Goal: Information Seeking & Learning: Learn about a topic

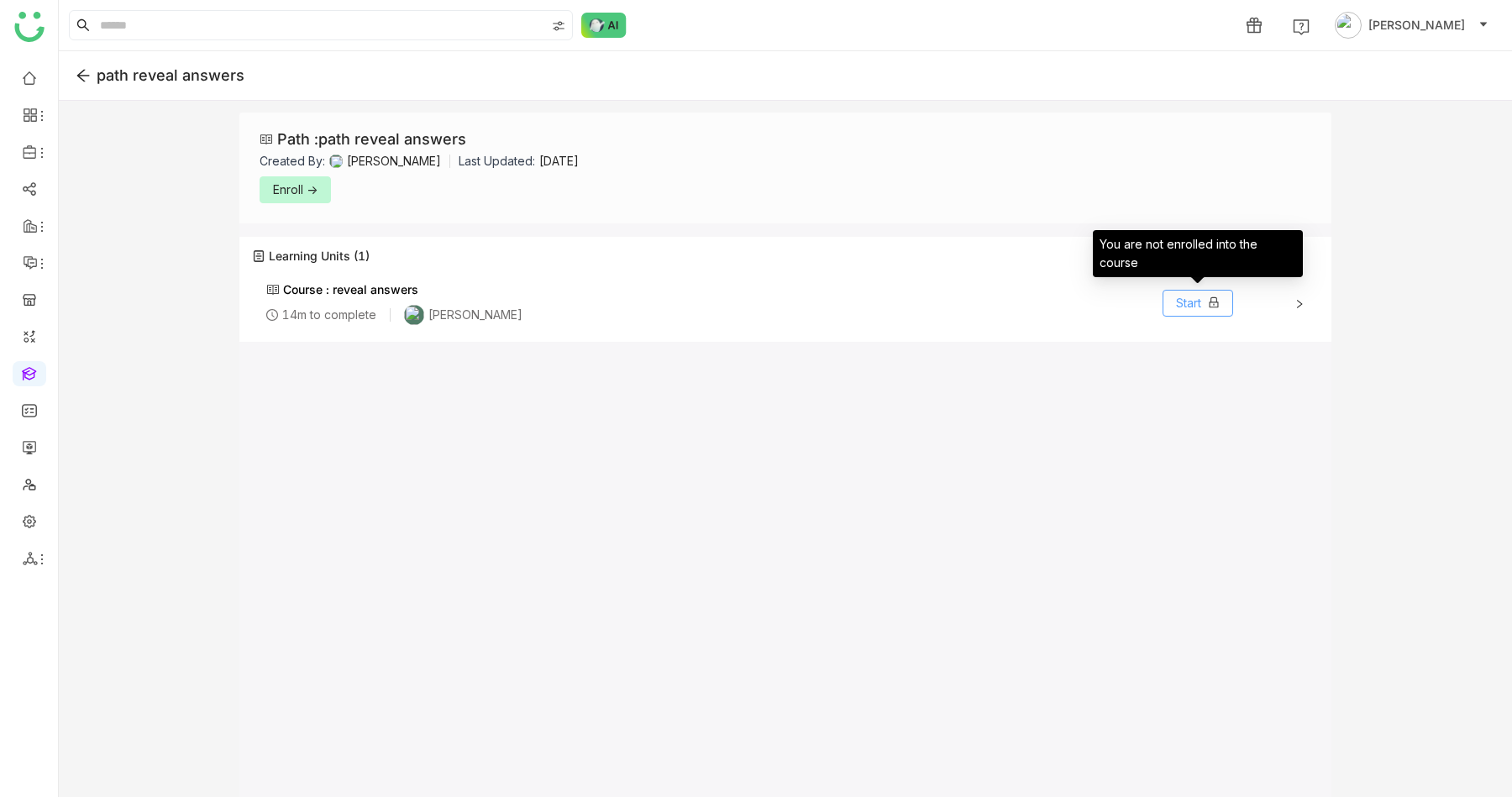
click at [1188, 296] on span "Start" at bounding box center [1189, 303] width 25 height 19
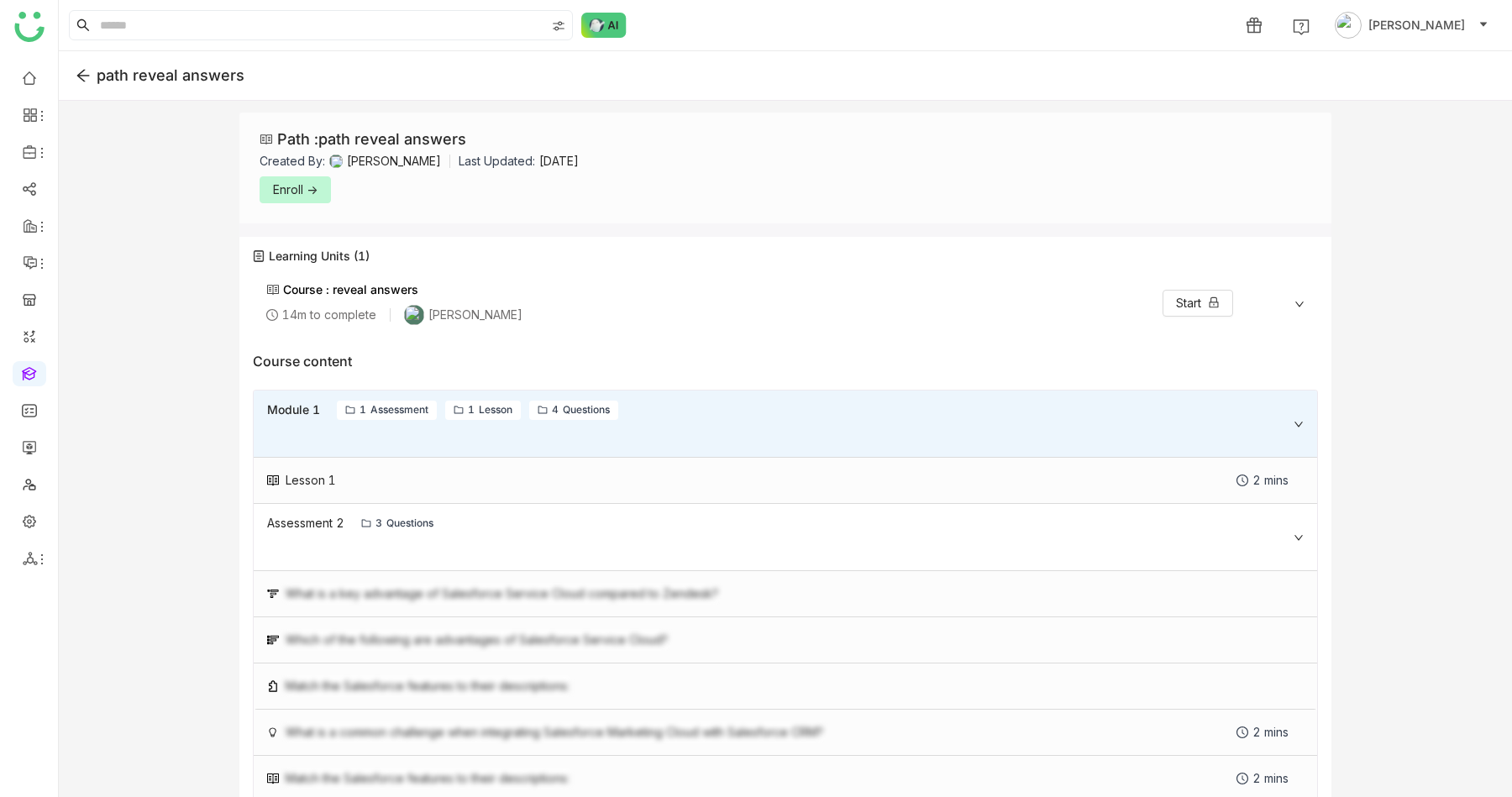
click at [302, 178] on button "Enroll ->" at bounding box center [295, 190] width 72 height 27
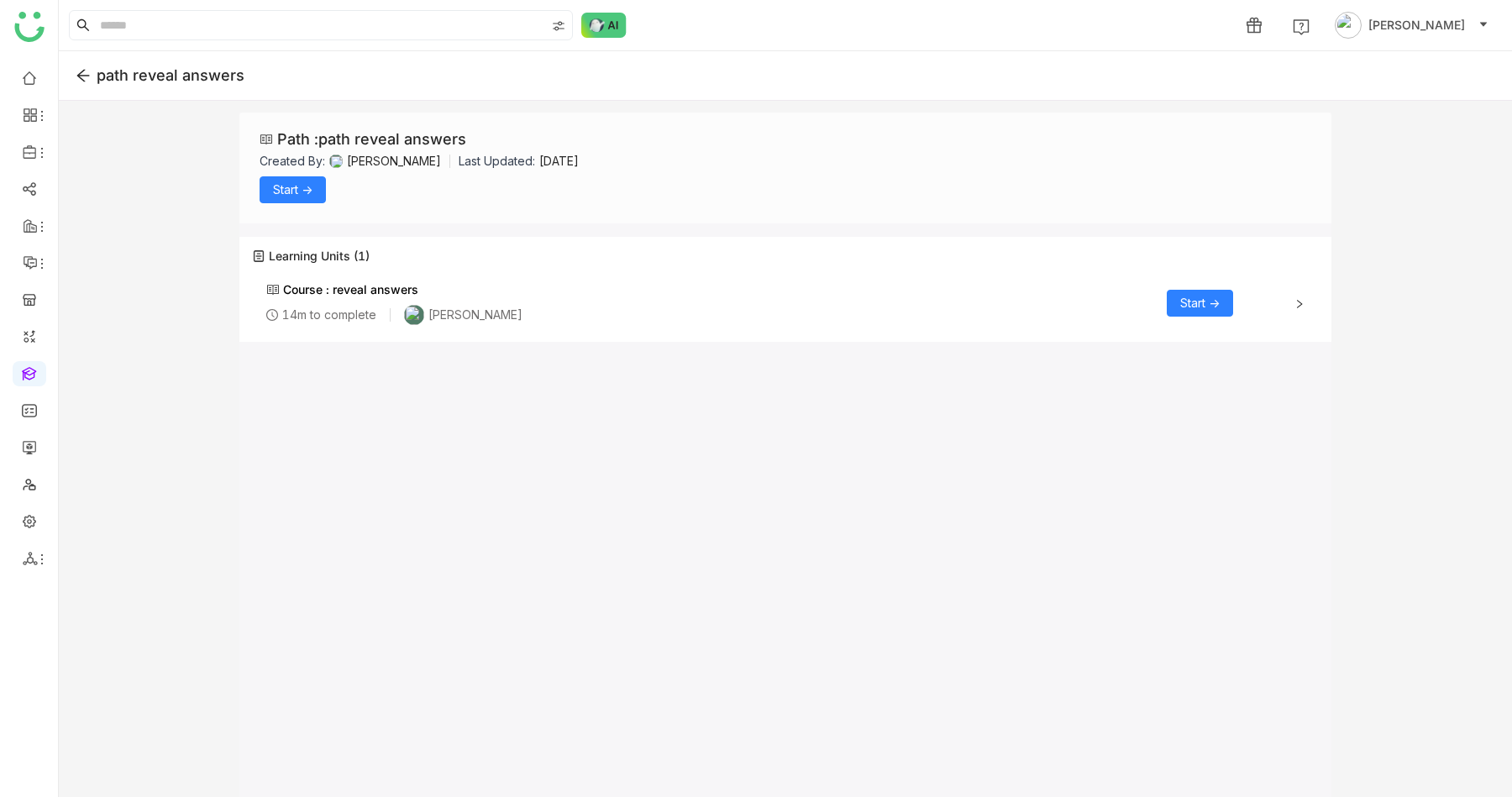
click at [1192, 300] on span "Start ->" at bounding box center [1199, 303] width 40 height 19
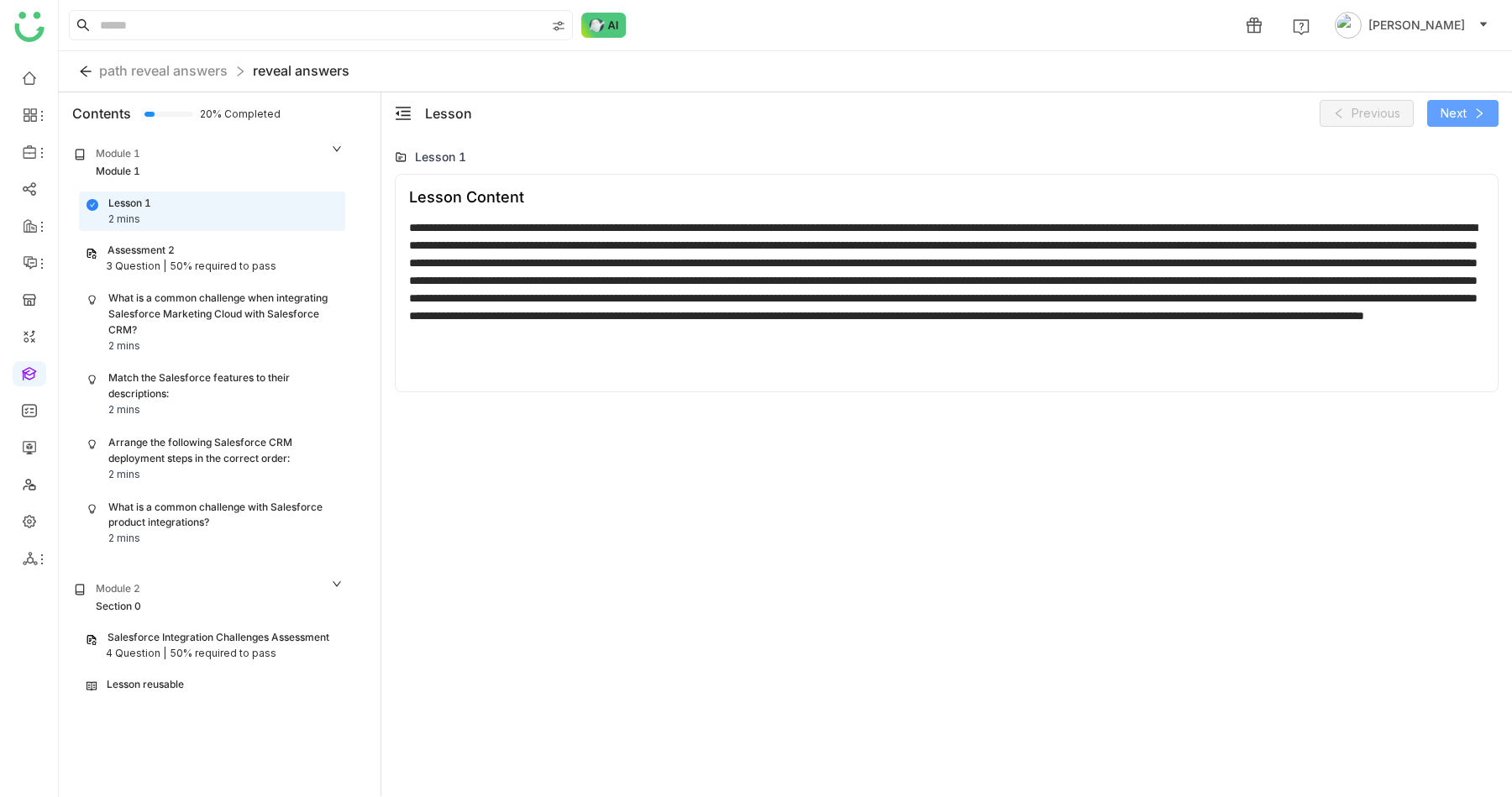
click at [1472, 117] on button "Next" at bounding box center [1462, 114] width 72 height 27
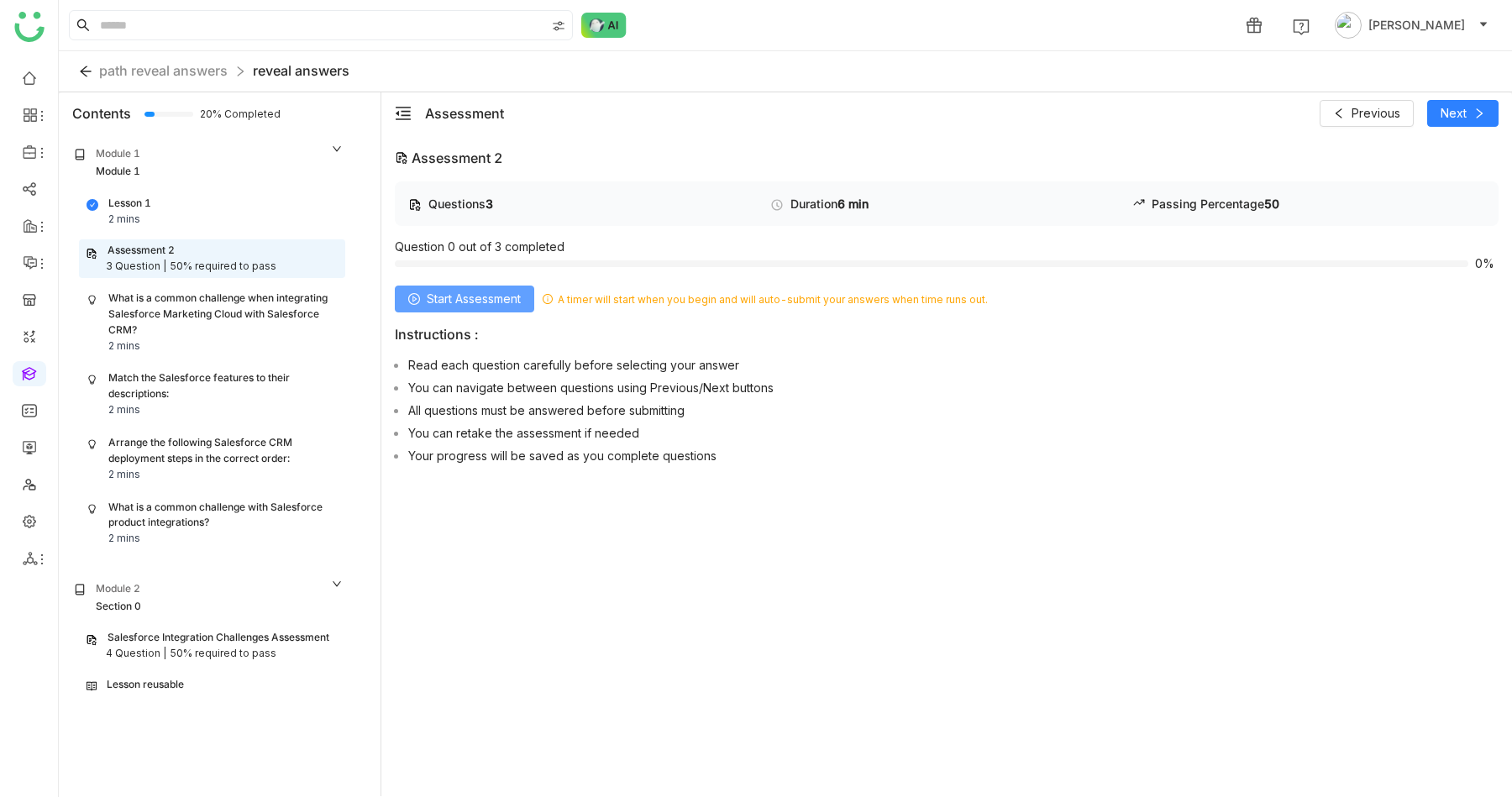
click at [482, 296] on span "Start Assessment" at bounding box center [474, 299] width 94 height 19
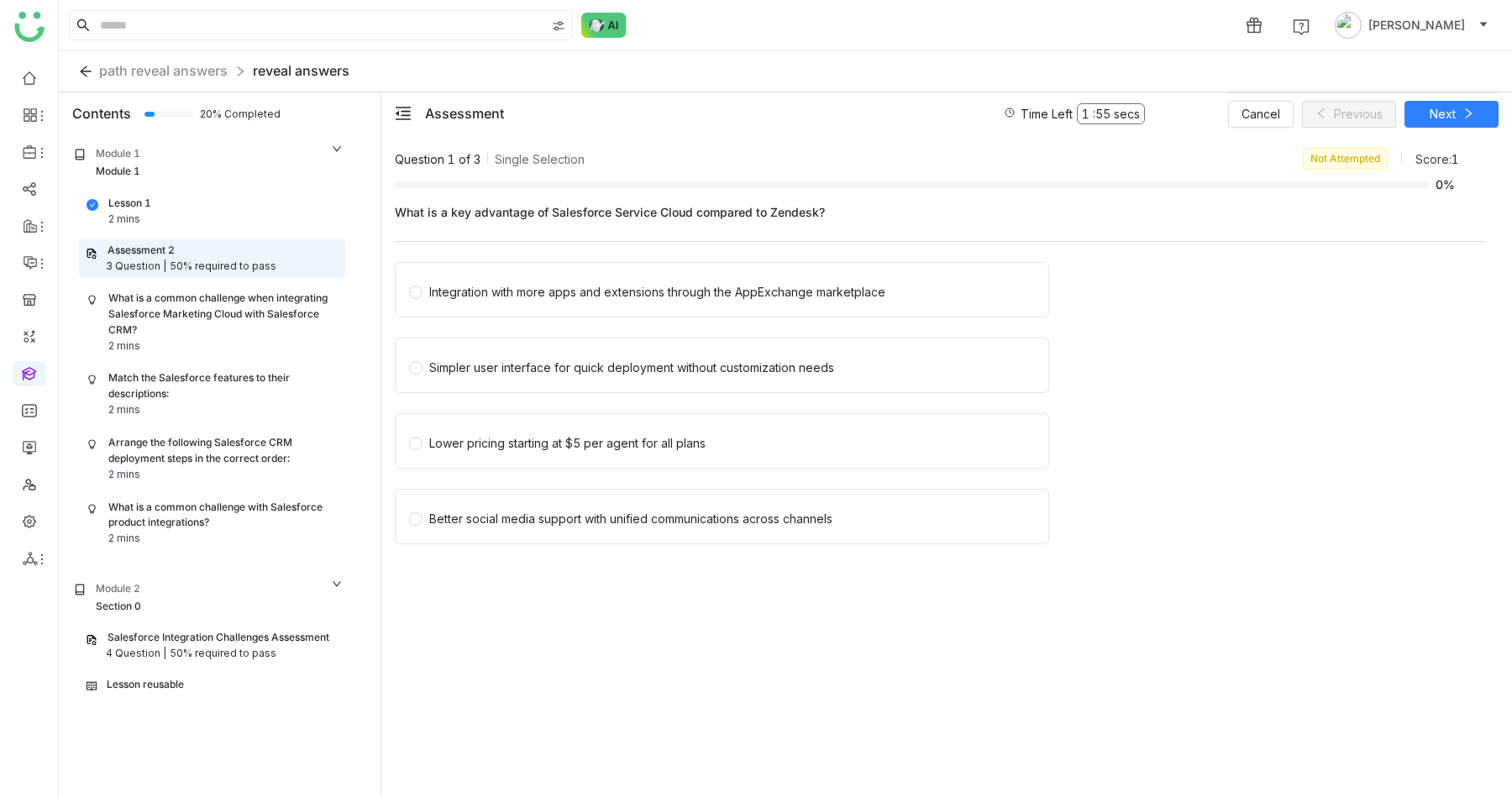
click at [497, 213] on span "What is a key advantage of Salesforce Service Cloud compared to Zendesk?" at bounding box center [940, 211] width 1091 height 18
copy span "What is a key advantage of Salesforce Service Cloud compared to Zendesk?"
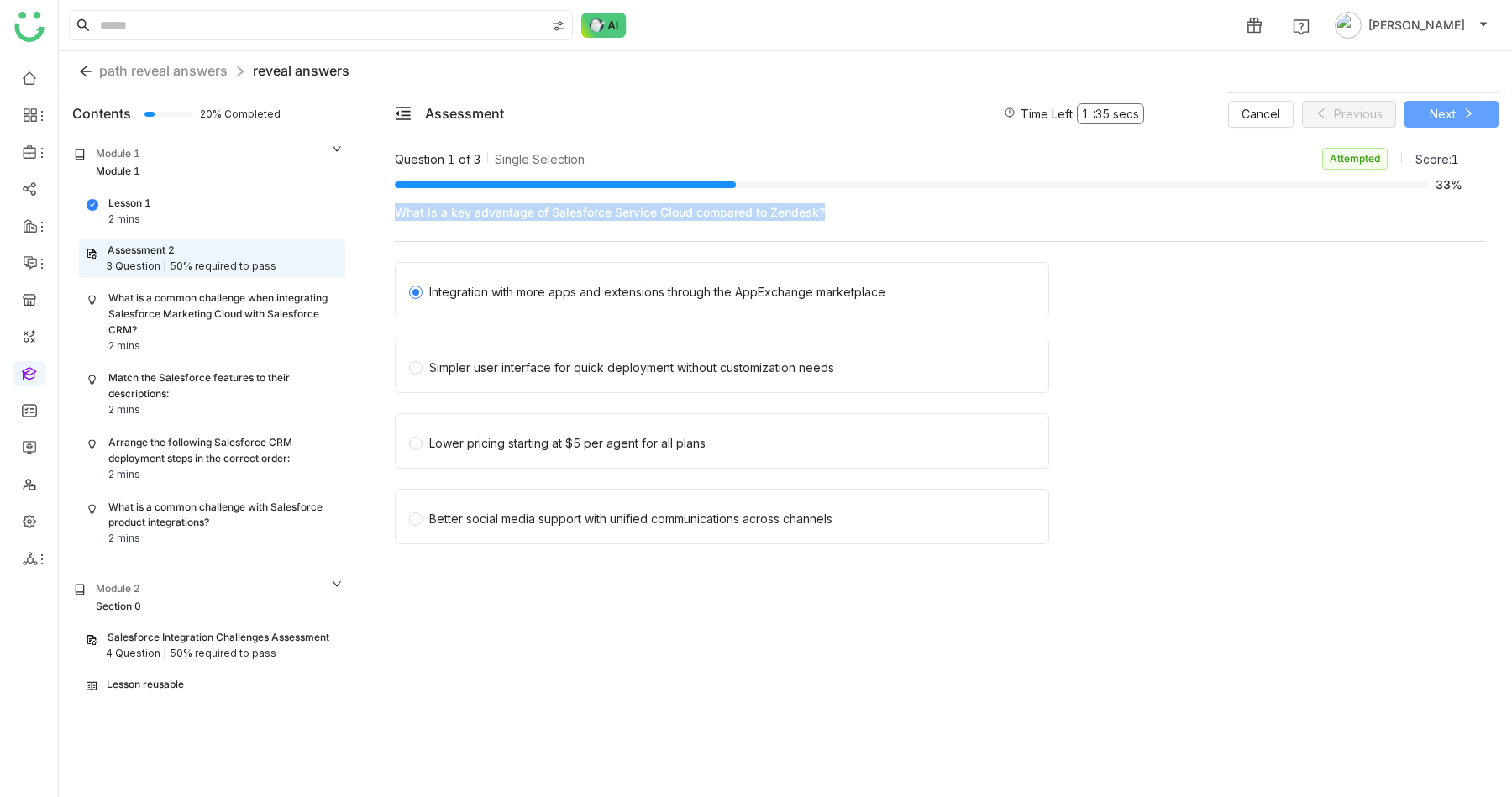
click at [1442, 115] on span "Next" at bounding box center [1442, 115] width 26 height 19
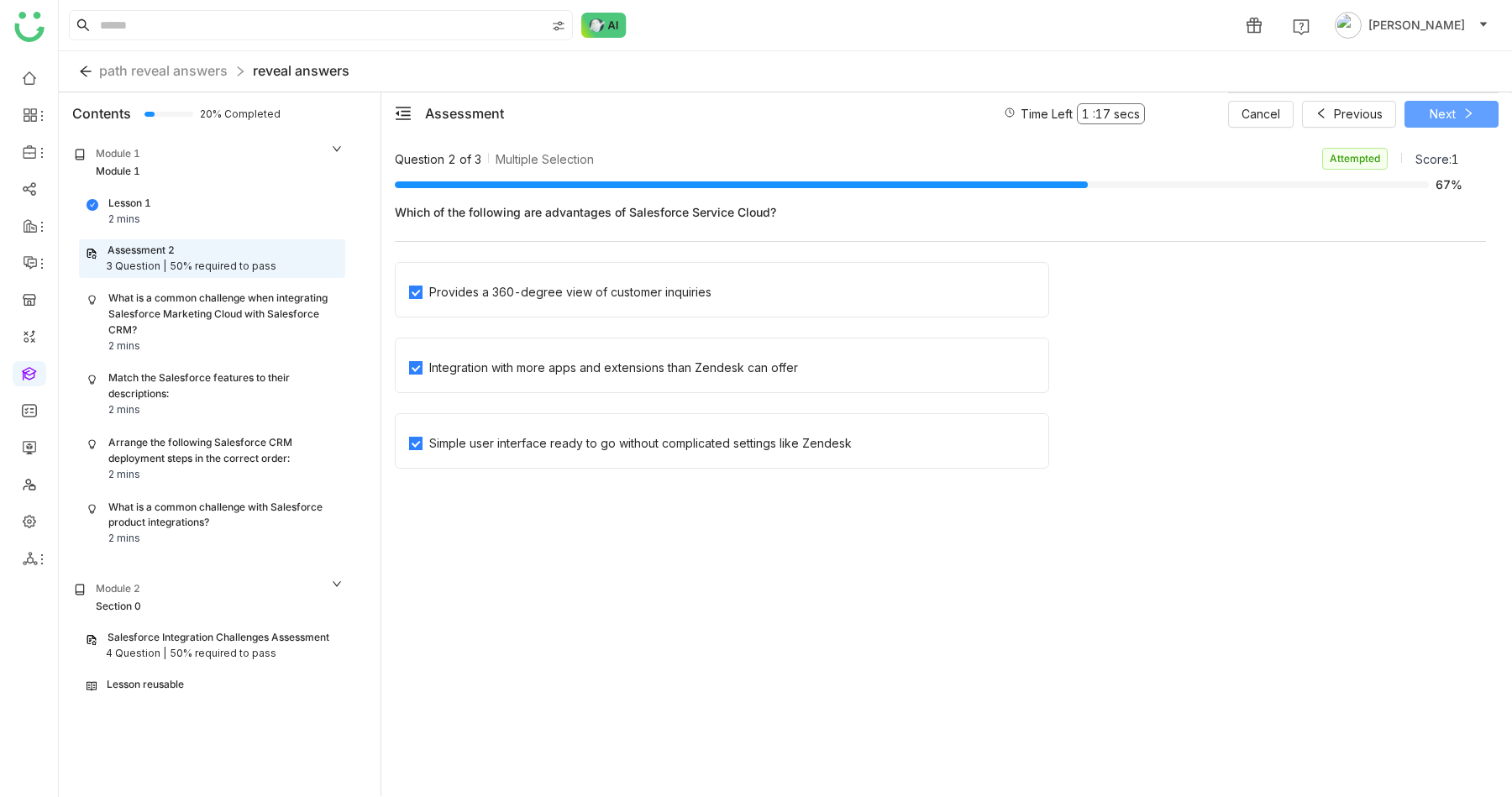
click at [1461, 115] on button "Next" at bounding box center [1451, 115] width 94 height 27
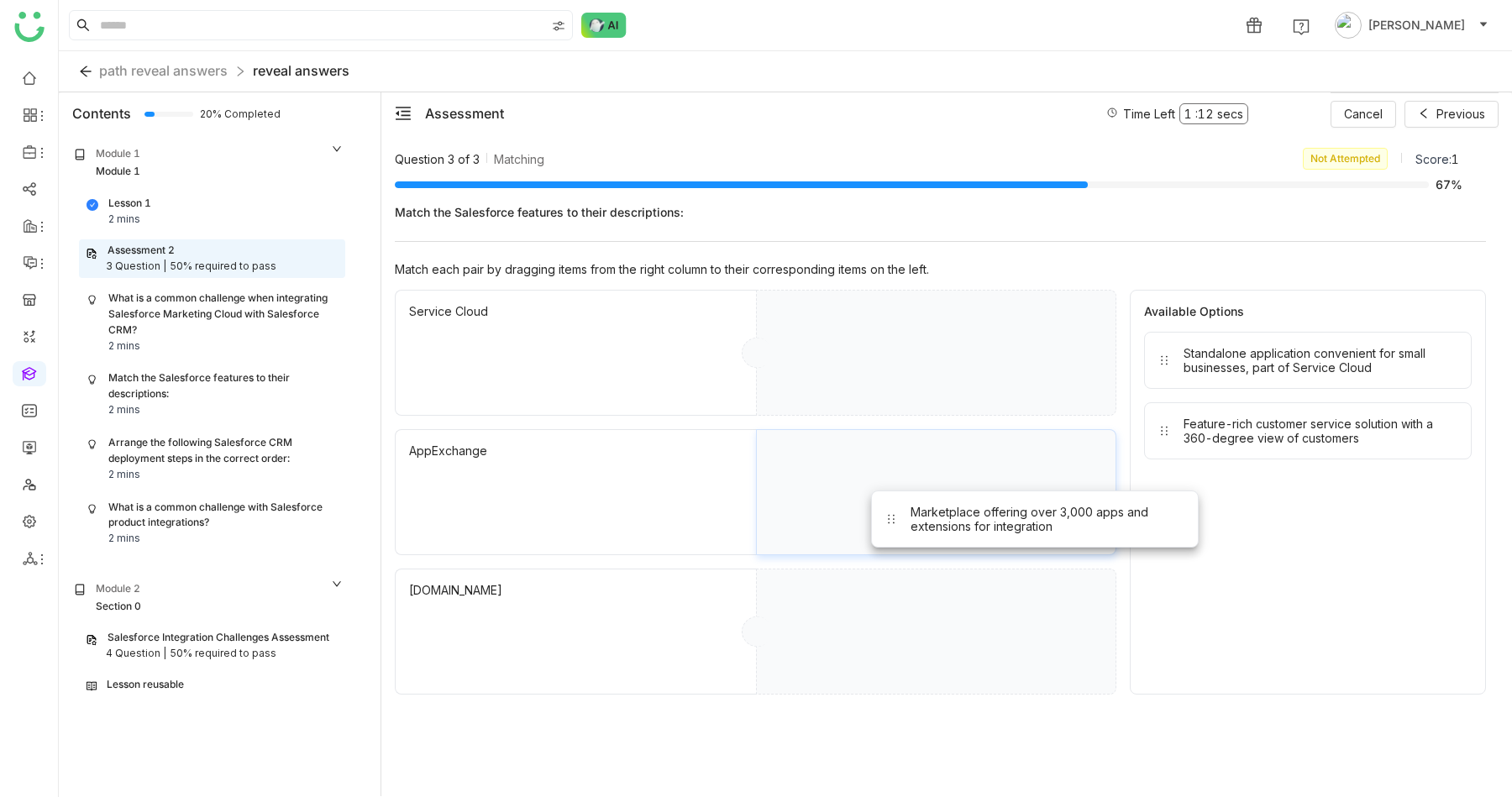
drag, startPoint x: 1265, startPoint y: 369, endPoint x: 992, endPoint y: 527, distance: 315.4
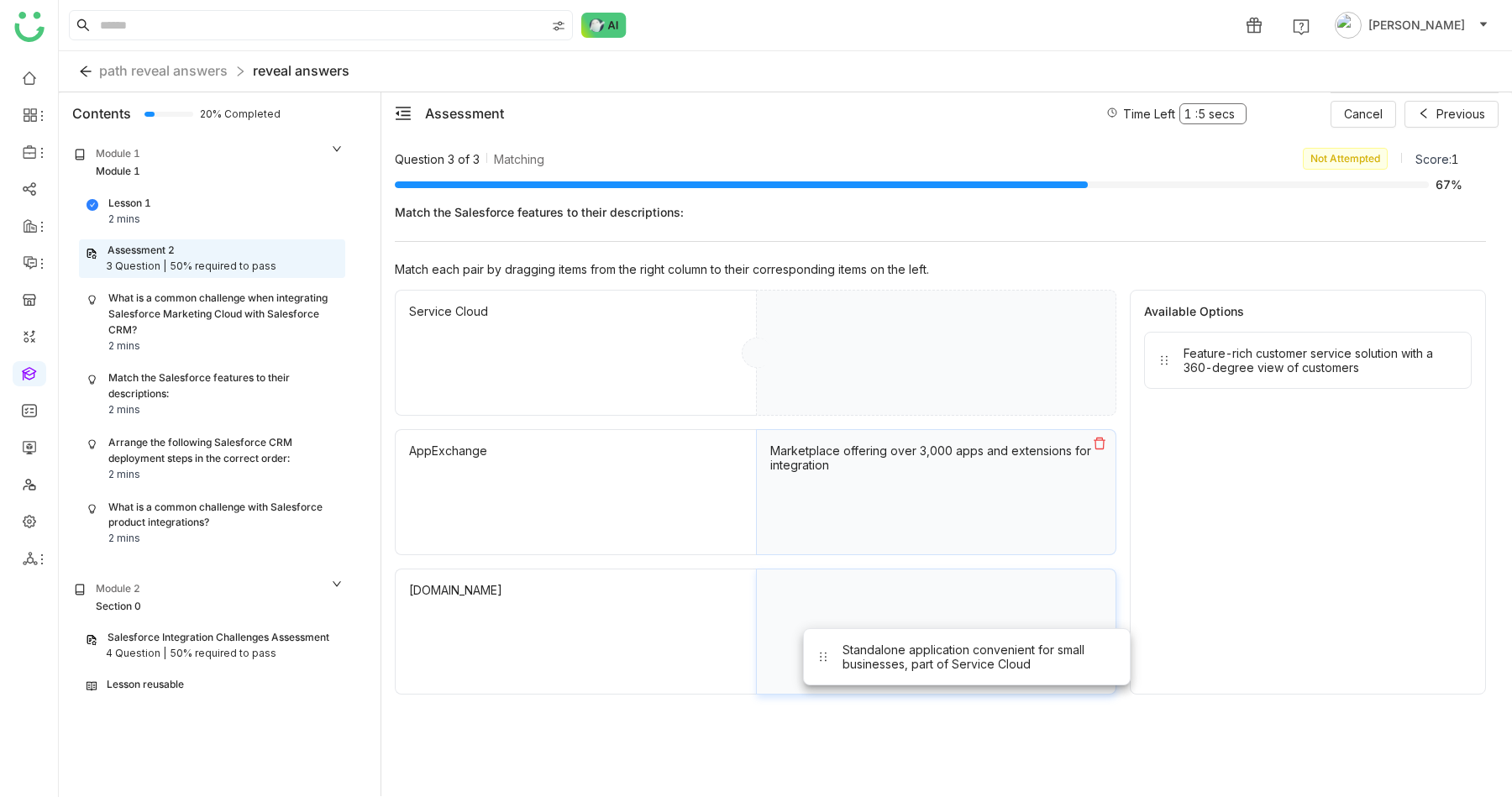
drag, startPoint x: 1338, startPoint y: 374, endPoint x: 996, endPoint y: 668, distance: 451.0
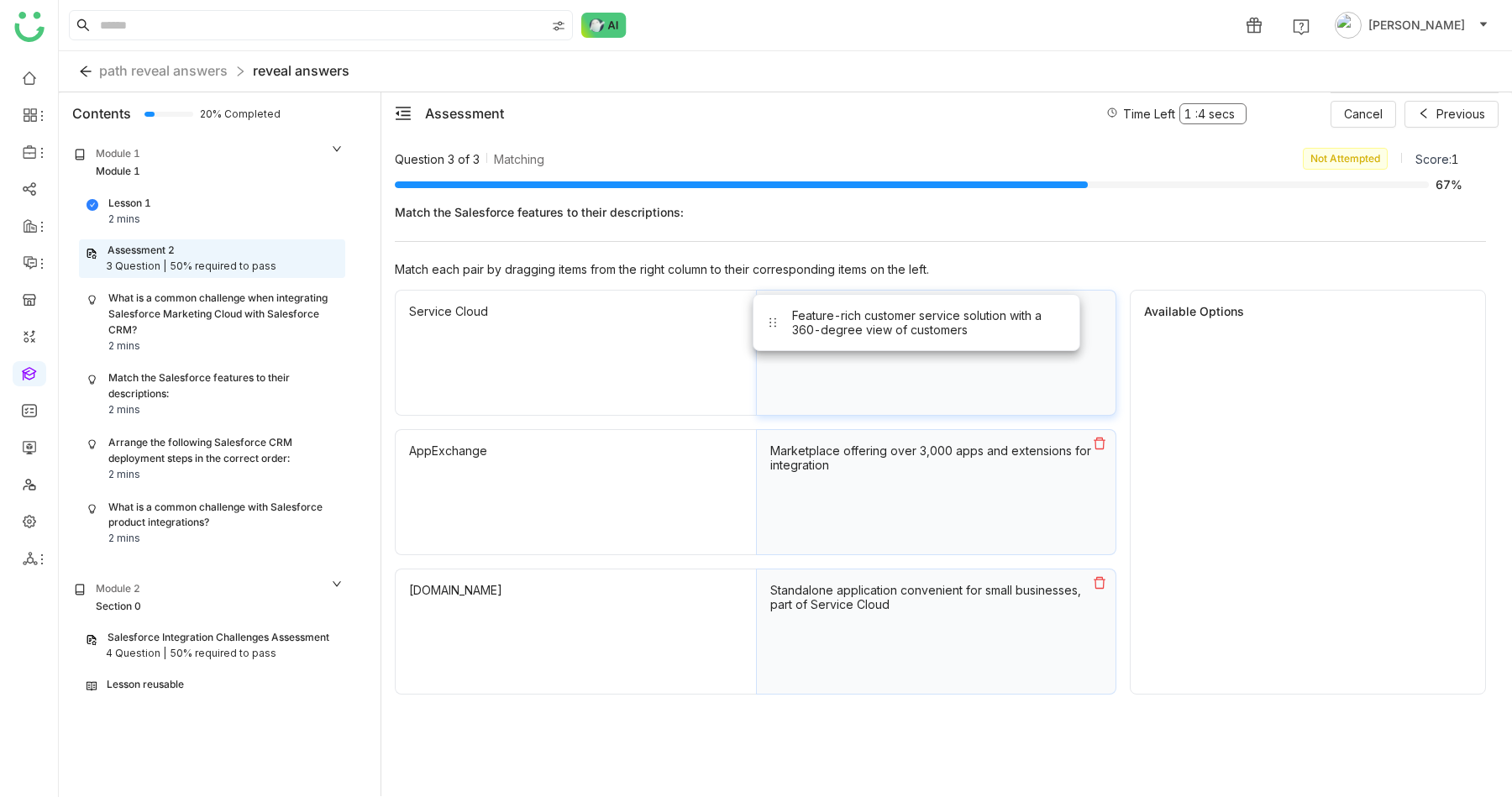
drag, startPoint x: 1254, startPoint y: 362, endPoint x: 863, endPoint y: 324, distance: 392.8
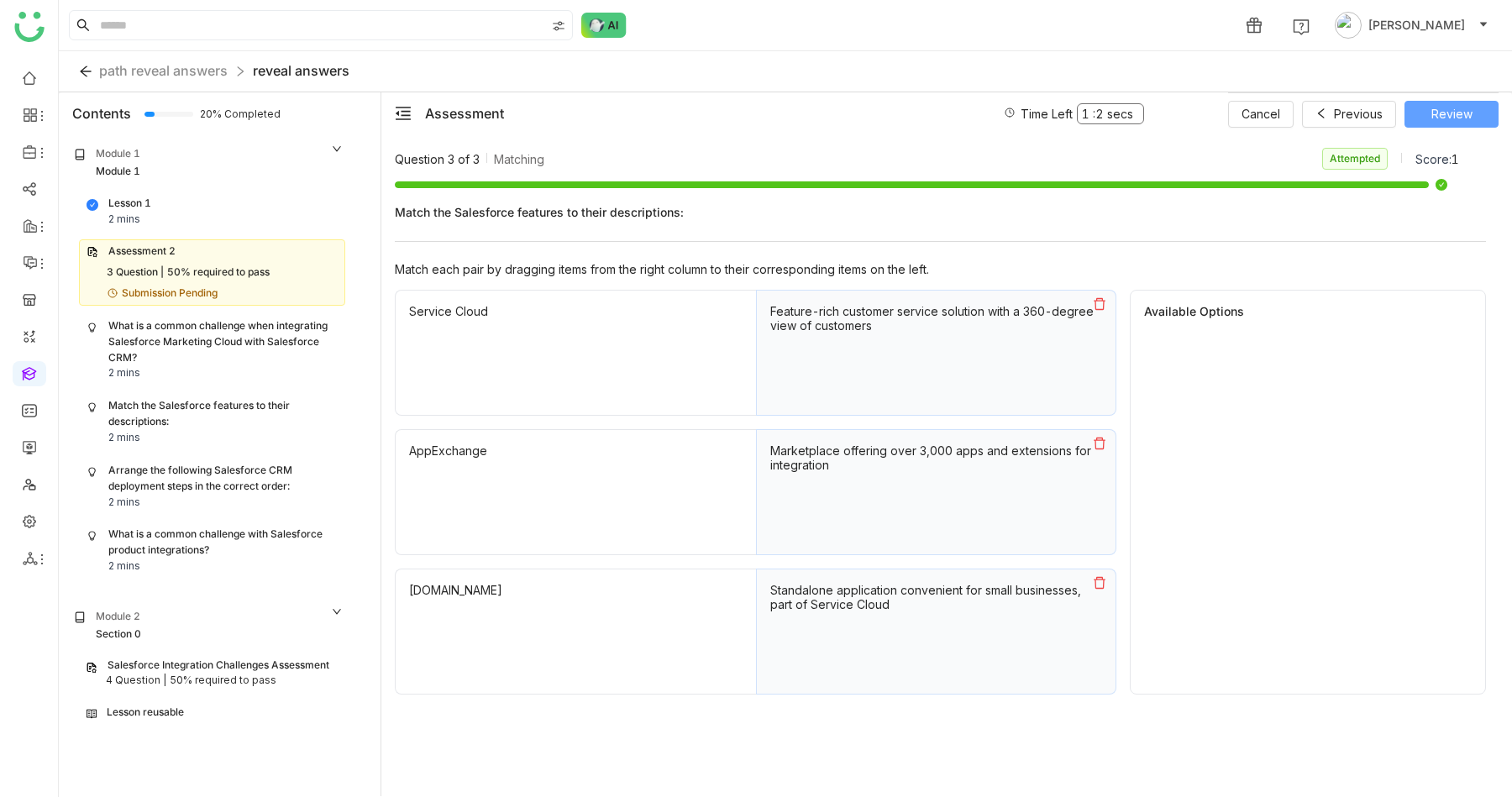
click at [1457, 111] on span "Review" at bounding box center [1451, 115] width 41 height 19
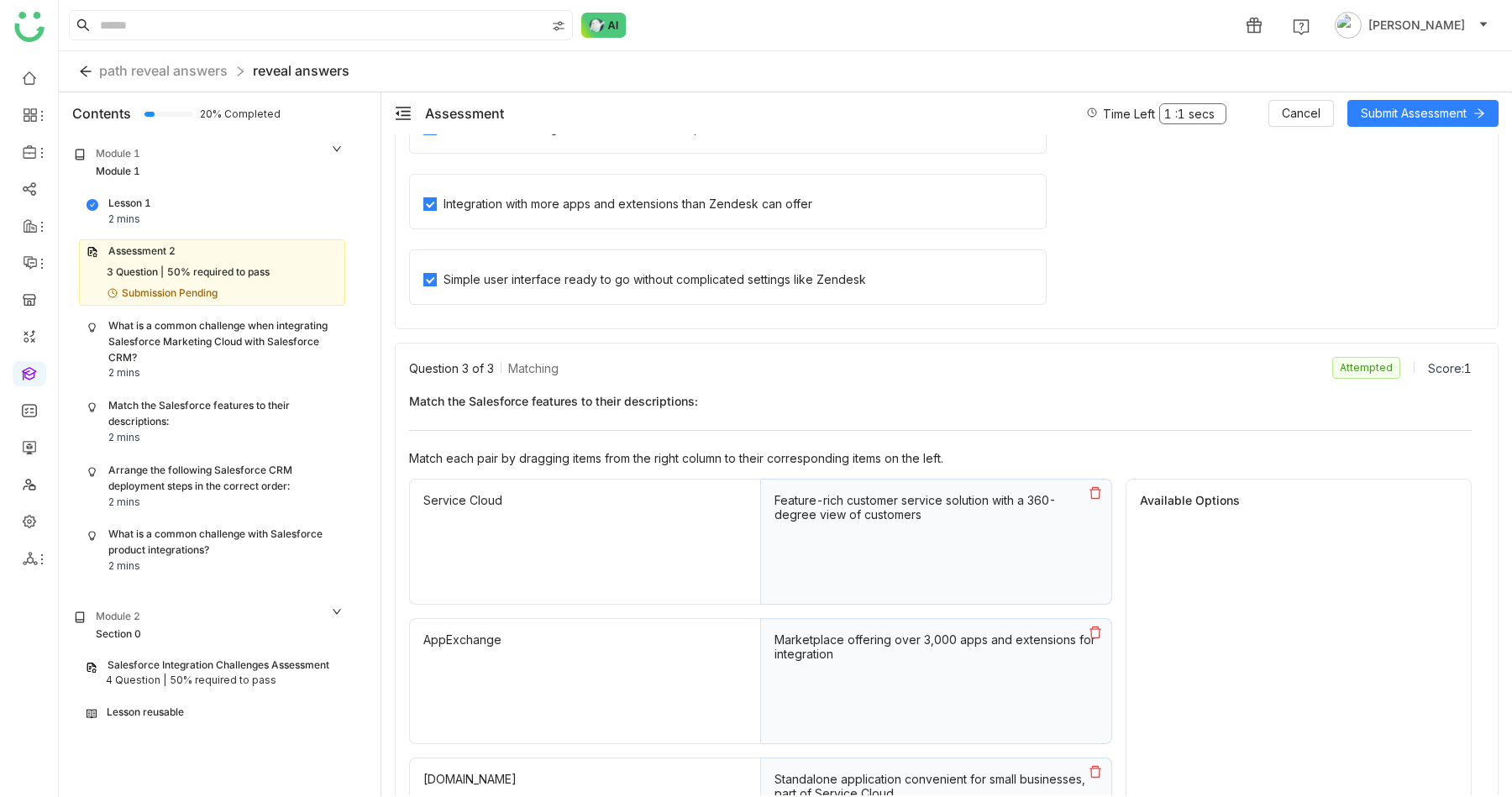
scroll to position [831, 0]
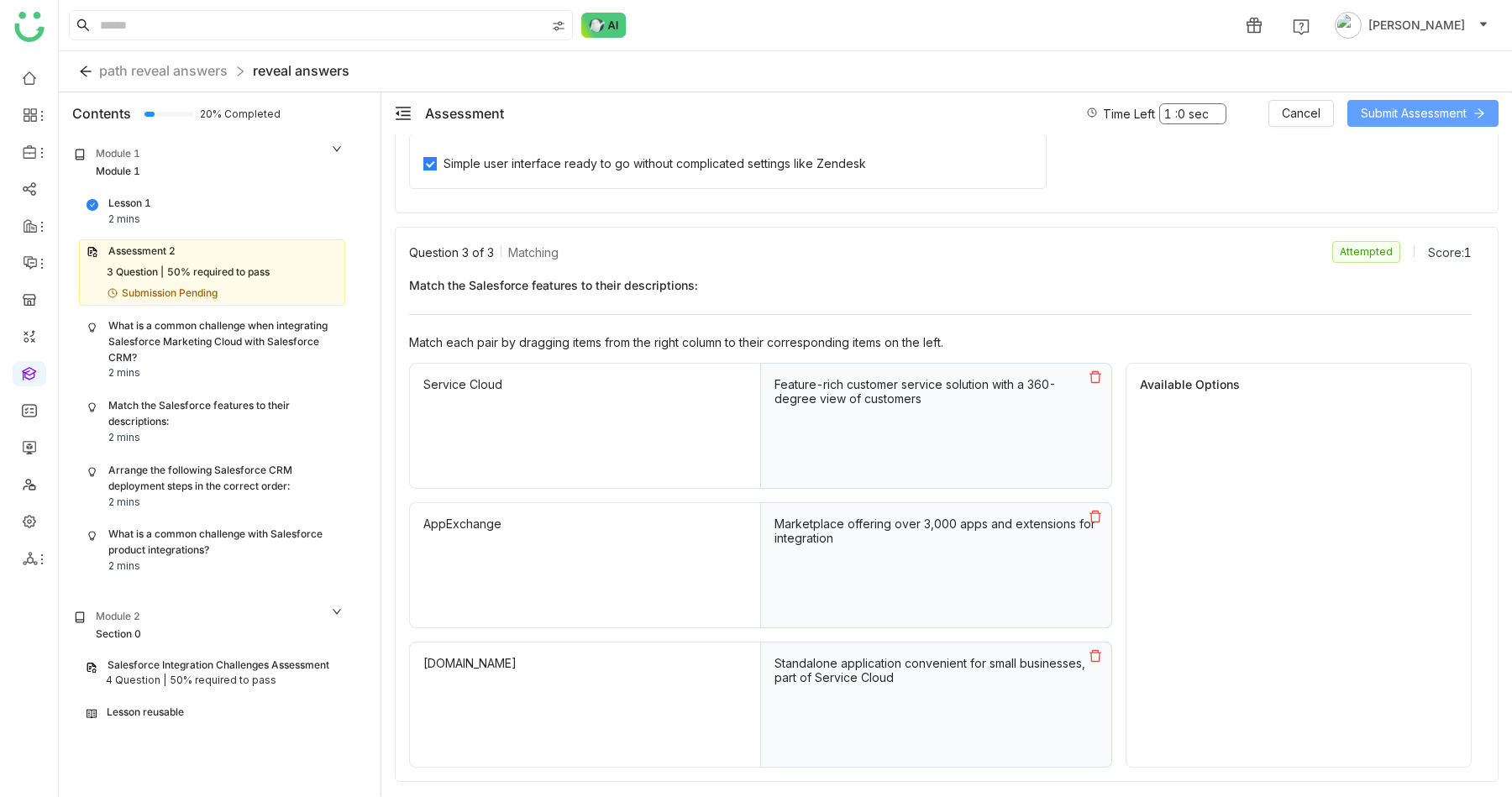
click at [1420, 116] on span "Submit Assessment" at bounding box center [1414, 114] width 106 height 19
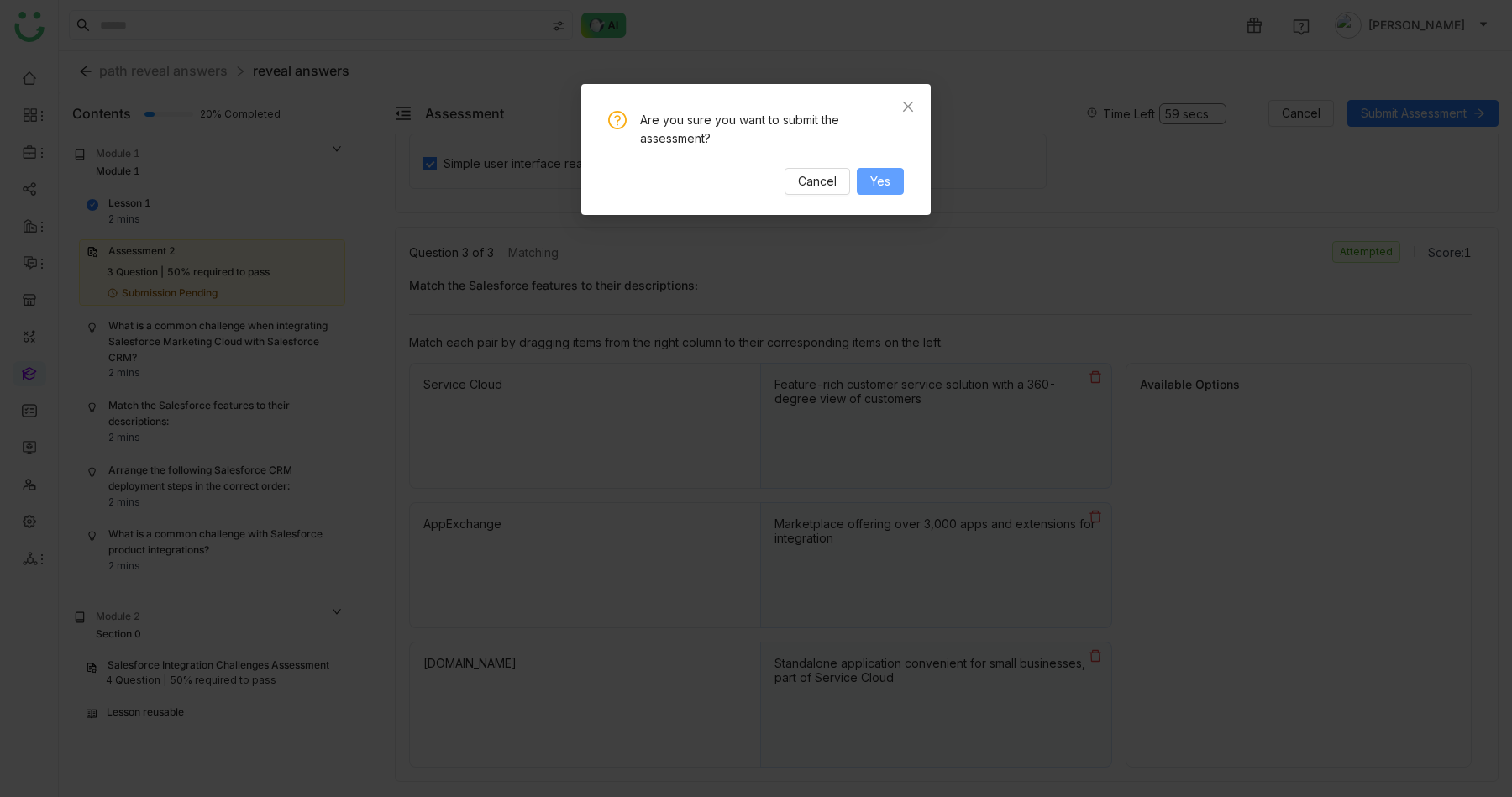
click at [886, 181] on span "Yes" at bounding box center [880, 181] width 20 height 19
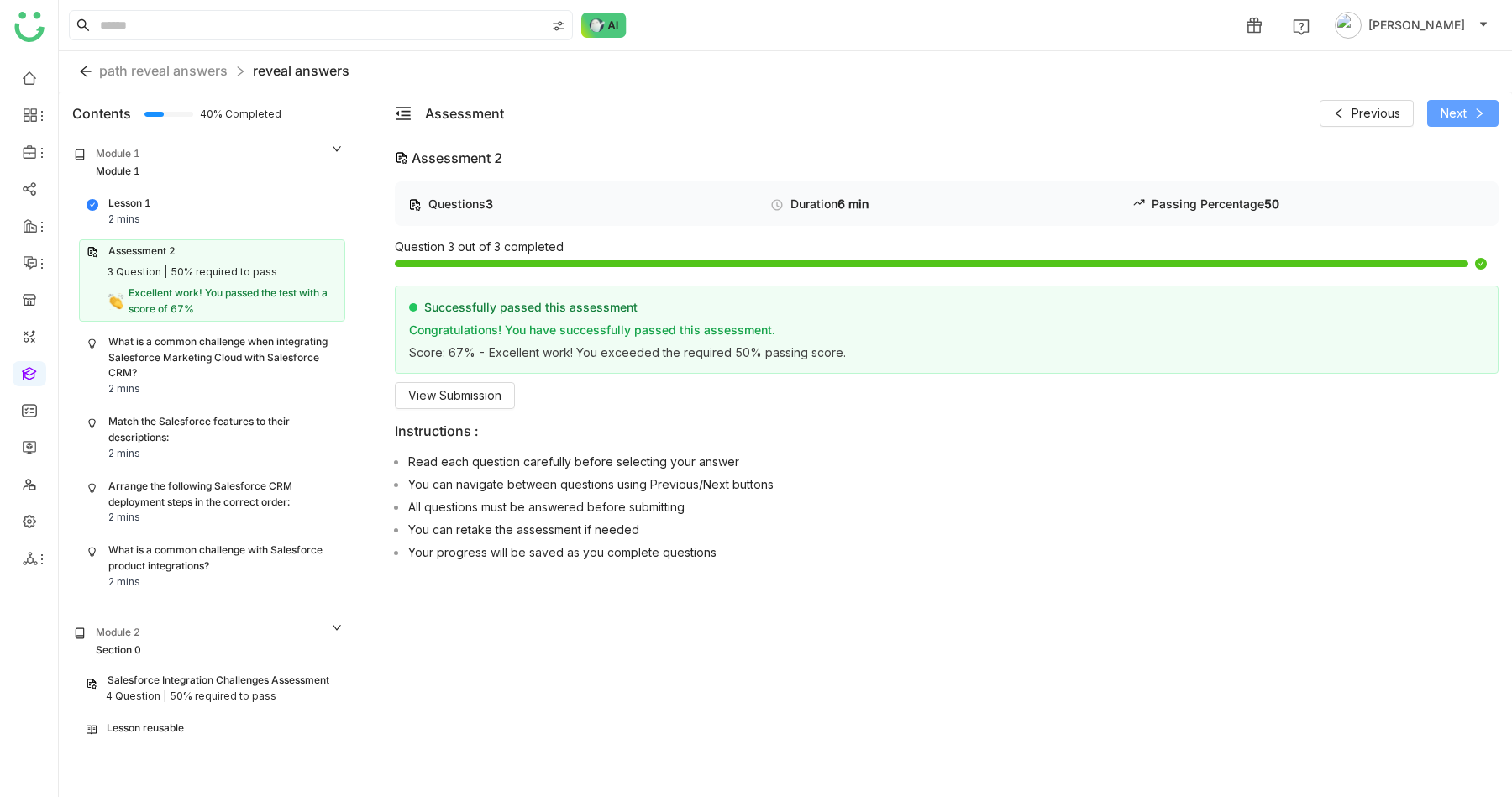
click at [1454, 106] on span "Next" at bounding box center [1453, 114] width 26 height 19
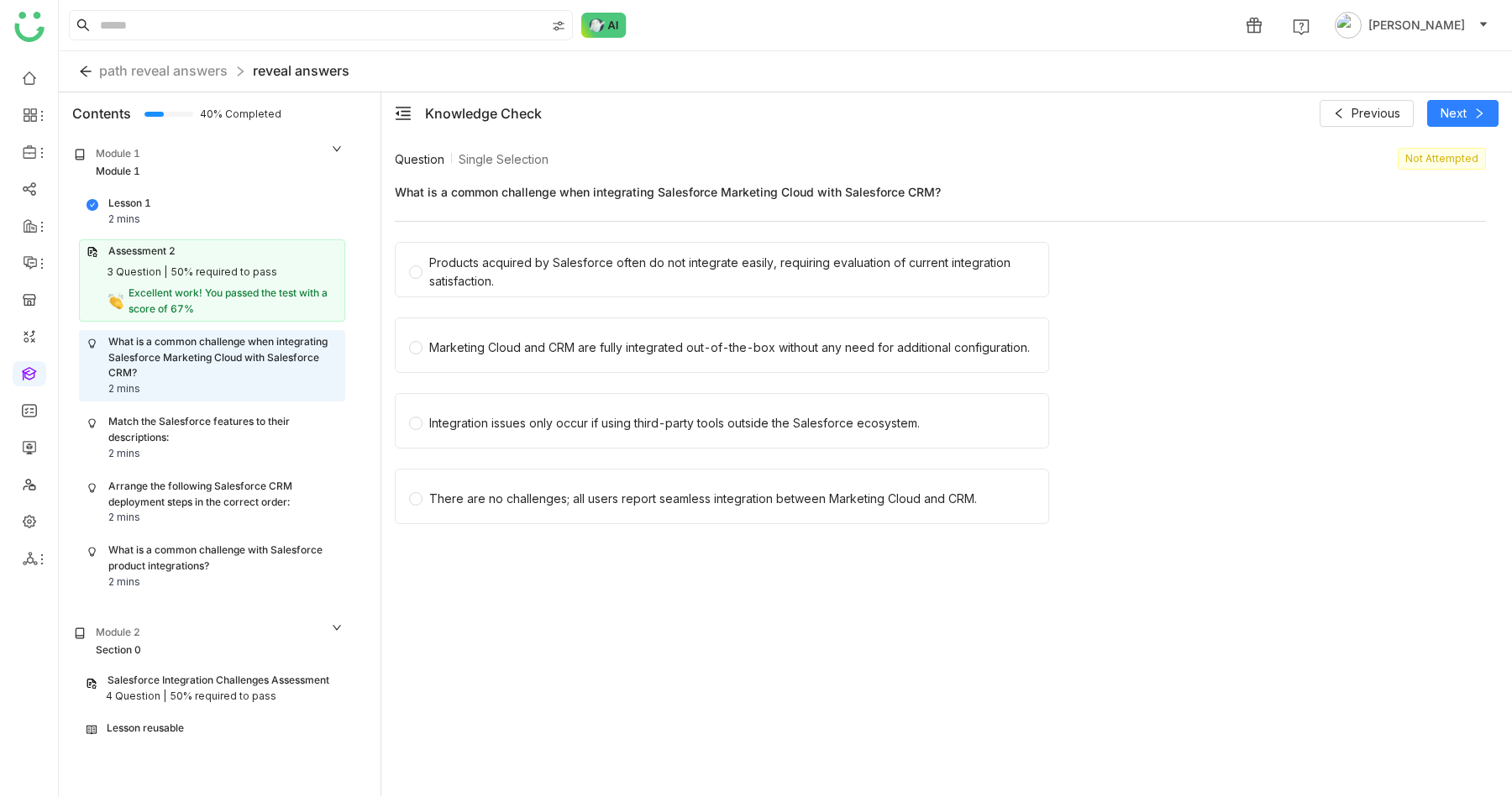
click at [560, 185] on span "What is a common challenge when integrating Salesforce Marketing Cloud with Sal…" at bounding box center [940, 191] width 1091 height 18
copy span "What is a common challenge when integrating Salesforce Marketing Cloud with Sal…"
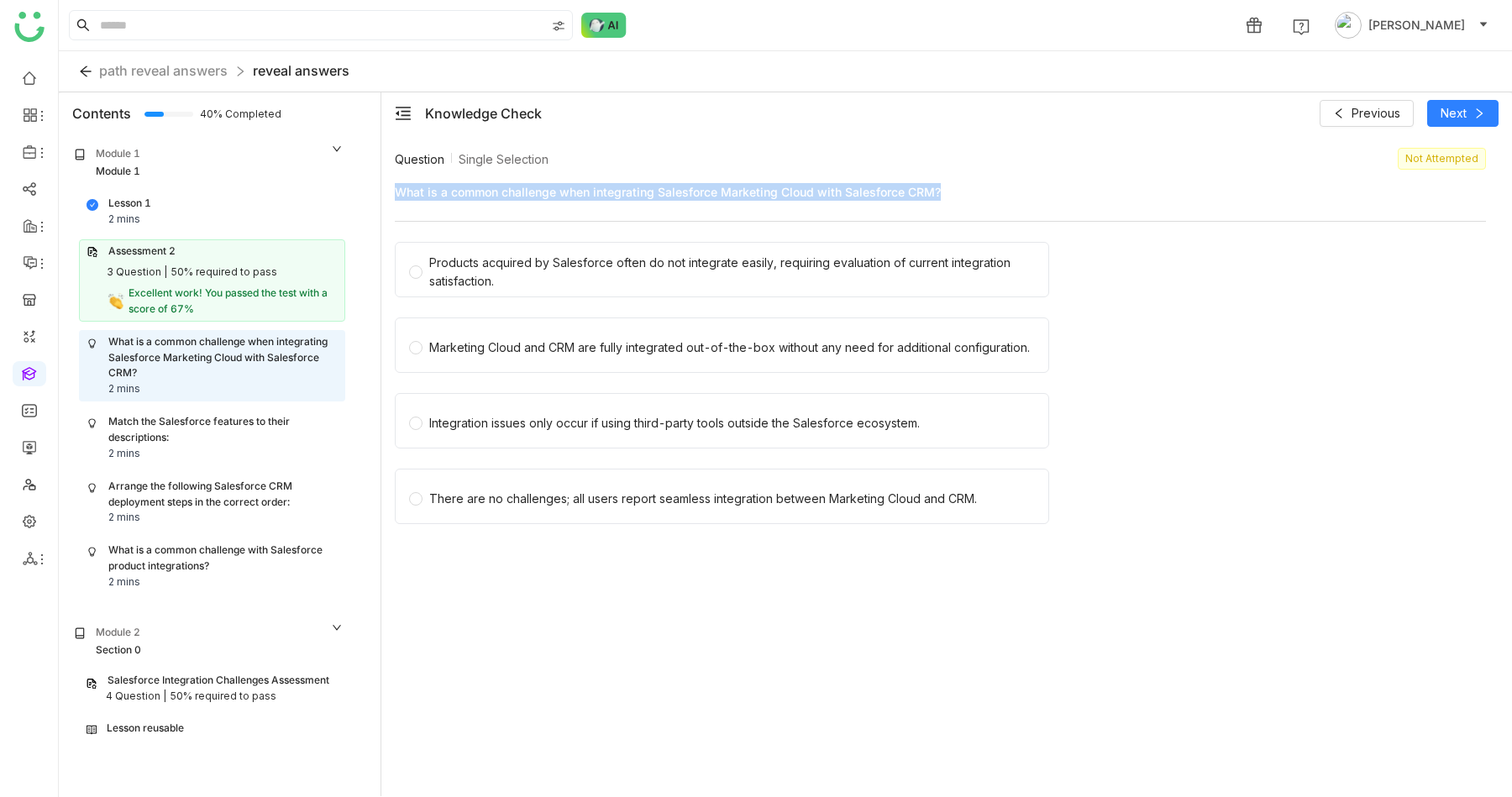
click at [719, 632] on div "Question Single Selection Not Attempted What is a common challenge when integra…" at bounding box center [947, 472] width 1103 height 648
click at [591, 350] on div "Marketing Cloud and CRM are fully integrated out-of-the-box without any need fo…" at bounding box center [729, 348] width 601 height 19
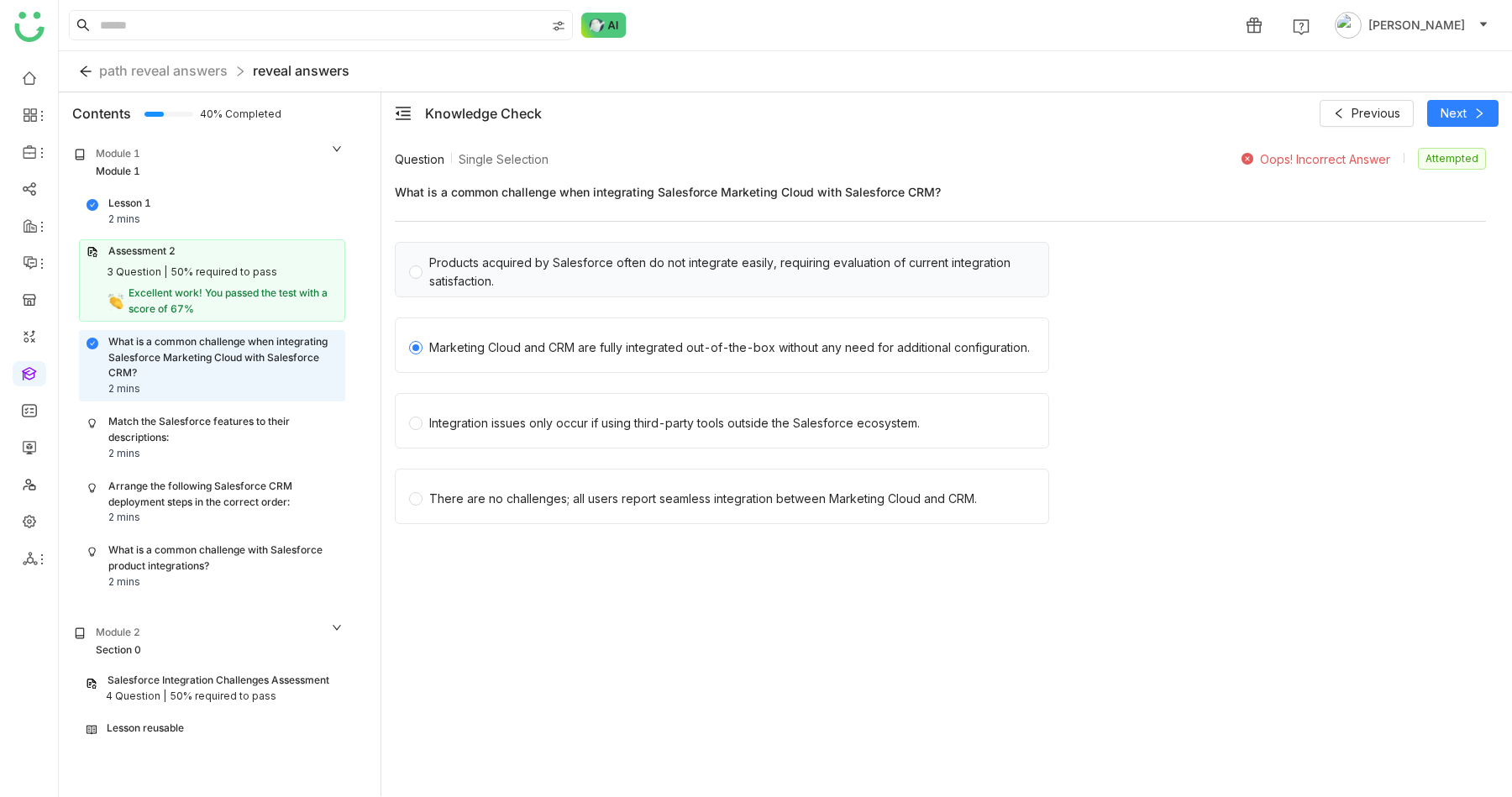
click at [483, 261] on div "Products acquired by Salesforce often do not integrate easily, requiring evalua…" at bounding box center [732, 272] width 606 height 37
click at [1440, 110] on span "Next" at bounding box center [1453, 114] width 26 height 19
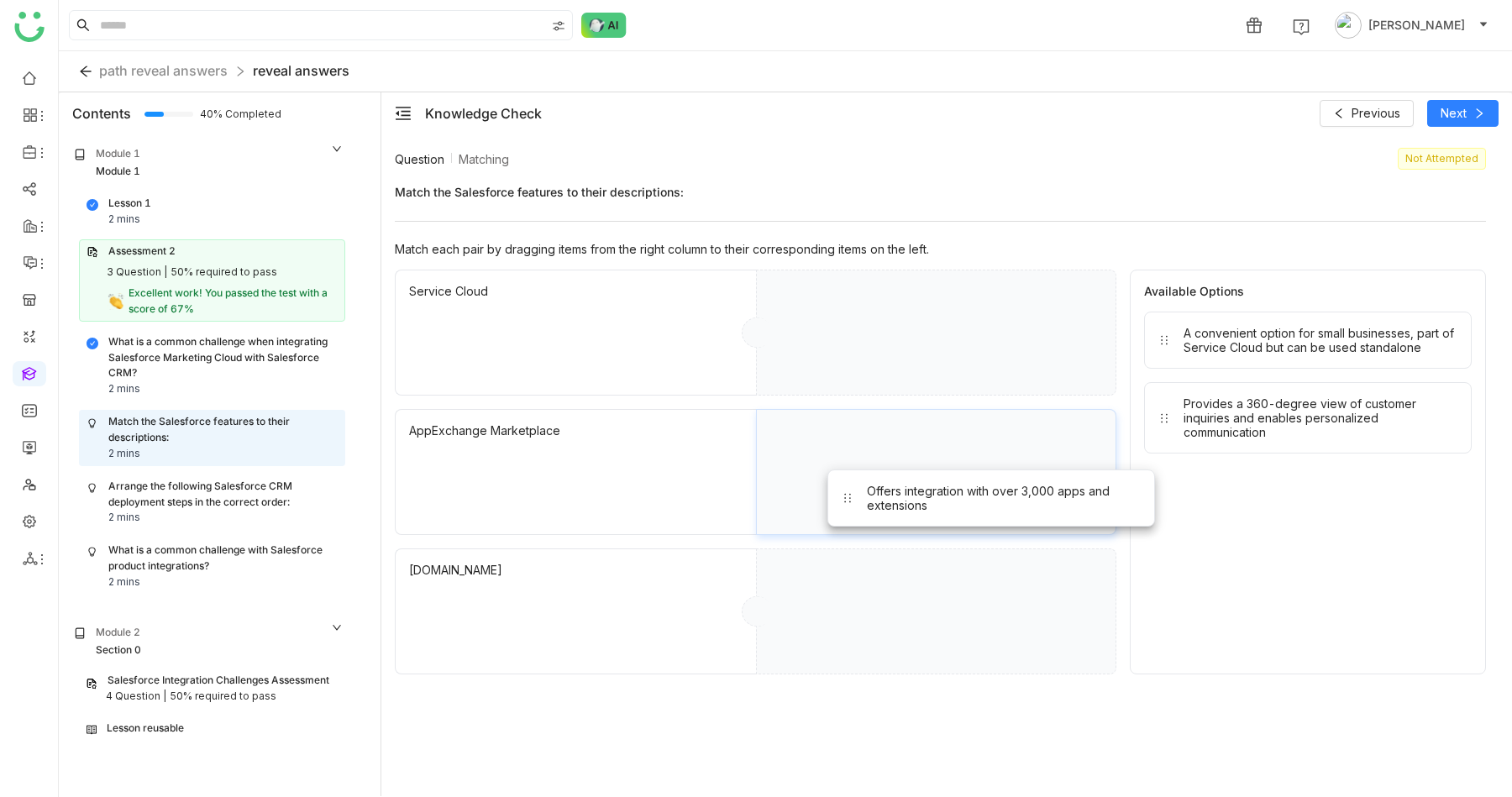
drag, startPoint x: 1252, startPoint y: 341, endPoint x: 934, endPoint y: 500, distance: 355.5
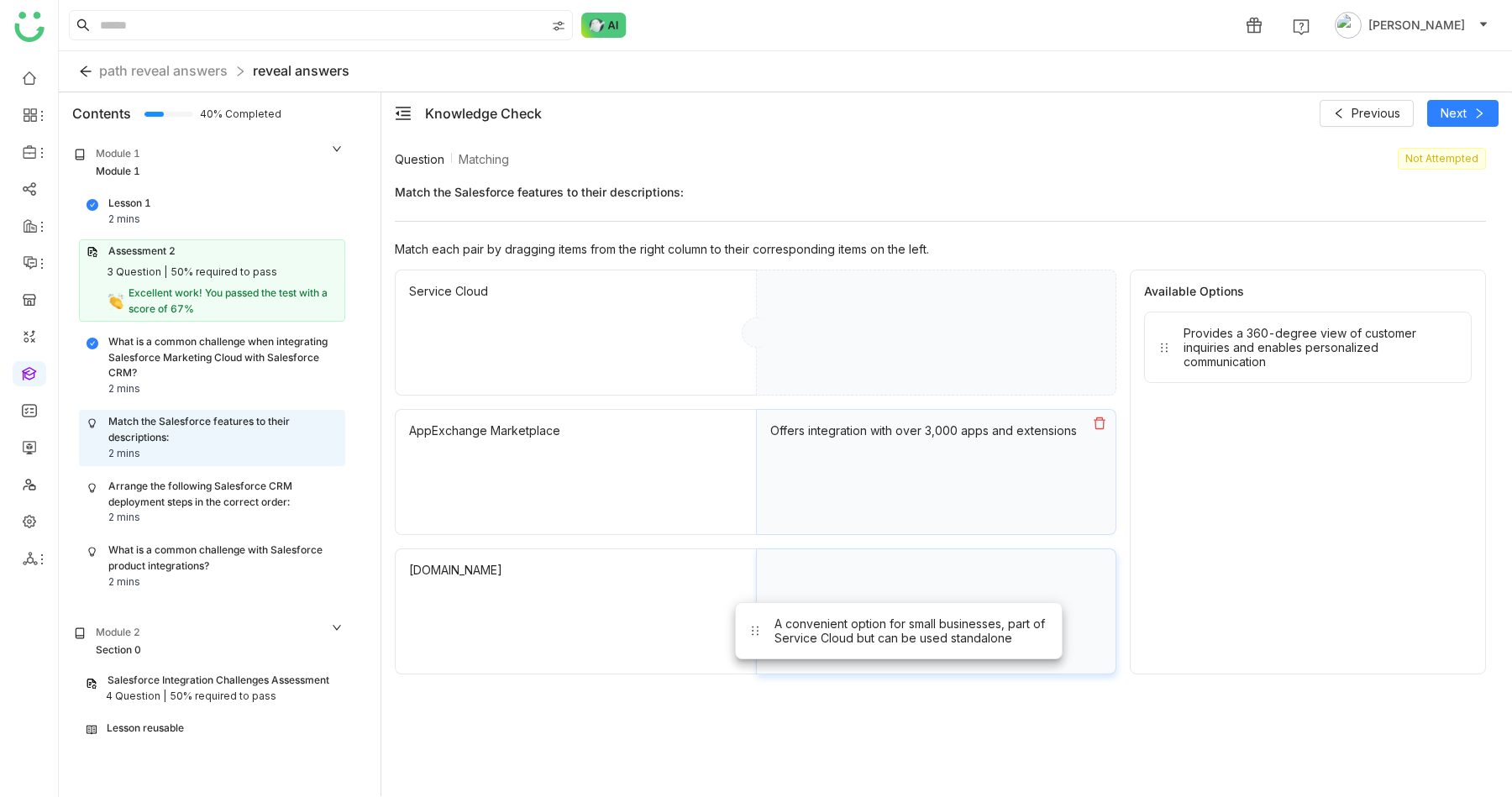
drag, startPoint x: 1248, startPoint y: 339, endPoint x: 839, endPoint y: 626, distance: 499.6
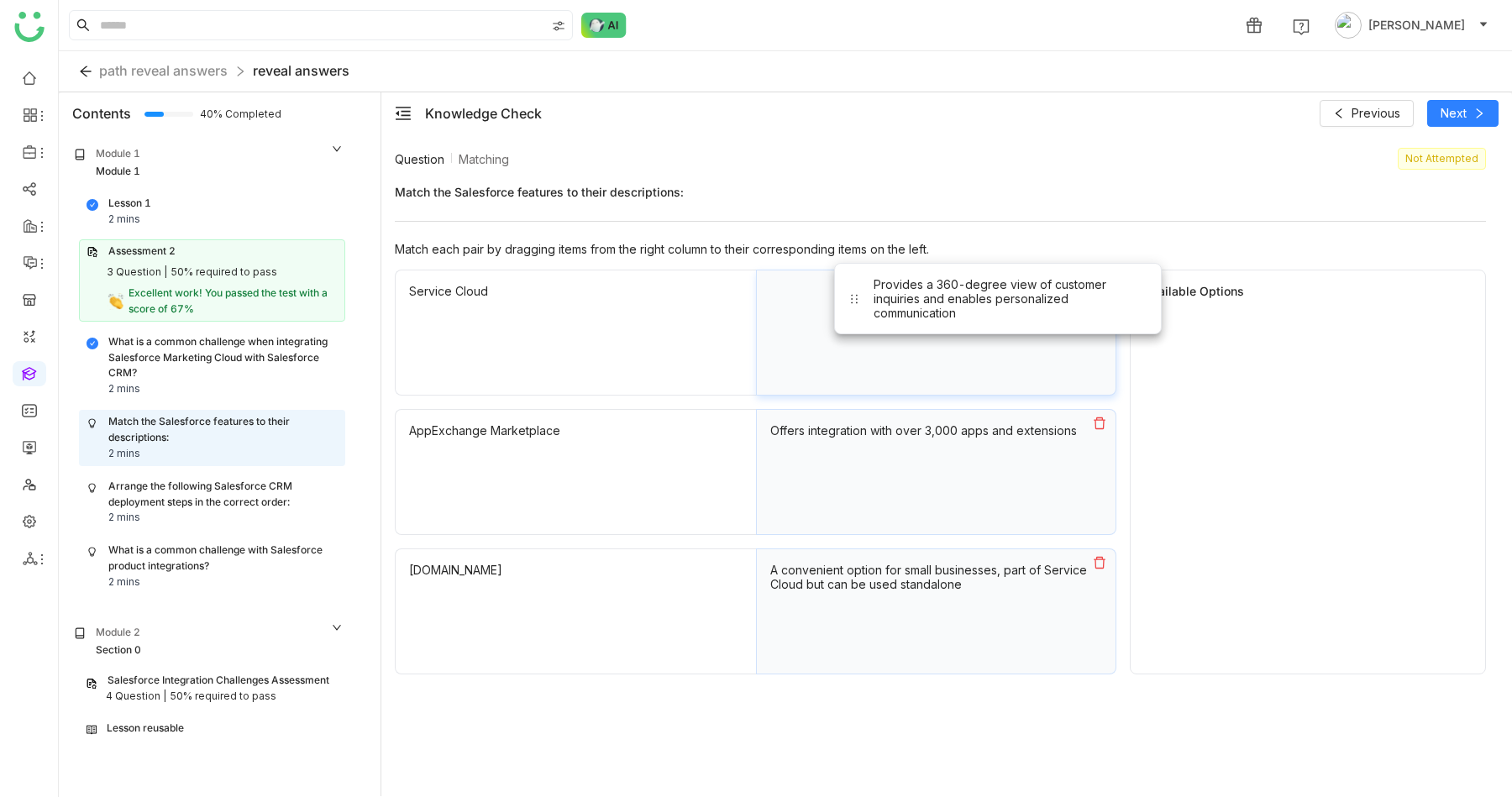
drag, startPoint x: 1260, startPoint y: 343, endPoint x: 926, endPoint y: 317, distance: 335.0
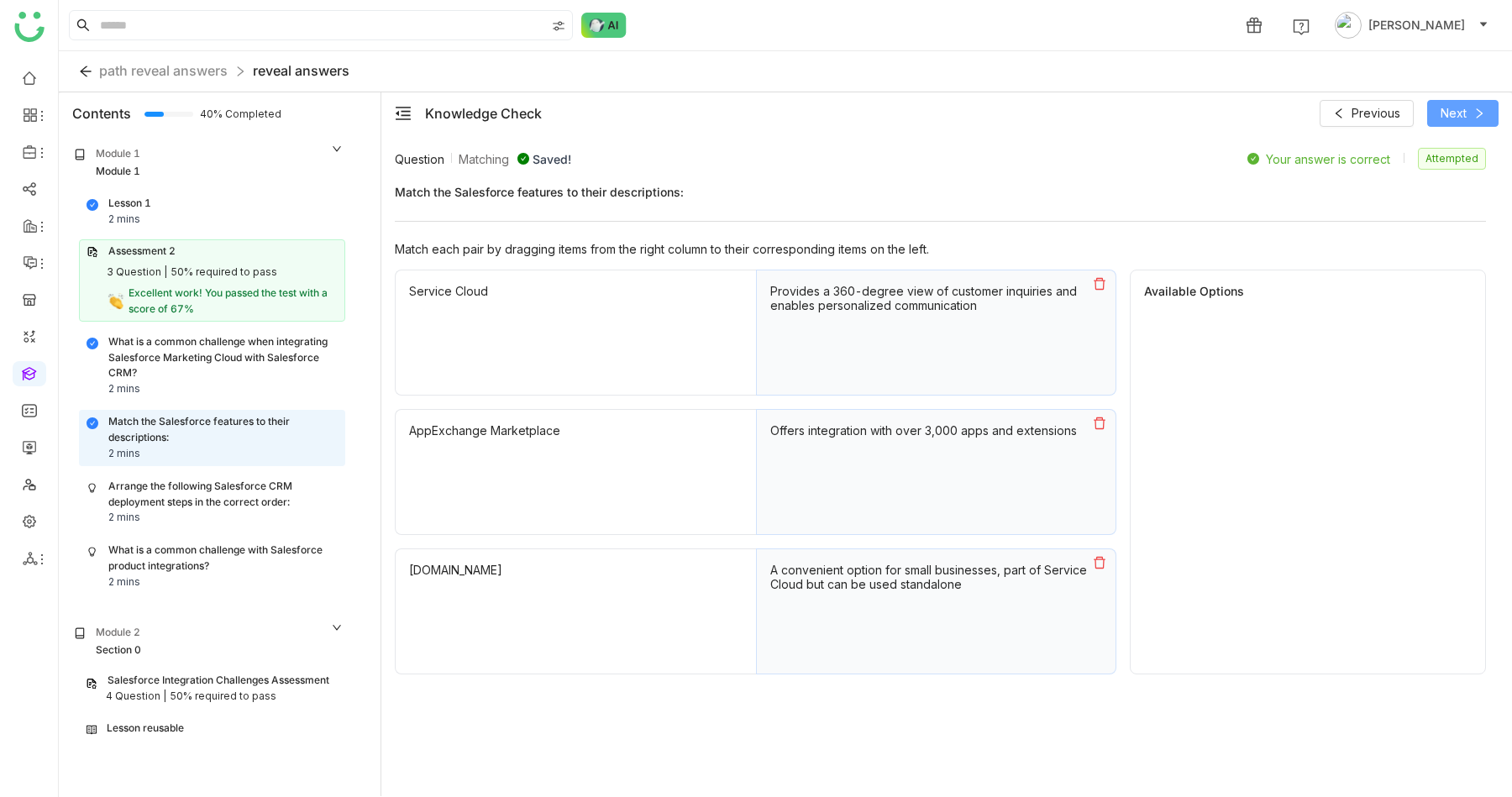
click at [1463, 107] on span "Next" at bounding box center [1453, 114] width 26 height 19
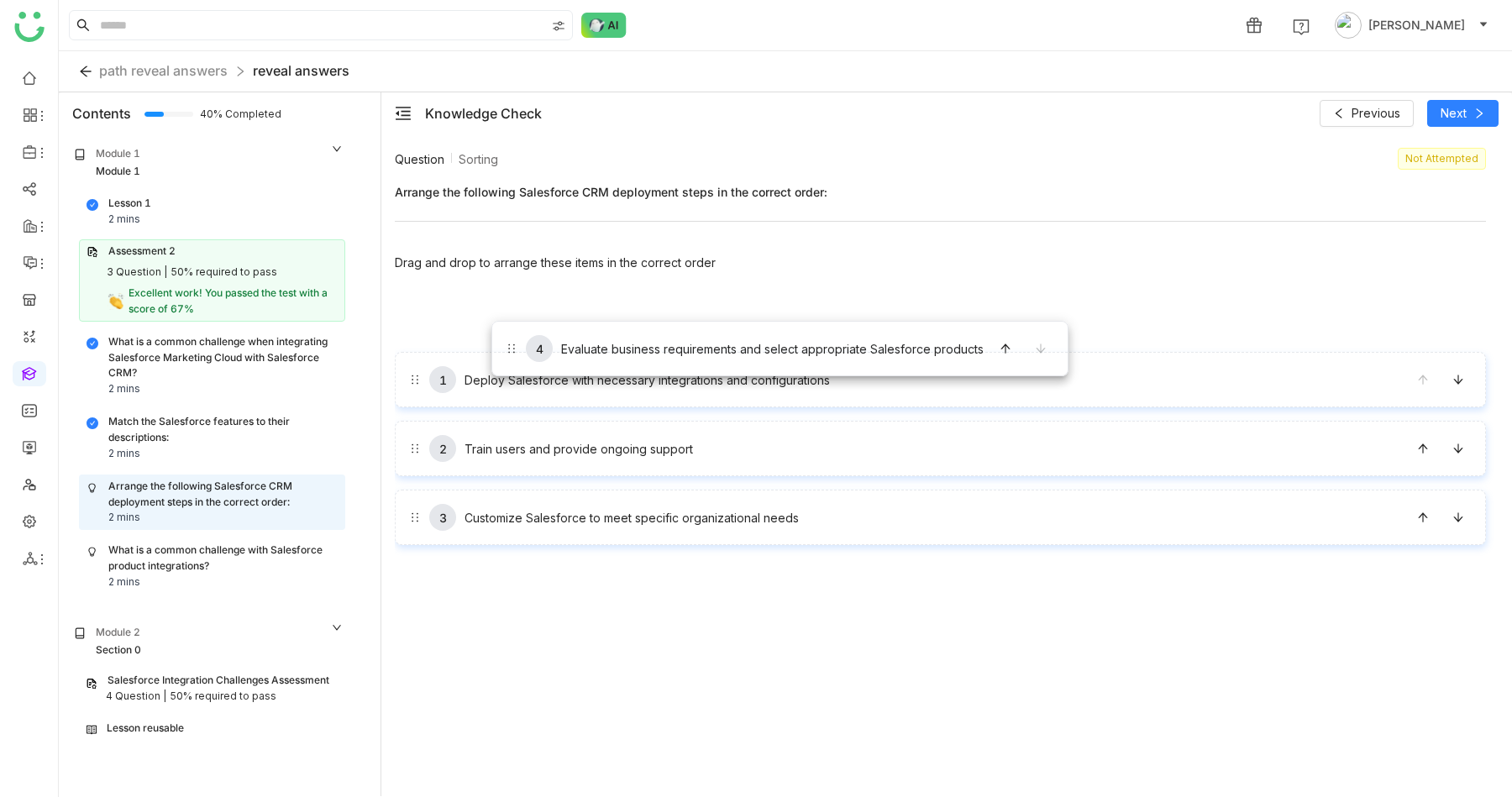
drag, startPoint x: 554, startPoint y: 520, endPoint x: 491, endPoint y: 321, distance: 208.7
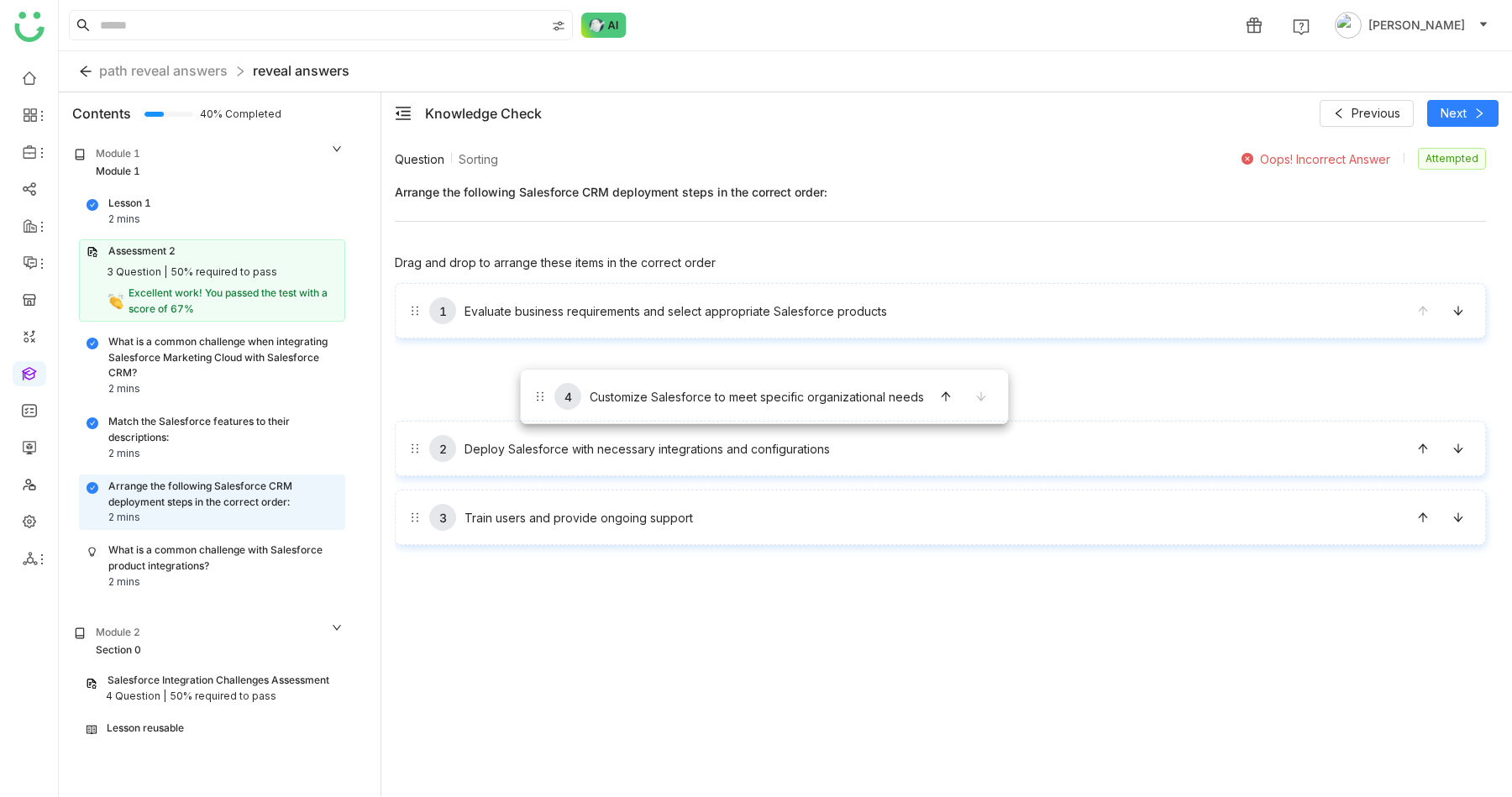
drag, startPoint x: 548, startPoint y: 517, endPoint x: 519, endPoint y: 367, distance: 152.8
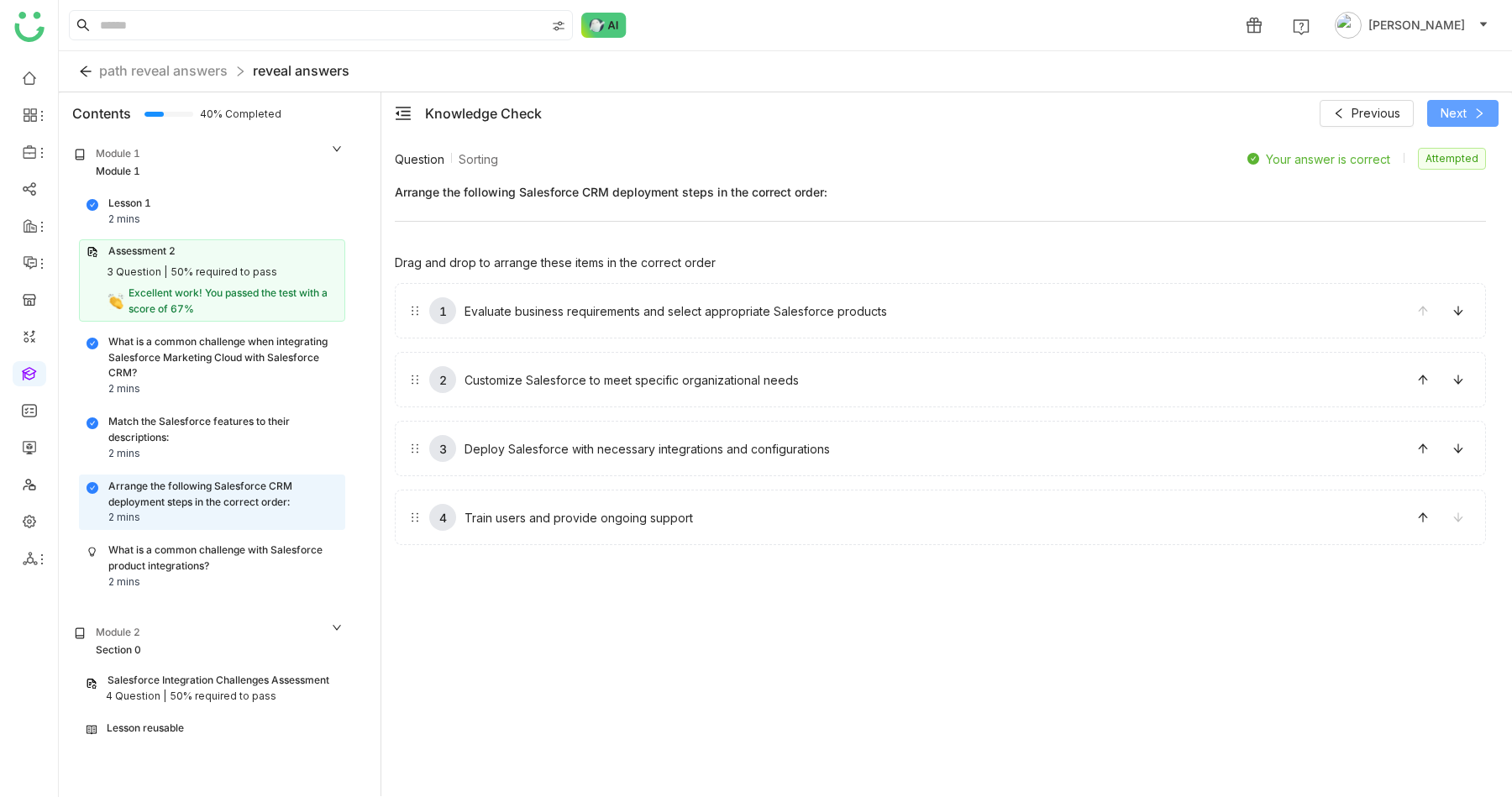
click at [1452, 112] on span "Next" at bounding box center [1453, 114] width 26 height 19
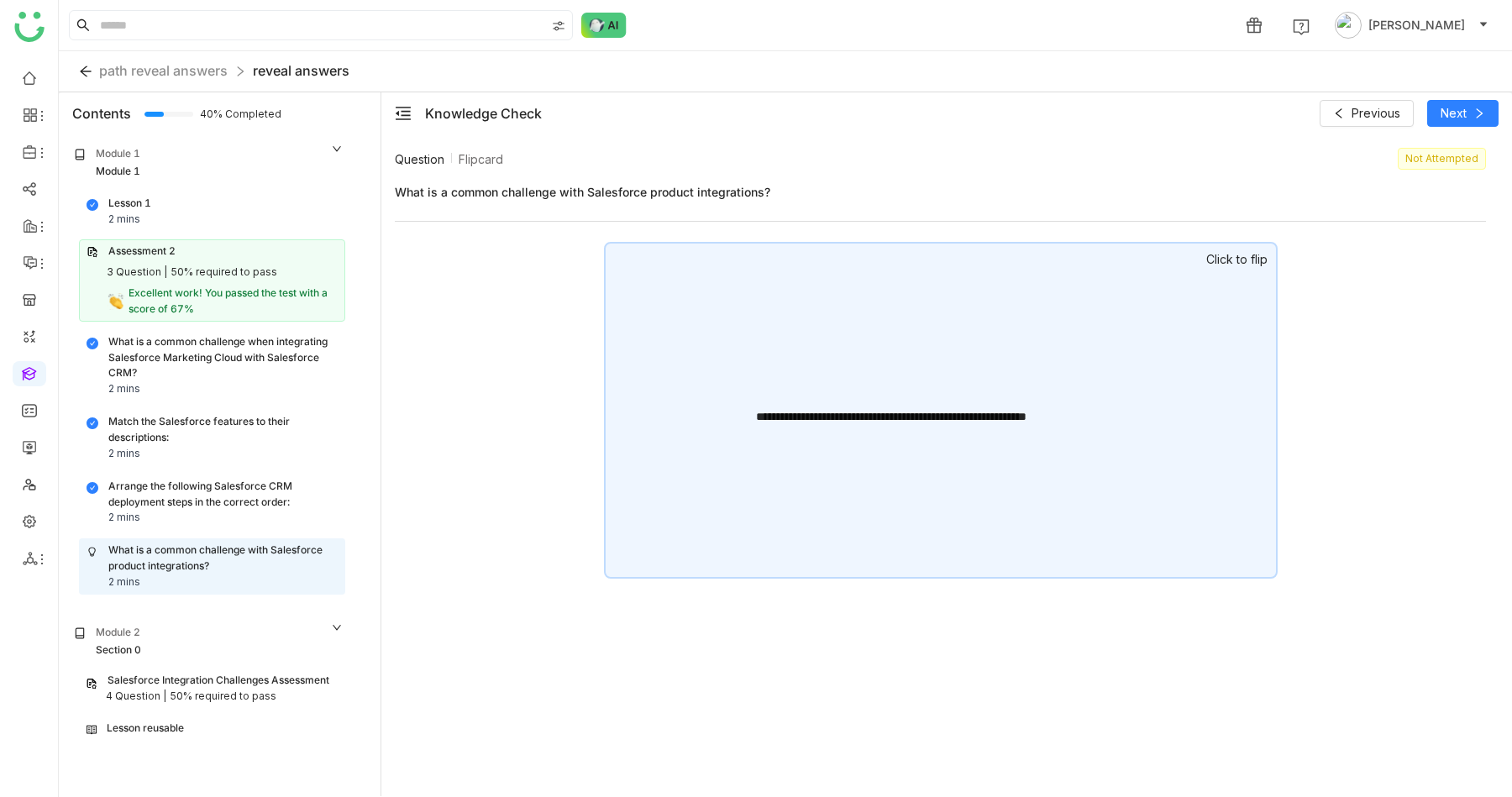
click at [1130, 381] on div "**********" at bounding box center [941, 410] width 674 height 337
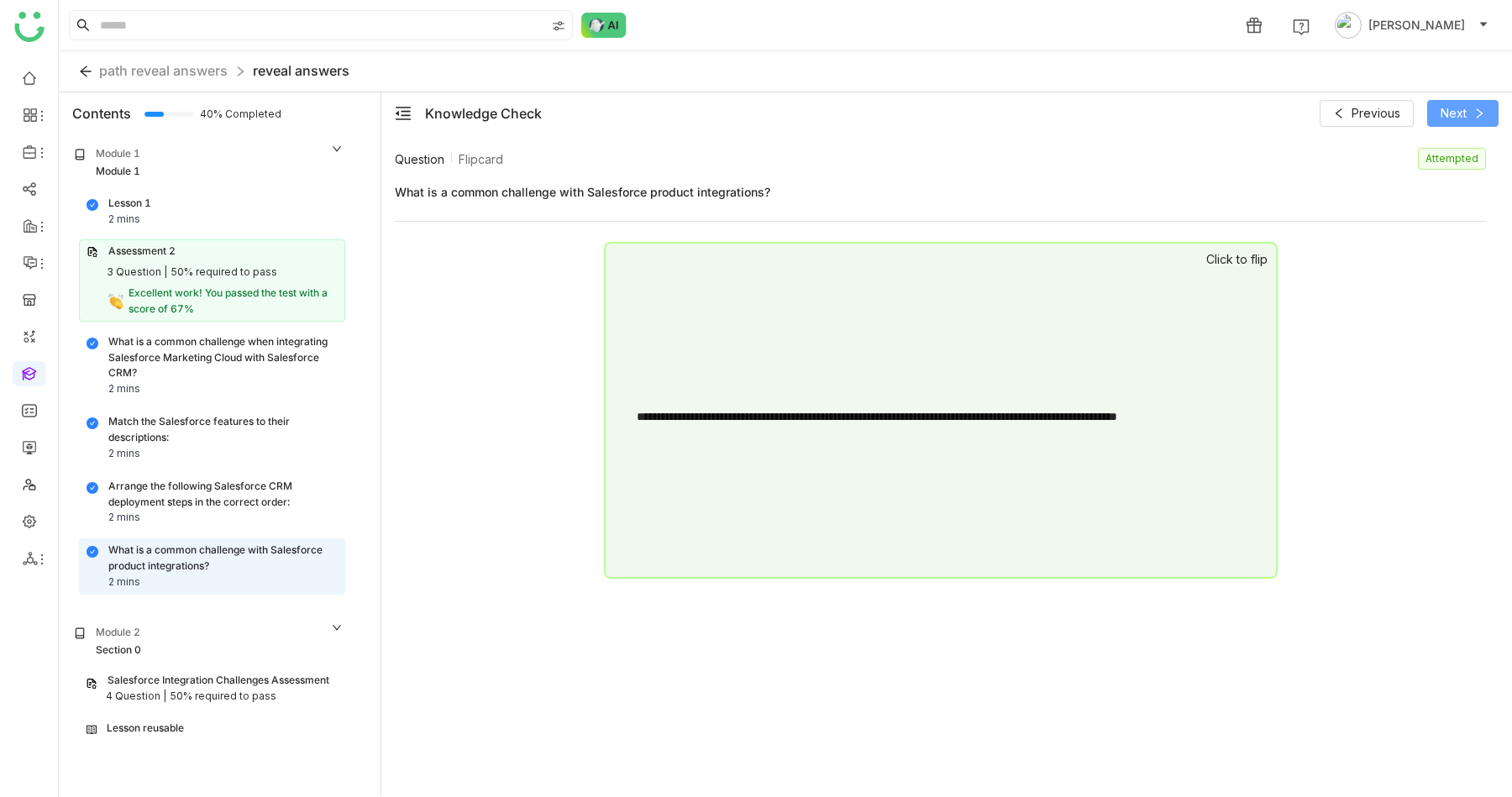
click at [1474, 109] on icon at bounding box center [1479, 114] width 12 height 12
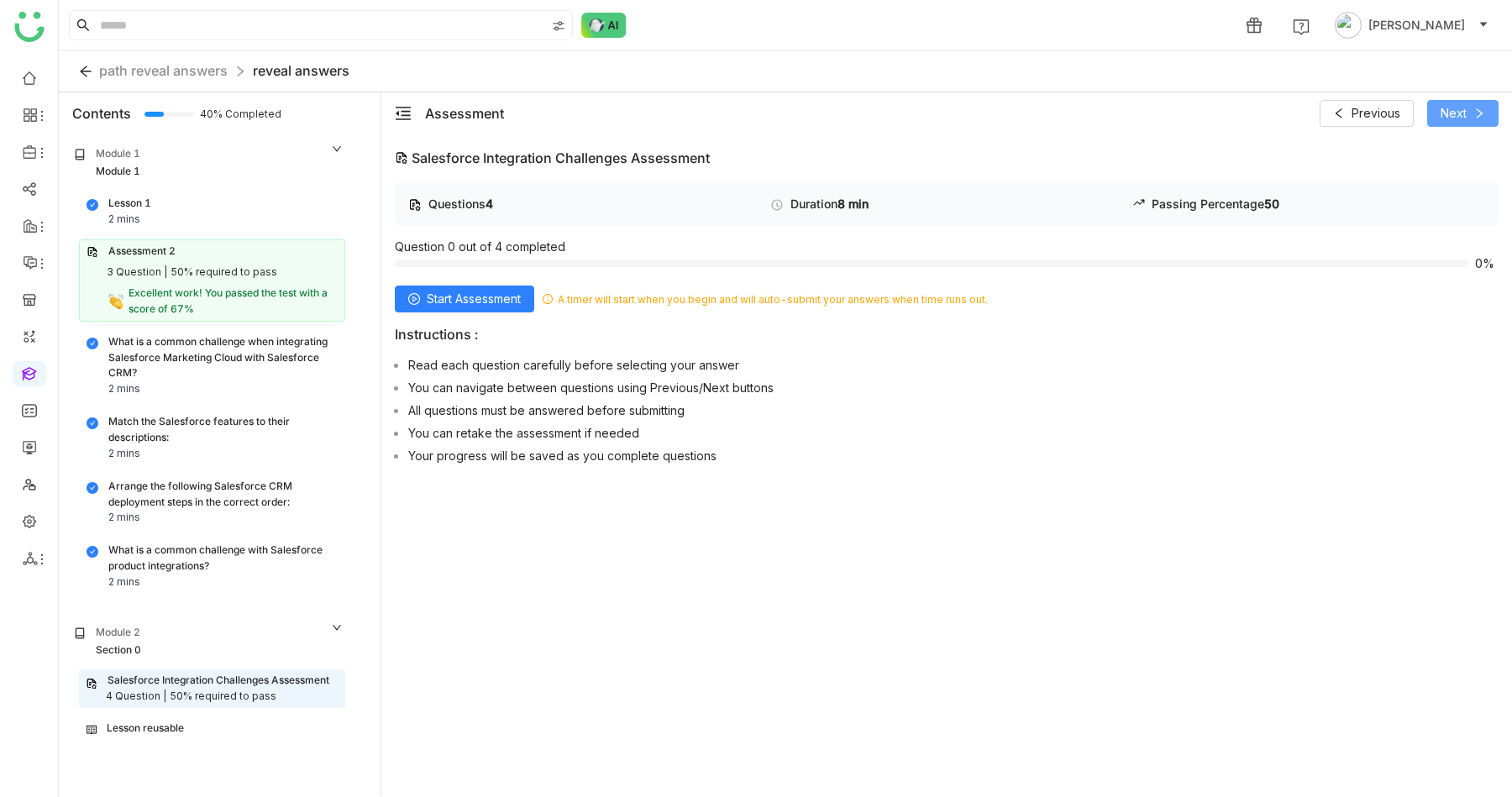
click at [1455, 121] on span "Next" at bounding box center [1453, 114] width 26 height 19
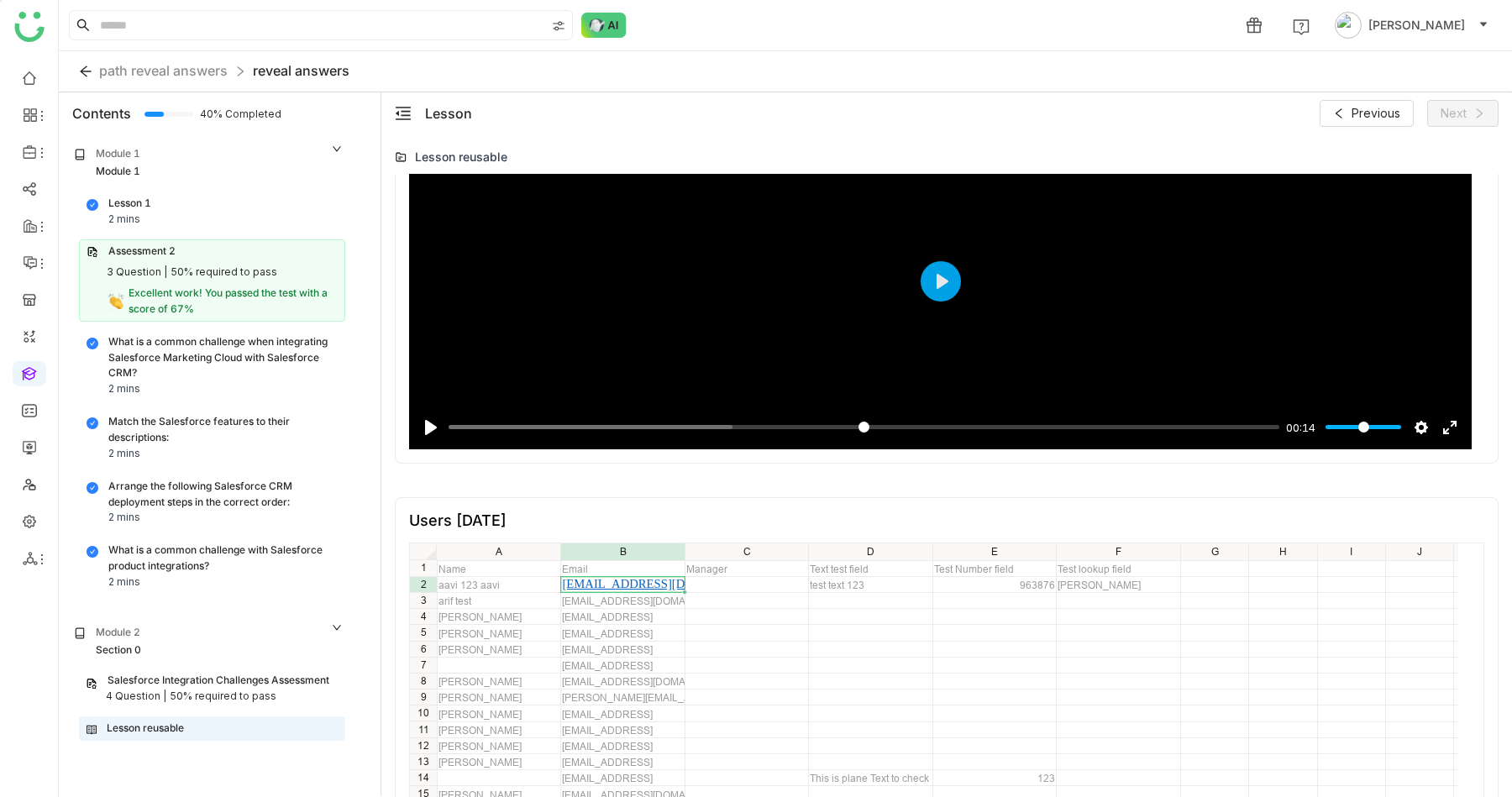
scroll to position [1056, 0]
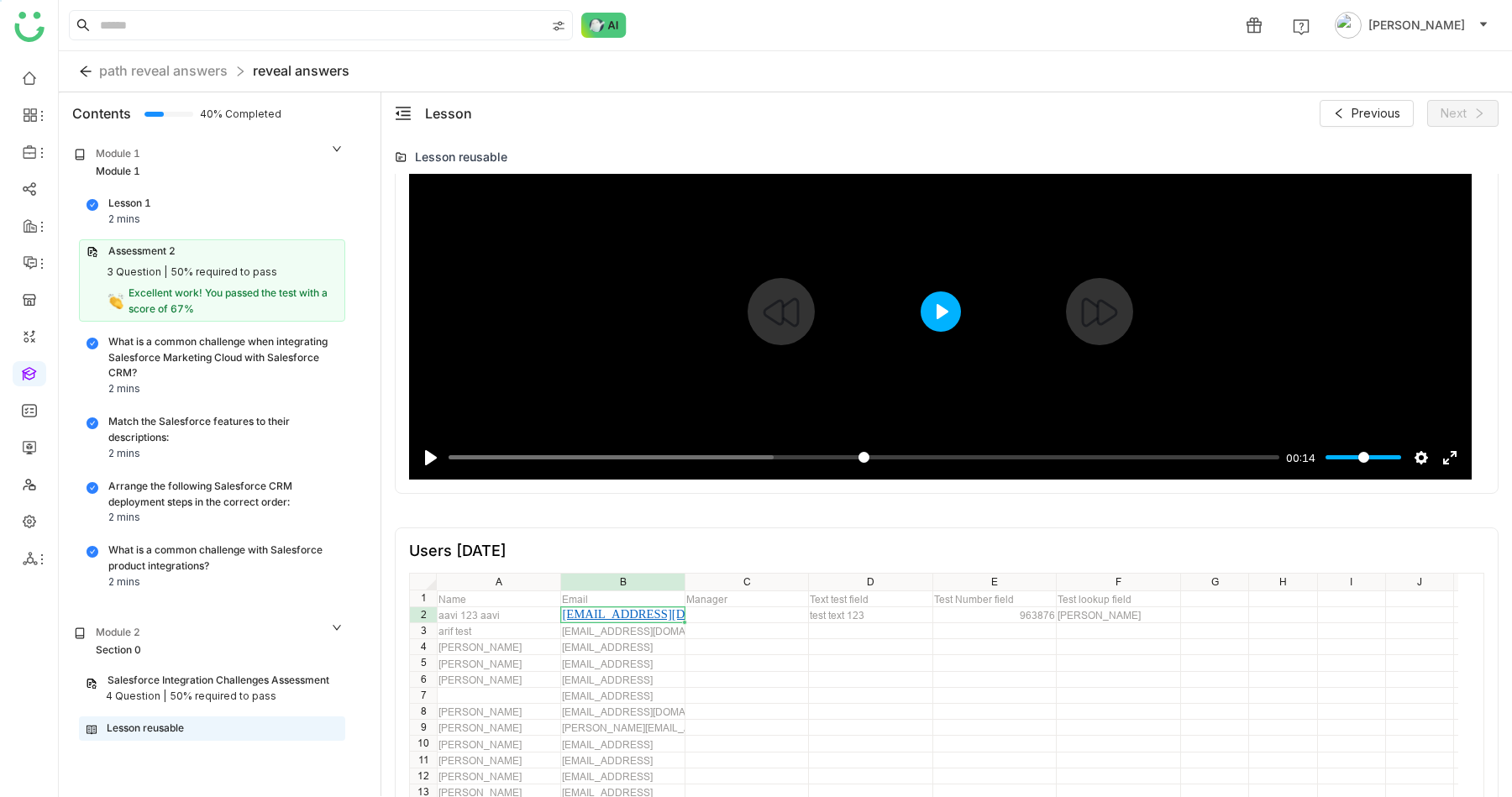
click at [938, 309] on button "Play" at bounding box center [941, 312] width 40 height 40
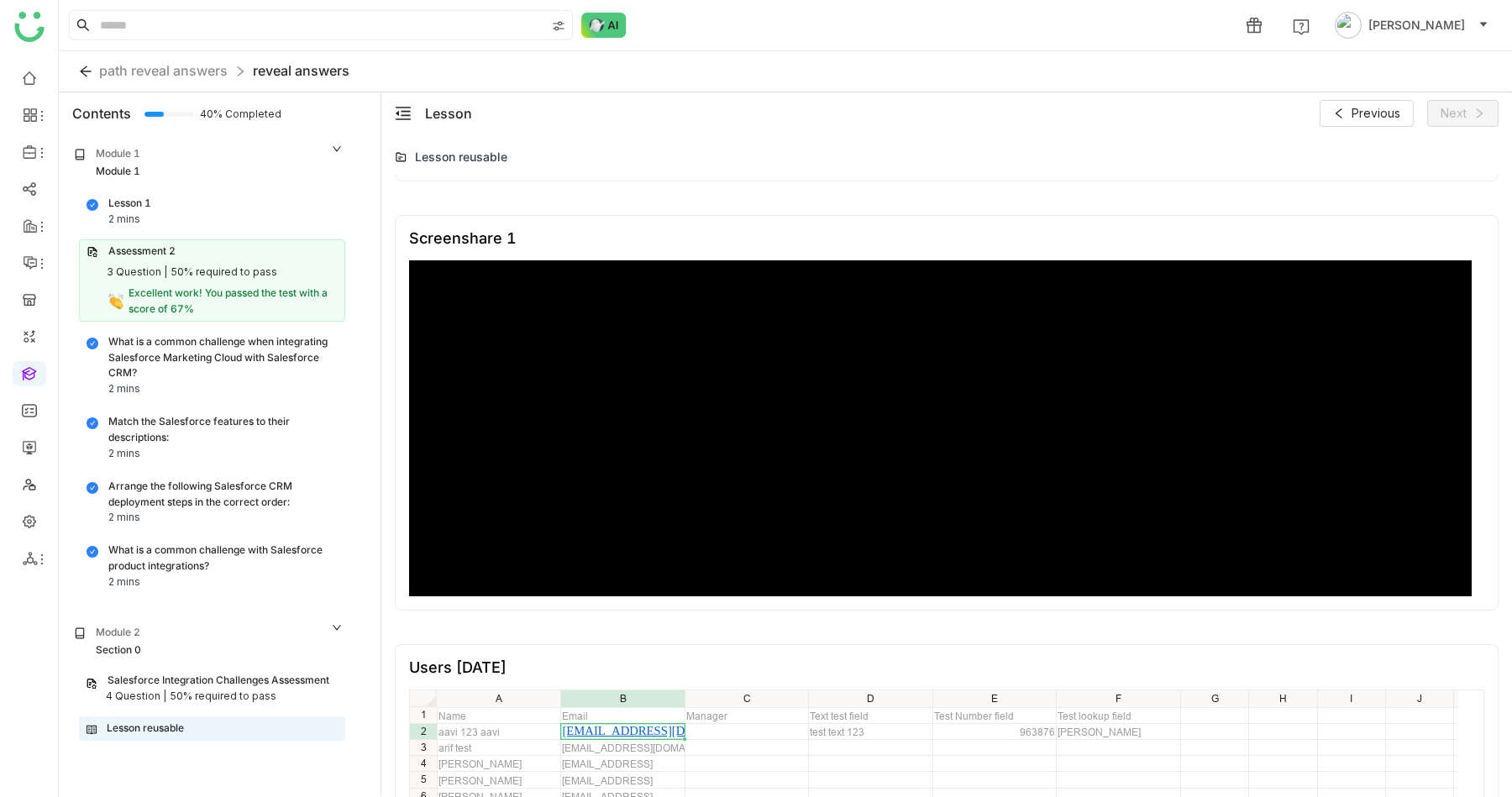
scroll to position [939, 0]
type input "***"
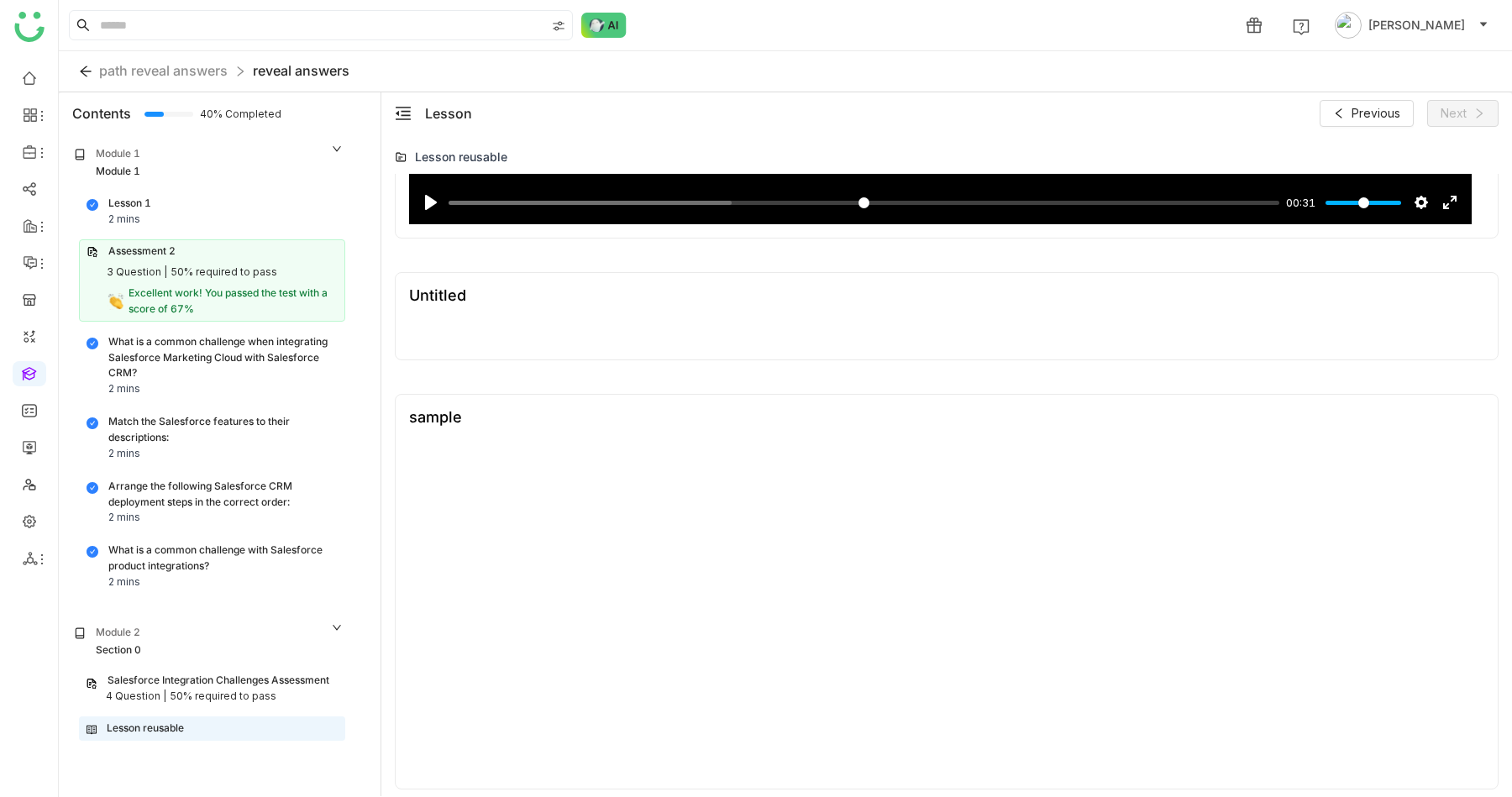
scroll to position [340, 0]
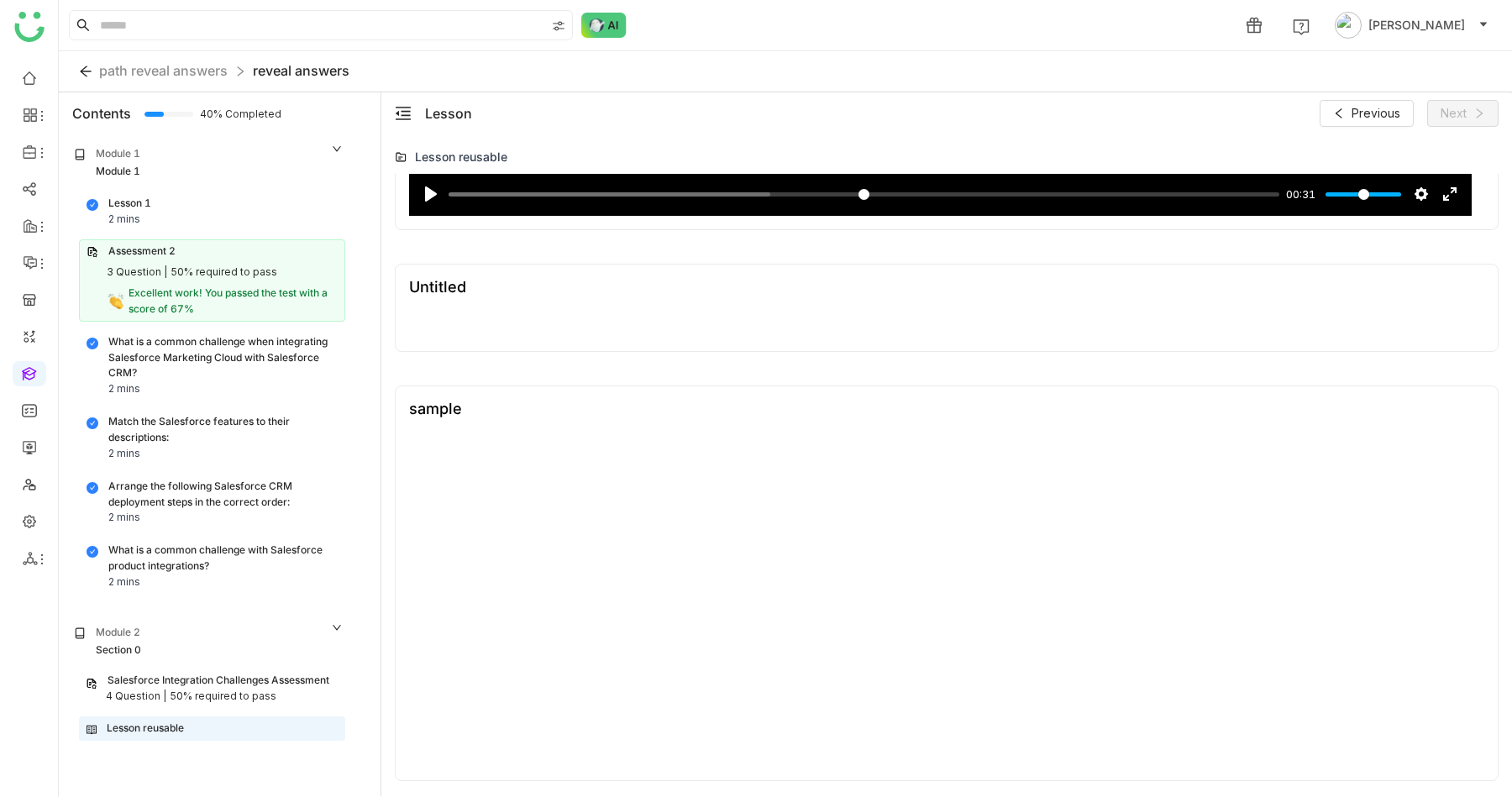
click at [1005, 313] on div at bounding box center [947, 324] width 1075 height 29
click at [187, 725] on div "Lesson reusable" at bounding box center [212, 729] width 251 height 16
click at [239, 673] on div "Salesforce Integration Challenges Assessment" at bounding box center [218, 681] width 222 height 16
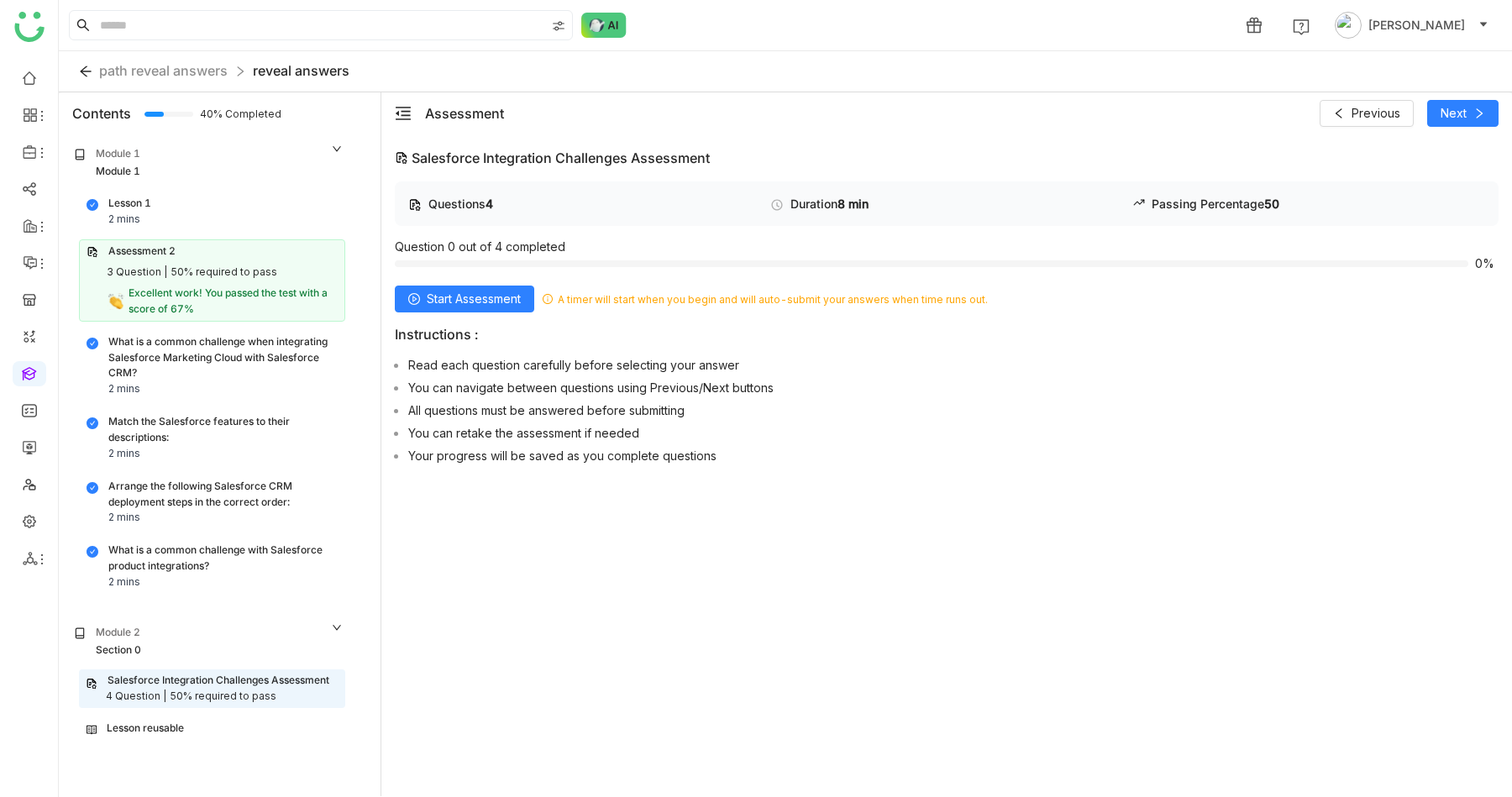
click at [1468, 97] on div "Assessment Previous Next" at bounding box center [947, 114] width 1130 height 42
click at [1461, 110] on span "Next" at bounding box center [1453, 114] width 26 height 19
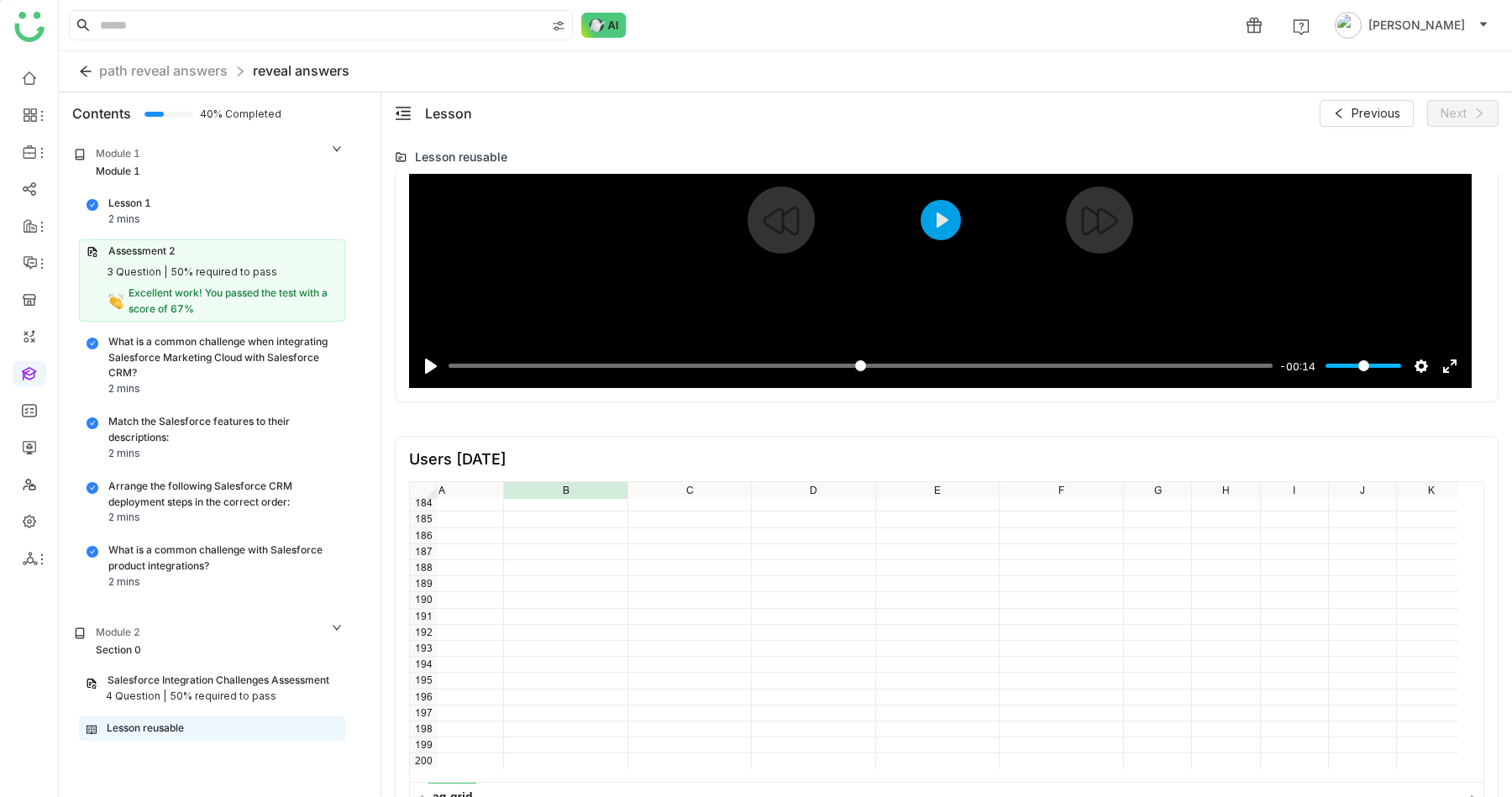
scroll to position [1185, 0]
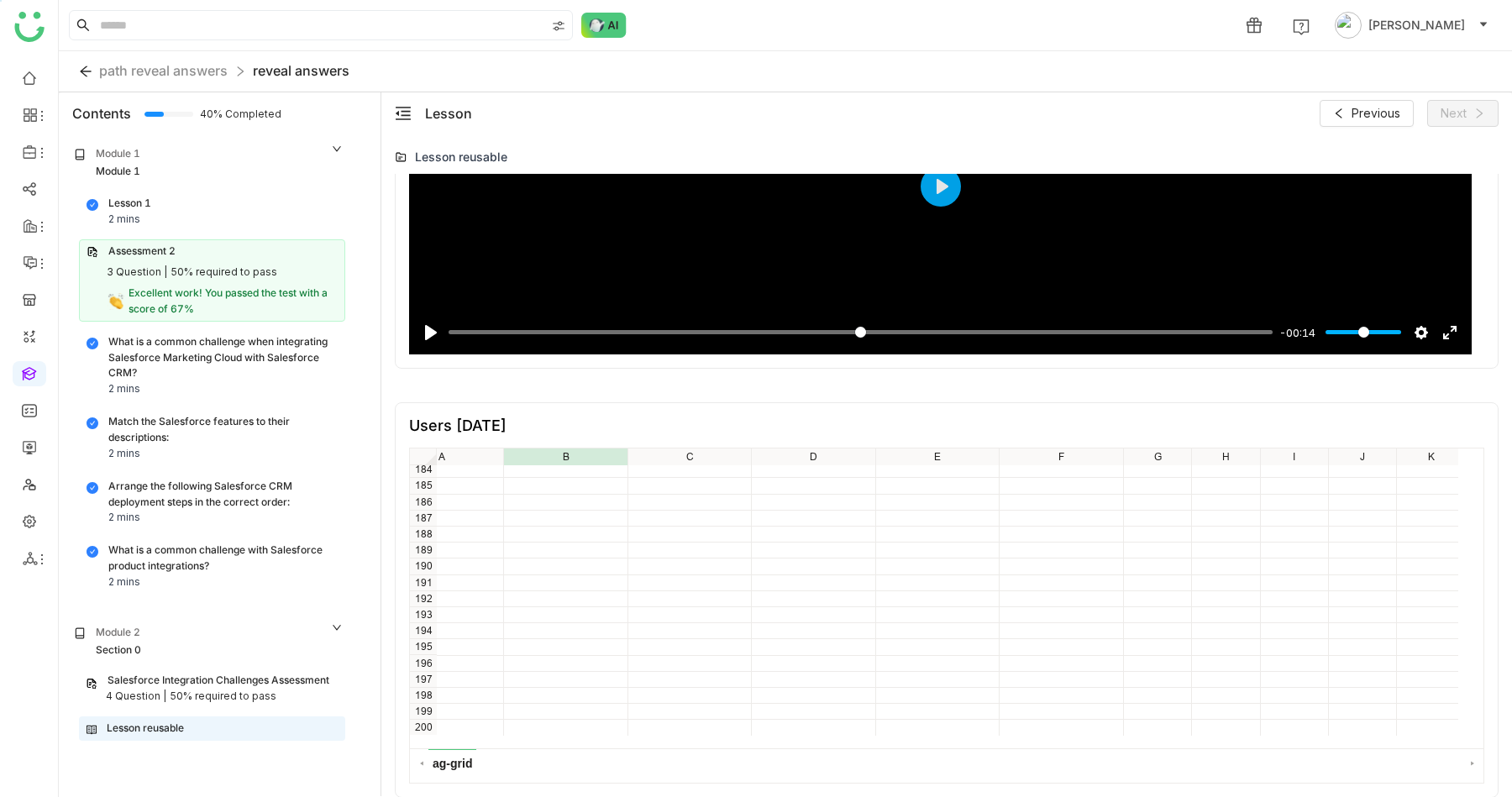
click at [197, 725] on div "Lesson reusable" at bounding box center [212, 729] width 251 height 16
click at [403, 110] on icon "menu-fold" at bounding box center [403, 114] width 17 height 17
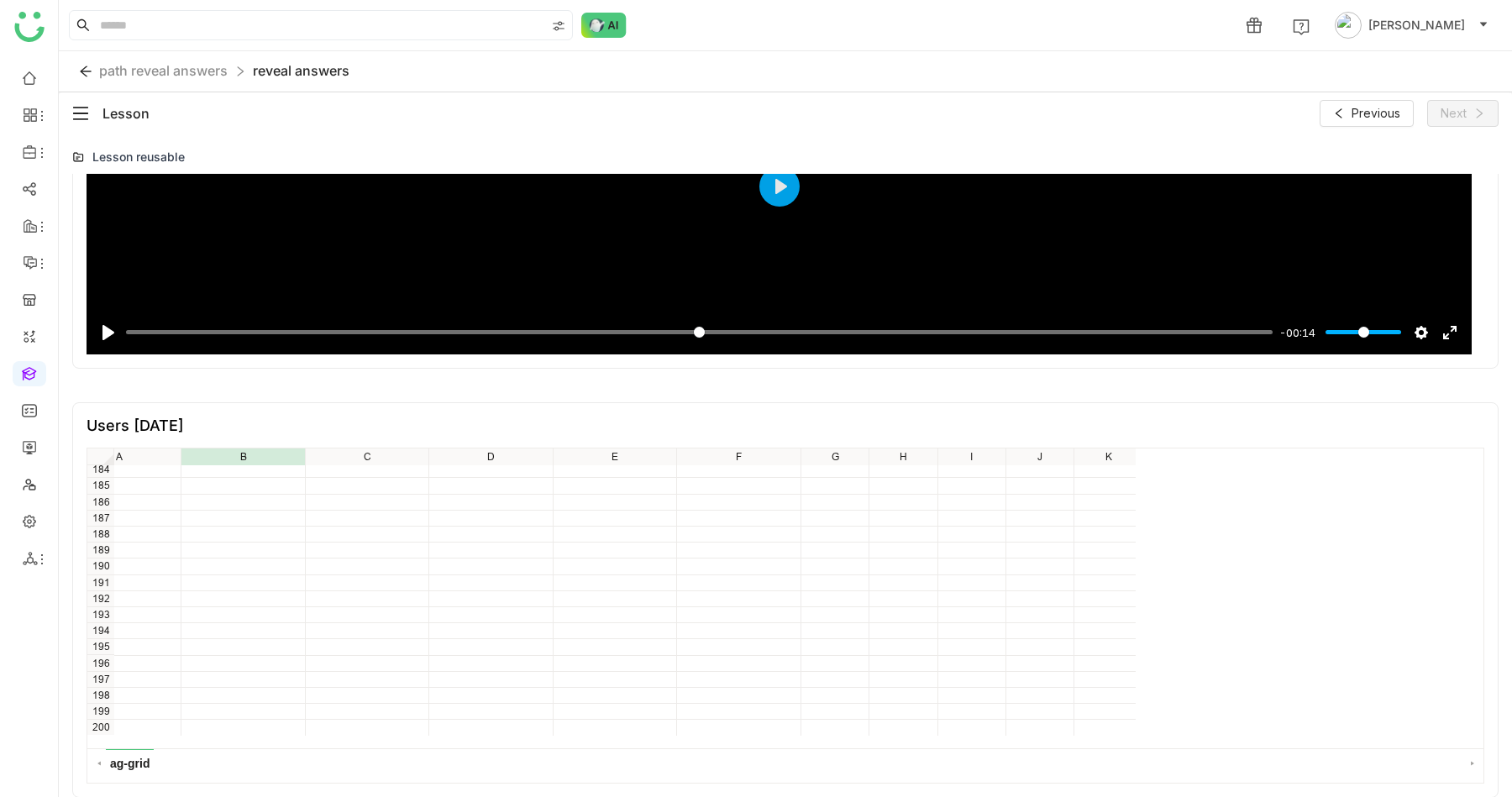
click at [75, 113] on icon "menu-fold" at bounding box center [81, 114] width 15 height 13
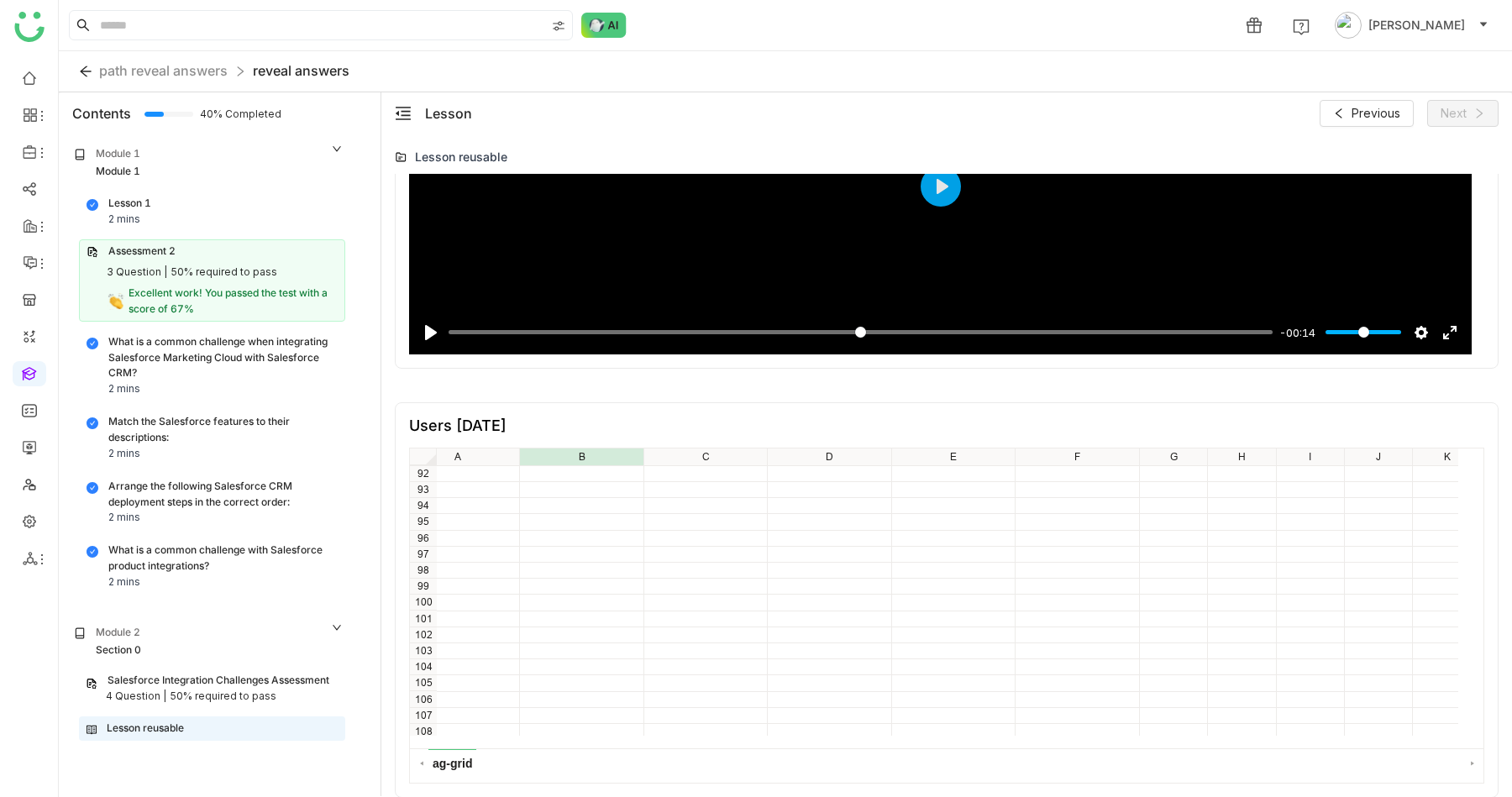
scroll to position [2955, 41]
click at [243, 686] on div "Salesforce Integration Challenges Assessment" at bounding box center [218, 681] width 222 height 16
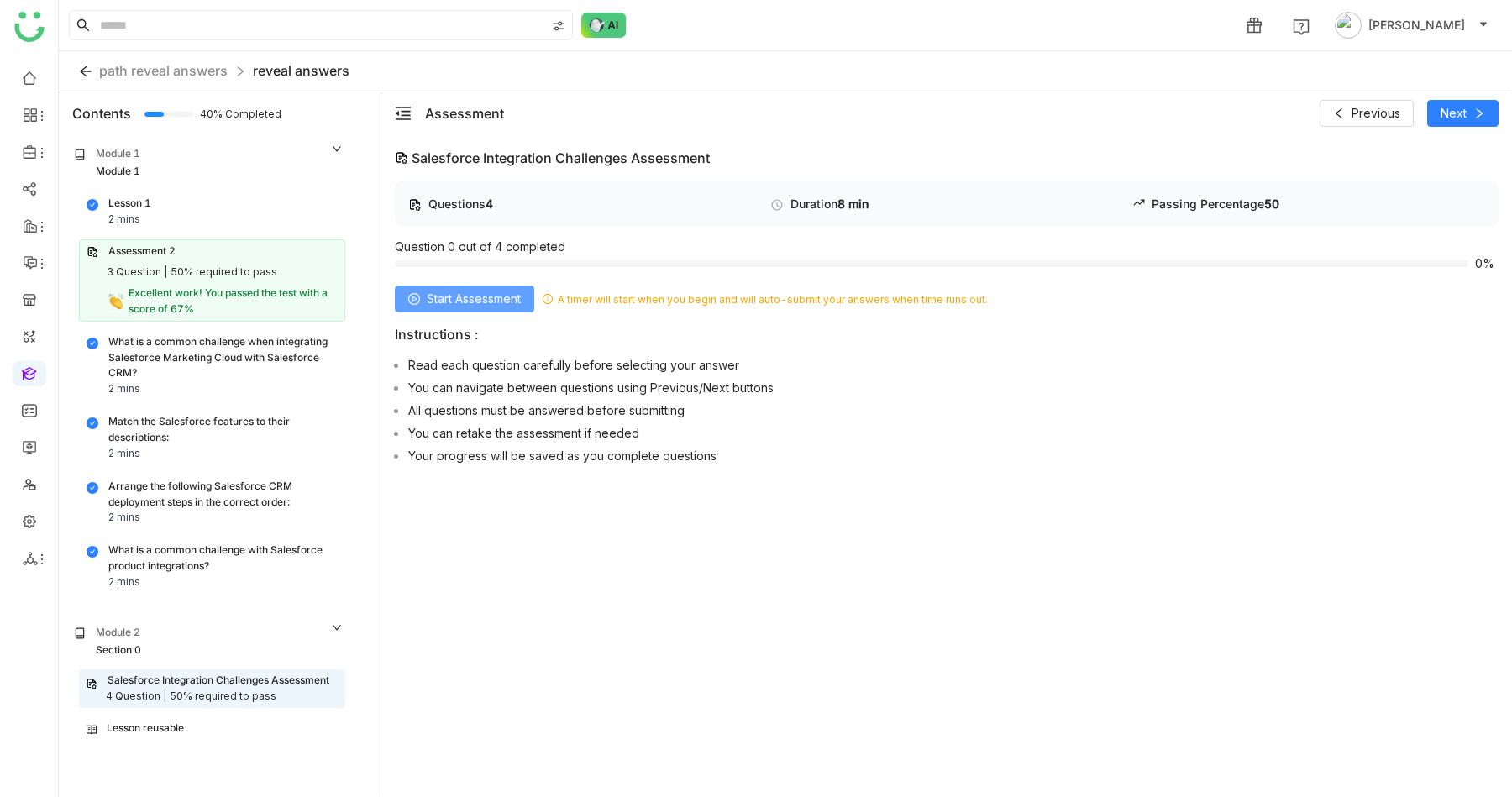
click at [493, 299] on span "Start Assessment" at bounding box center [474, 299] width 94 height 19
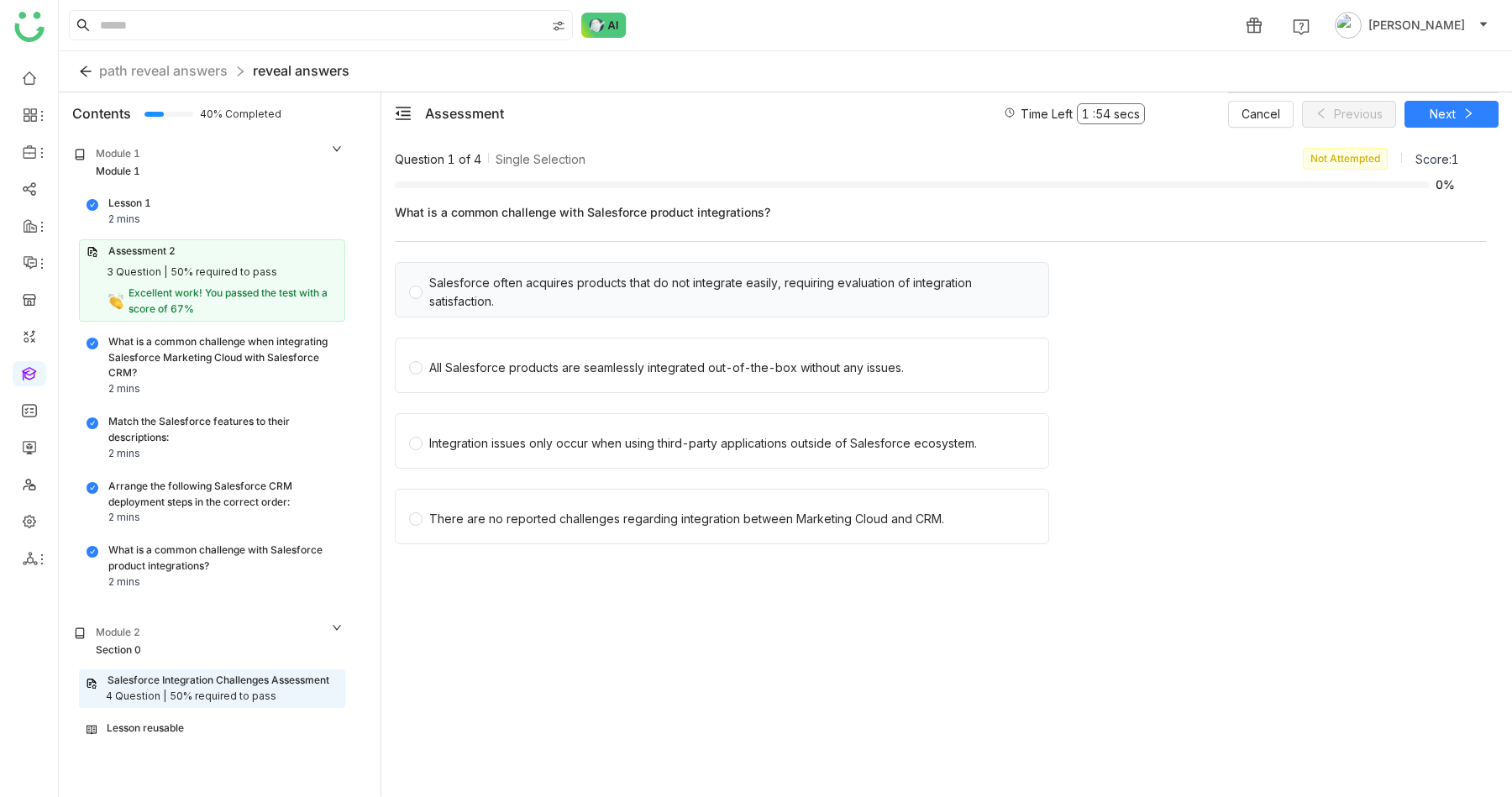
click at [543, 292] on div "Salesforce often acquires products that do not integrate easily, requiring eval…" at bounding box center [732, 292] width 606 height 37
click at [1445, 109] on span "Next" at bounding box center [1442, 115] width 26 height 19
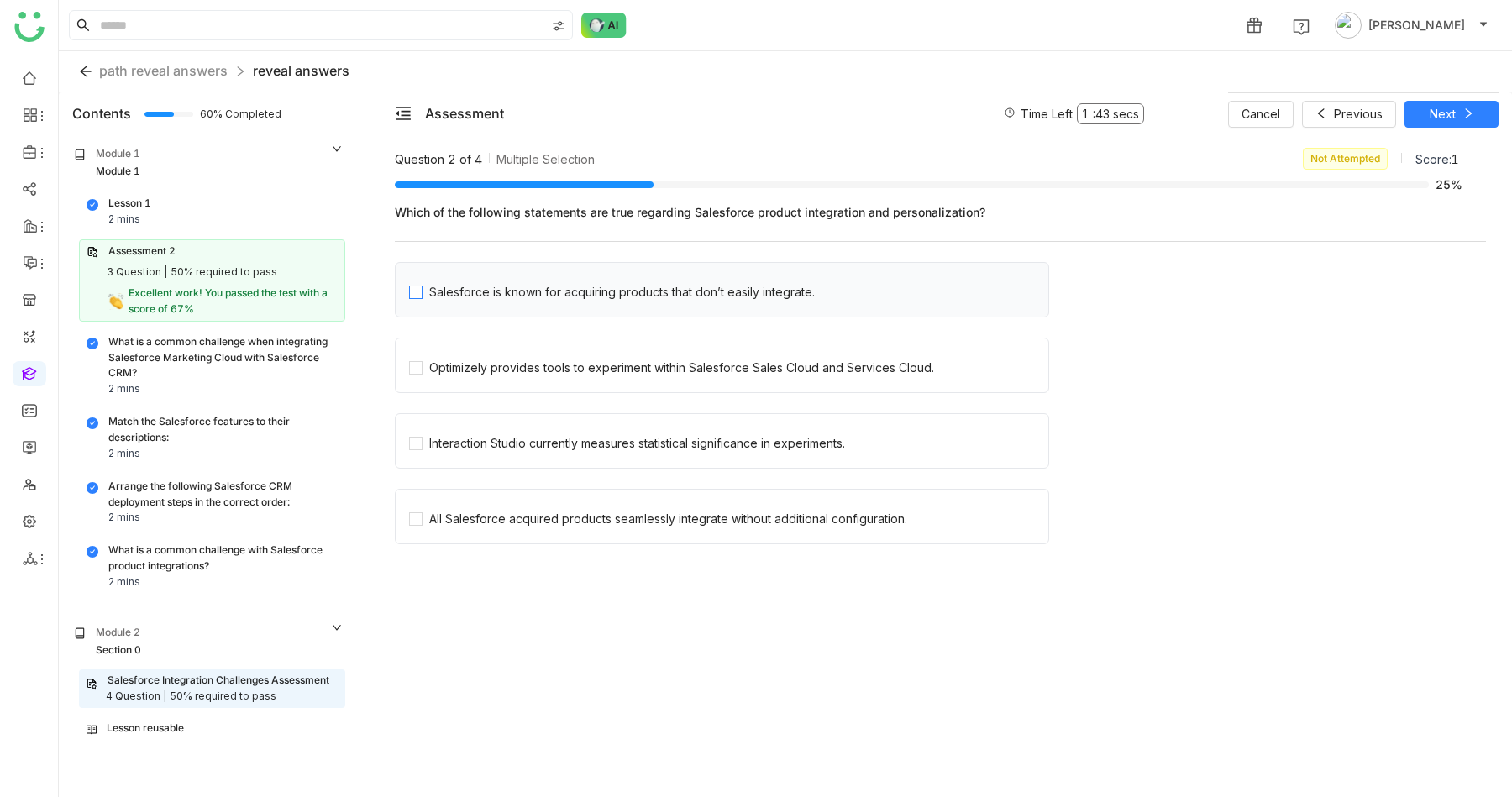
click at [583, 293] on div "Salesforce is known for acquiring products that don’t easily integrate." at bounding box center [622, 292] width 386 height 19
click at [532, 516] on div "All Salesforce acquired products seamlessly integrate without additional config…" at bounding box center [668, 519] width 478 height 19
click at [625, 447] on div "Interaction Studio currently measures statistical significance in experiments." at bounding box center [638, 444] width 416 height 19
click at [682, 357] on span "Optimizely provides tools to experiment within Salesforce Sales Cloud and Servi…" at bounding box center [681, 366] width 518 height 24
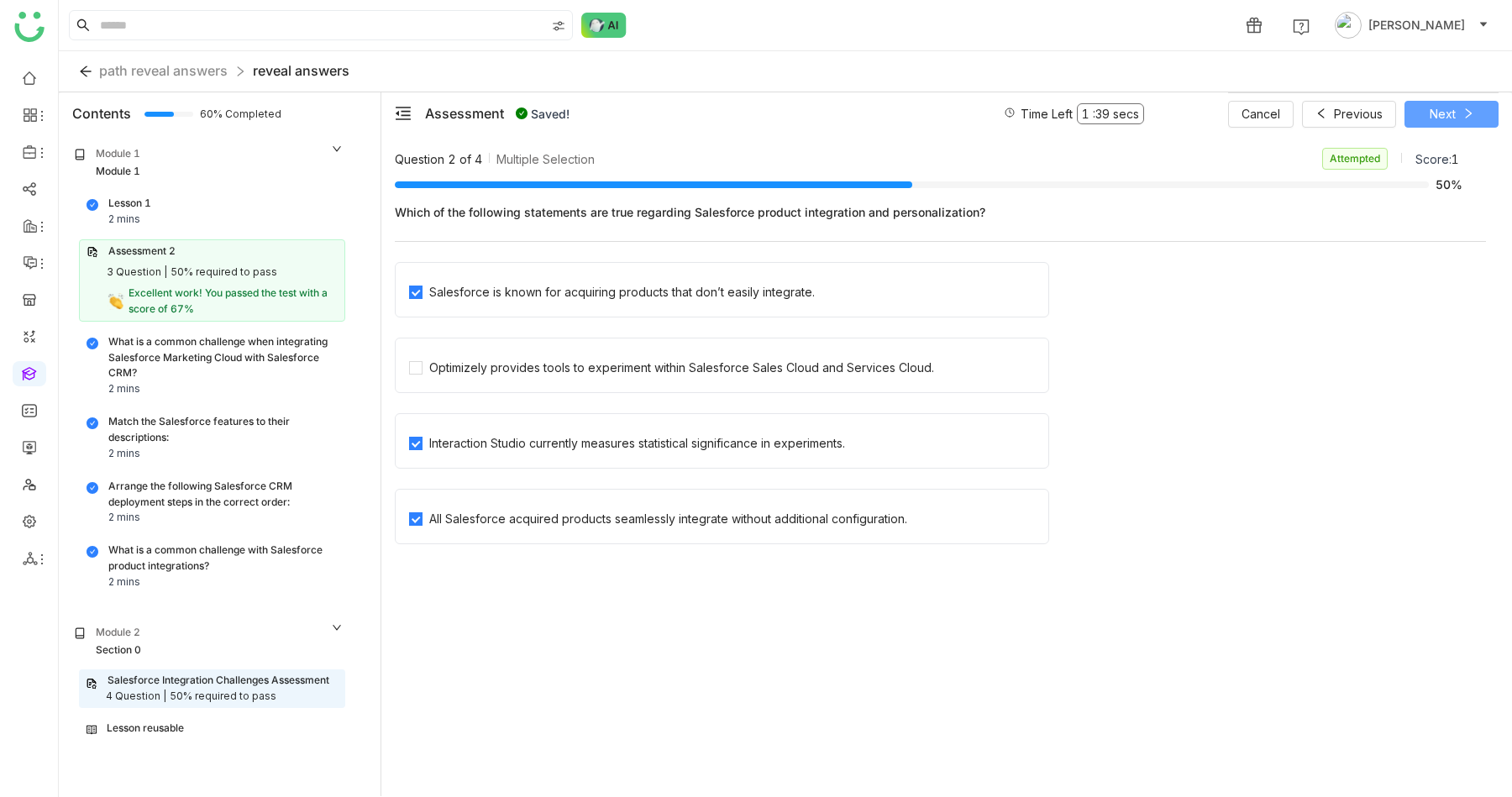
click at [1456, 110] on button "Next" at bounding box center [1451, 115] width 94 height 27
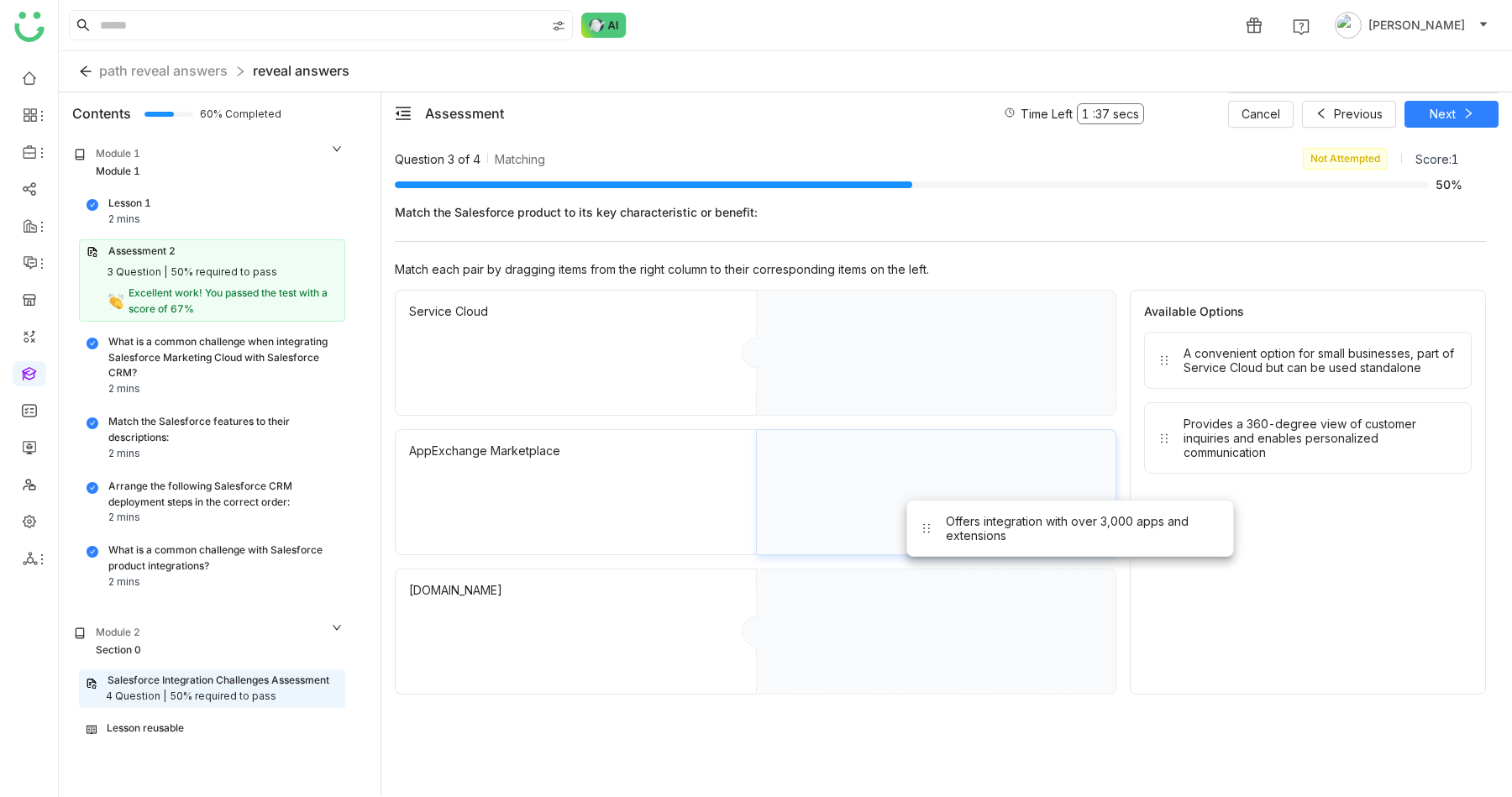
drag, startPoint x: 1285, startPoint y: 361, endPoint x: 1047, endPoint y: 529, distance: 291.3
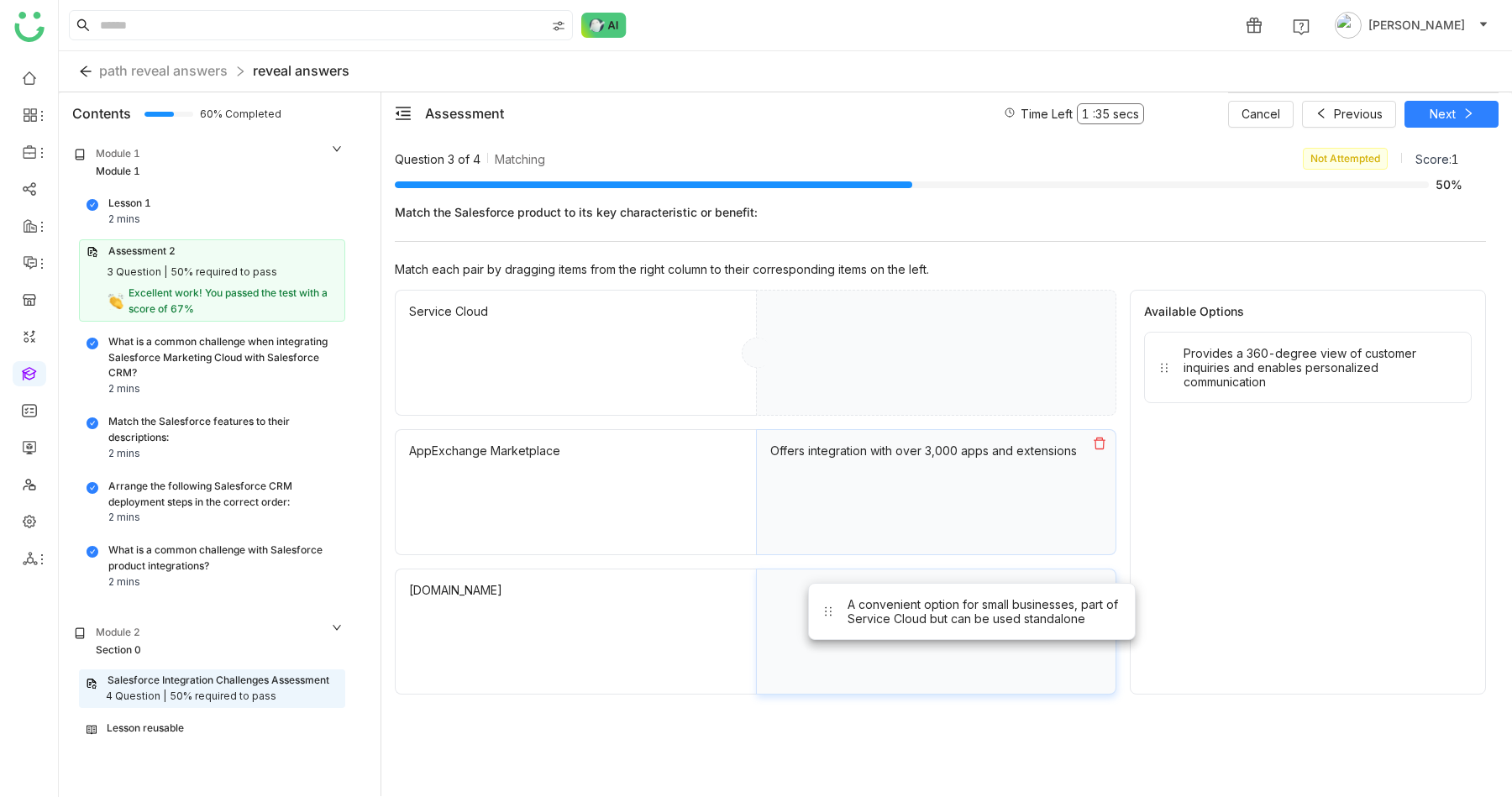
drag, startPoint x: 1306, startPoint y: 366, endPoint x: 970, endPoint y: 617, distance: 419.4
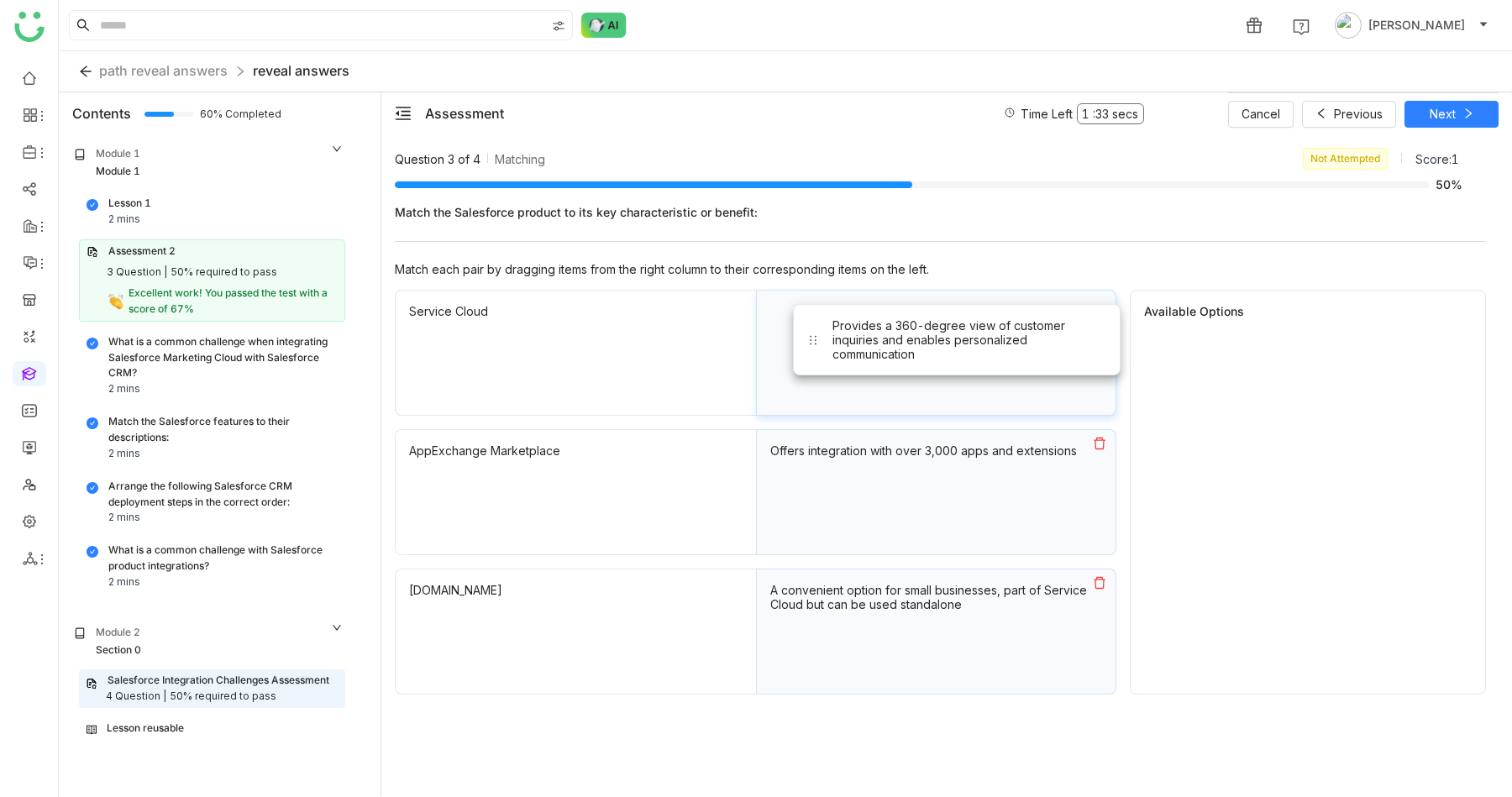
drag, startPoint x: 1315, startPoint y: 371, endPoint x: 963, endPoint y: 344, distance: 353.0
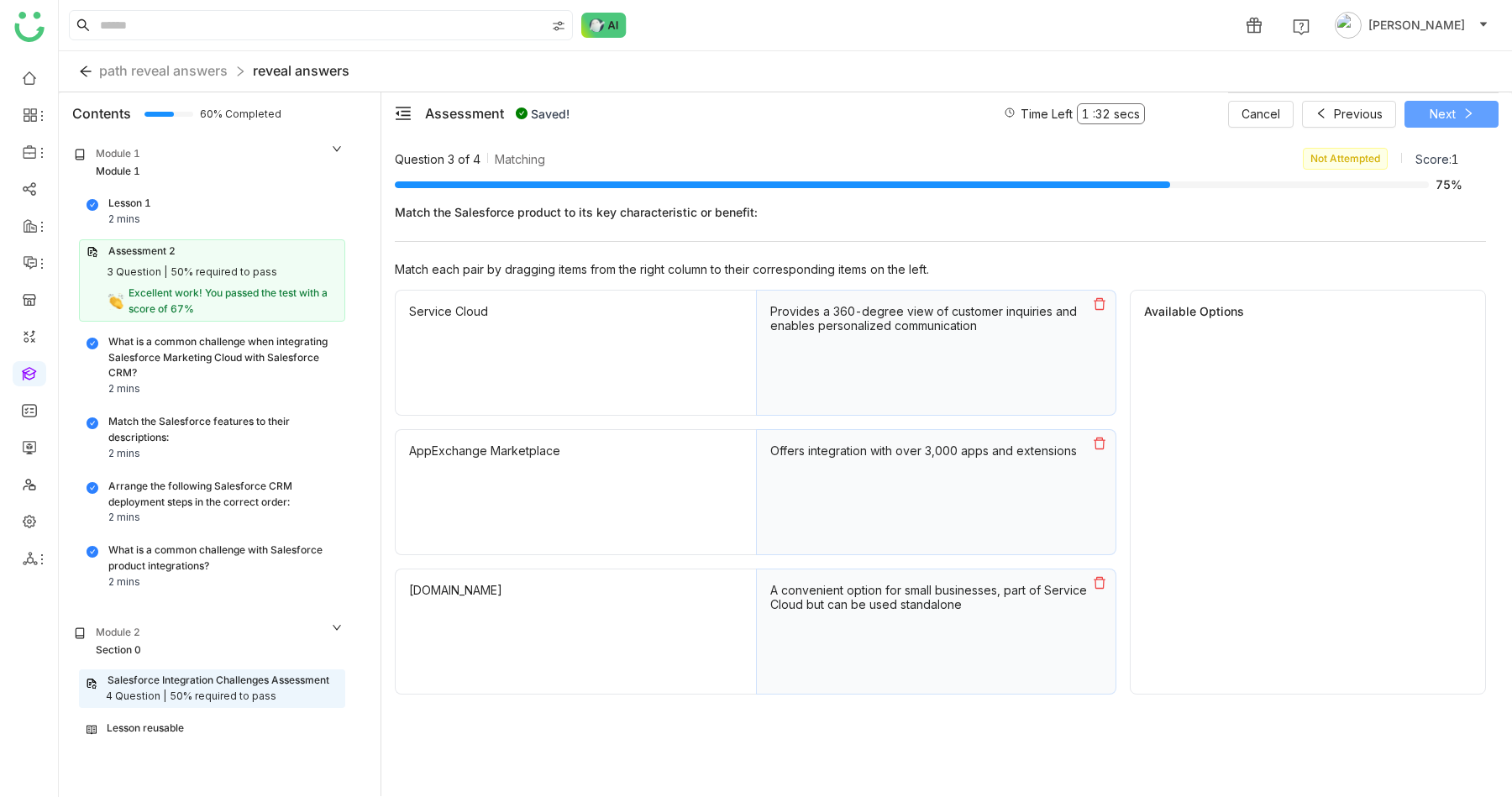
click at [1425, 117] on button "Next" at bounding box center [1451, 115] width 94 height 27
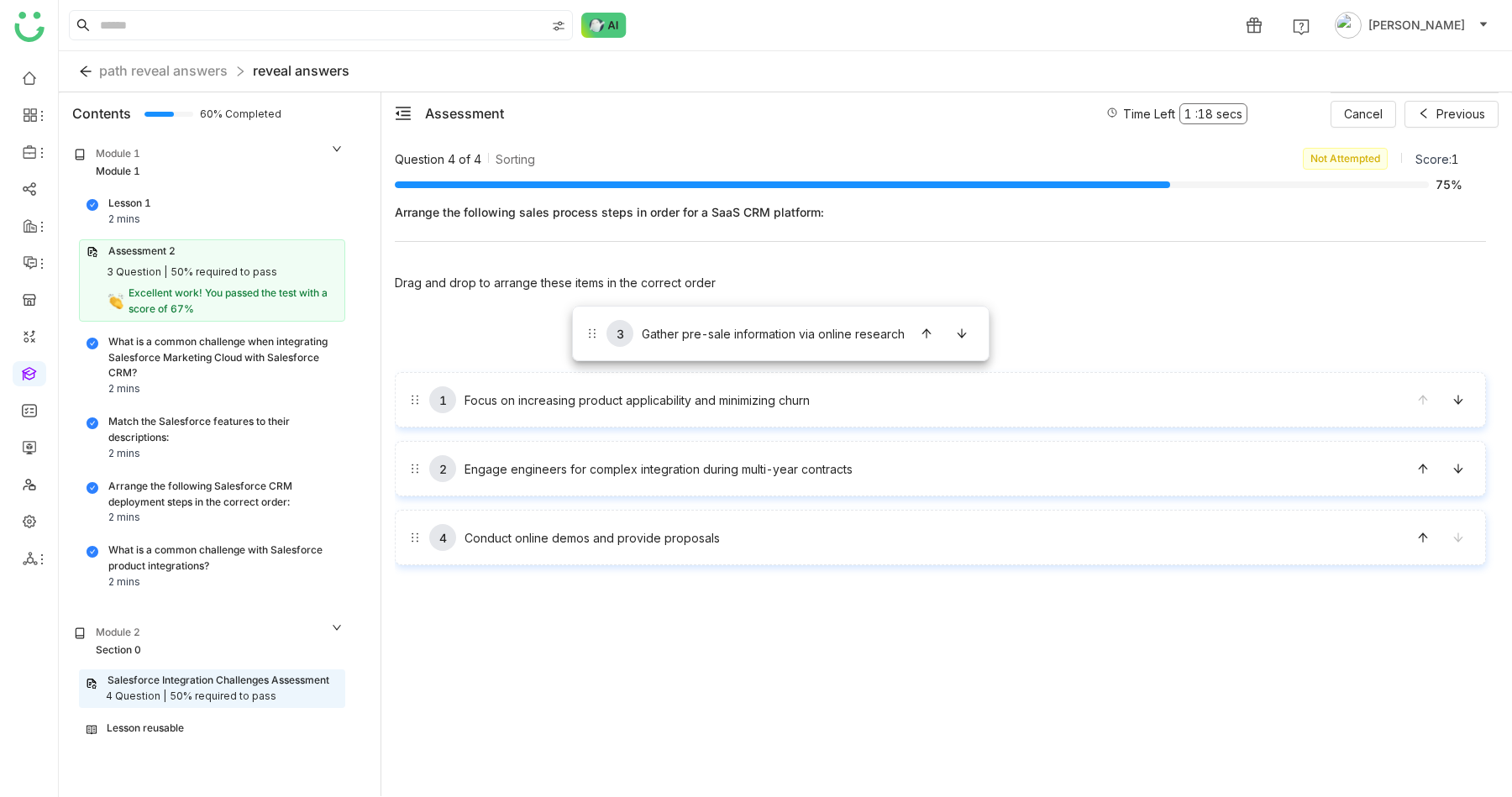
drag, startPoint x: 605, startPoint y: 476, endPoint x: 572, endPoint y: 308, distance: 171.2
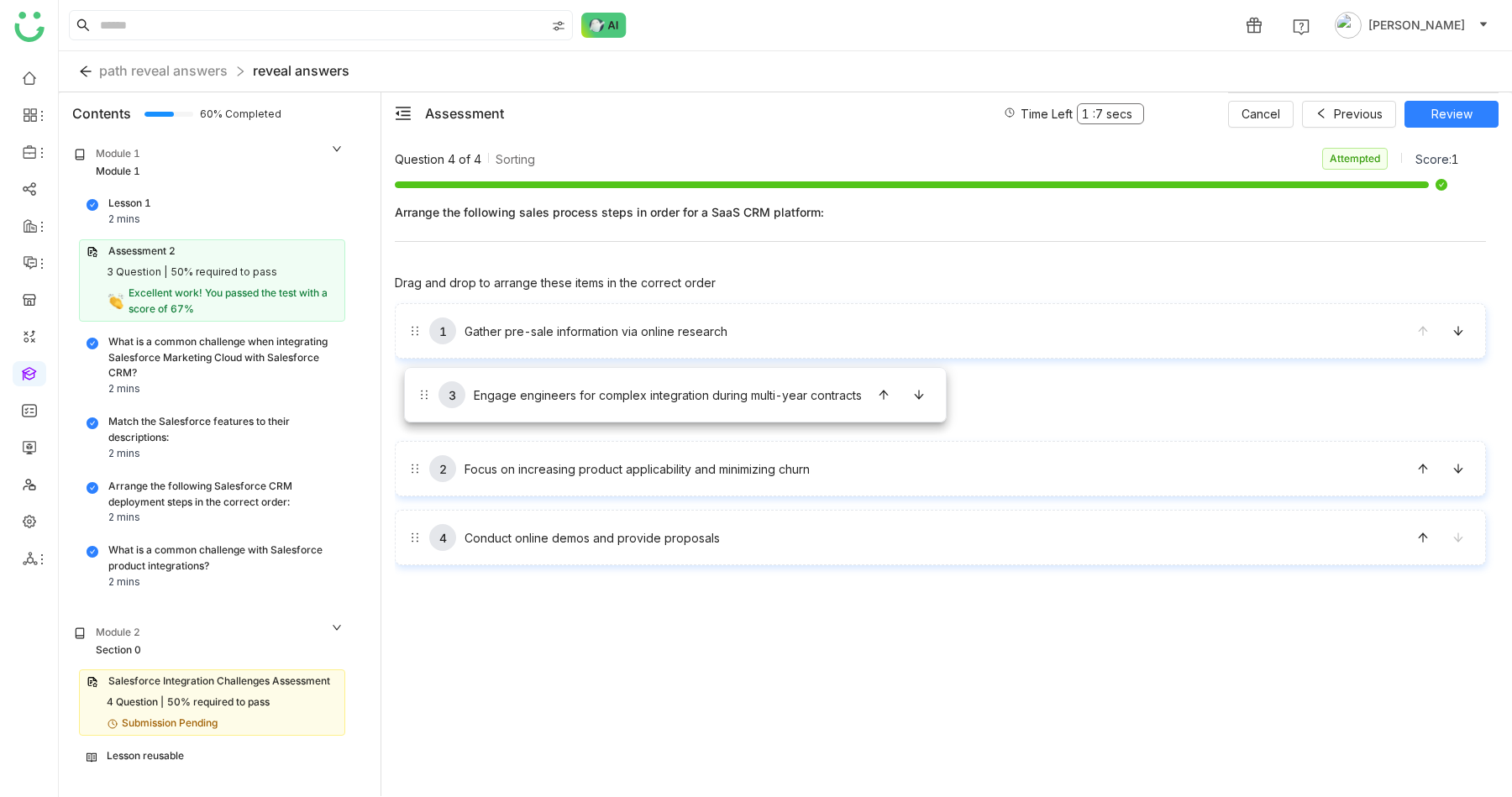
drag, startPoint x: 537, startPoint y: 478, endPoint x: 404, endPoint y: 367, distance: 173.2
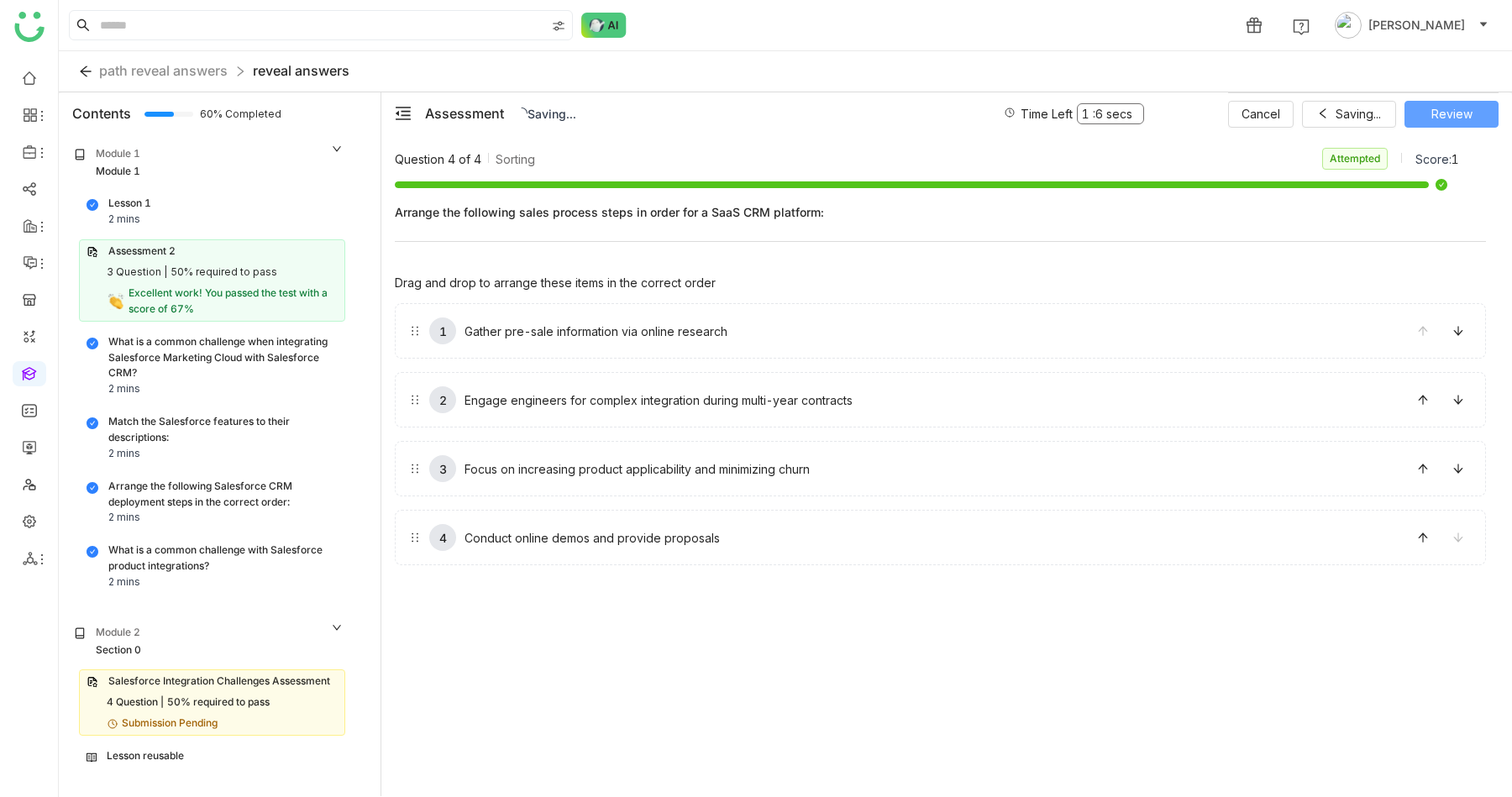
click at [1456, 121] on span "Review" at bounding box center [1451, 115] width 41 height 19
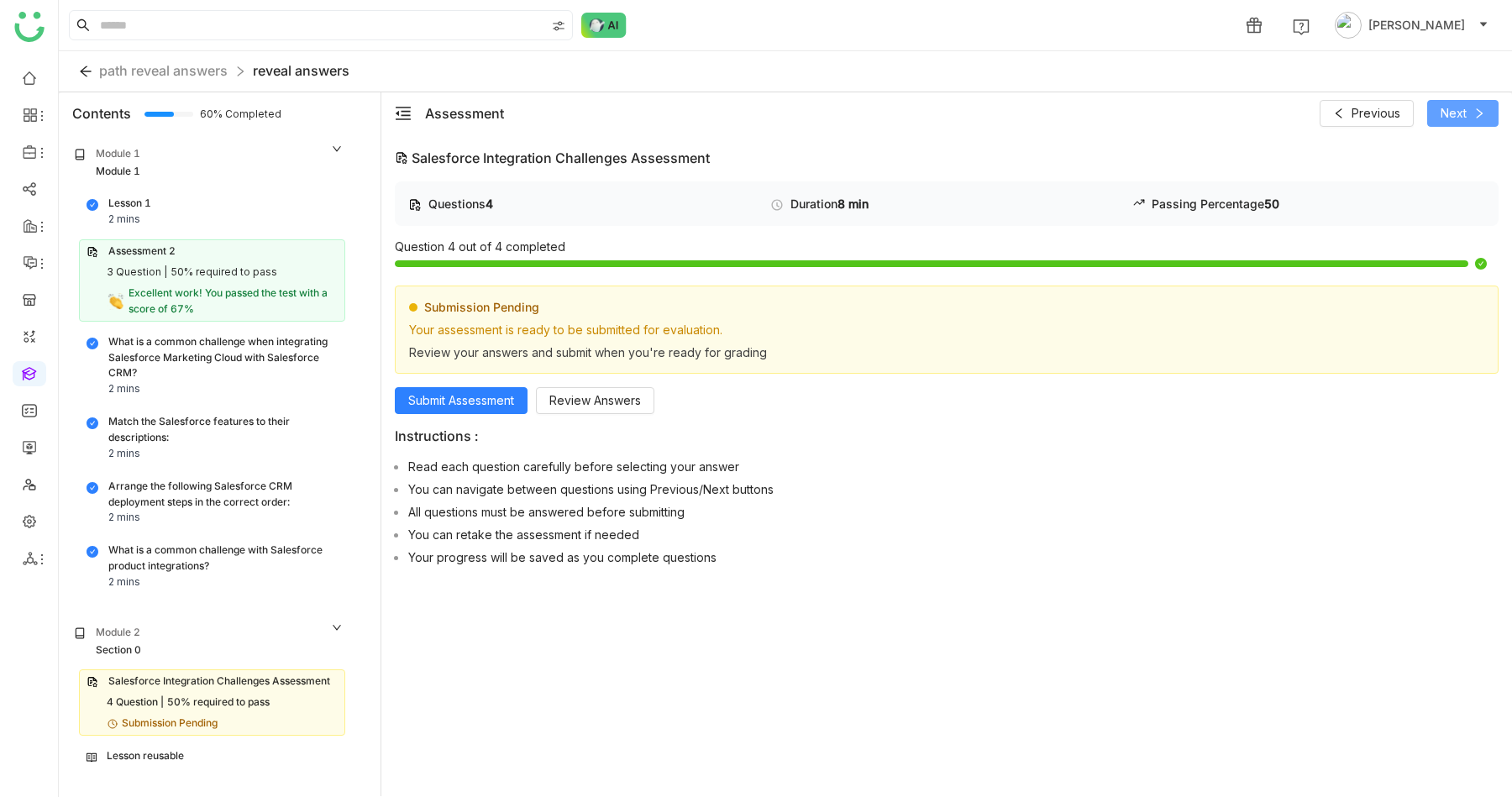
click at [1454, 115] on span "Next" at bounding box center [1453, 114] width 26 height 19
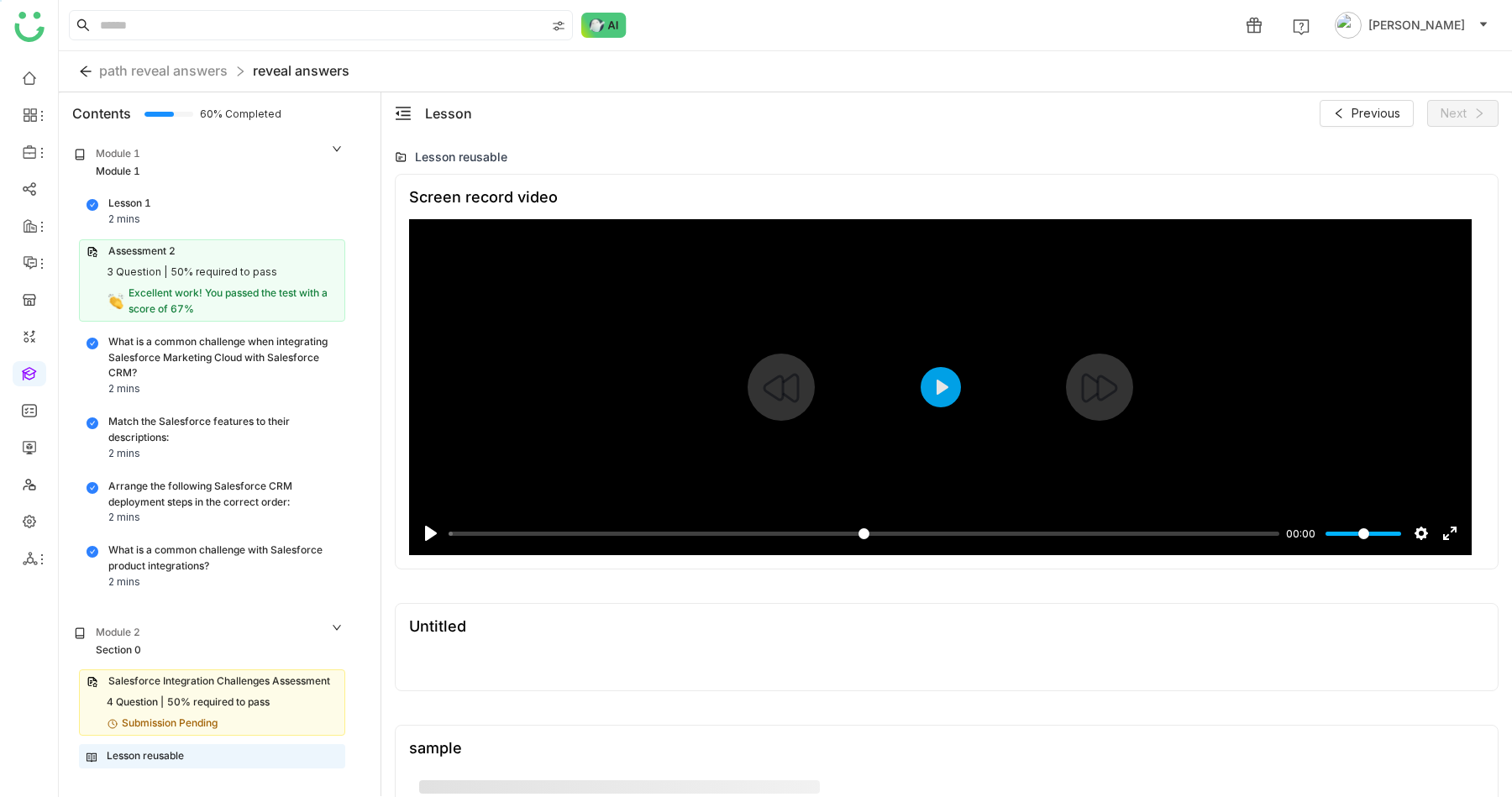
scroll to position [1147, 0]
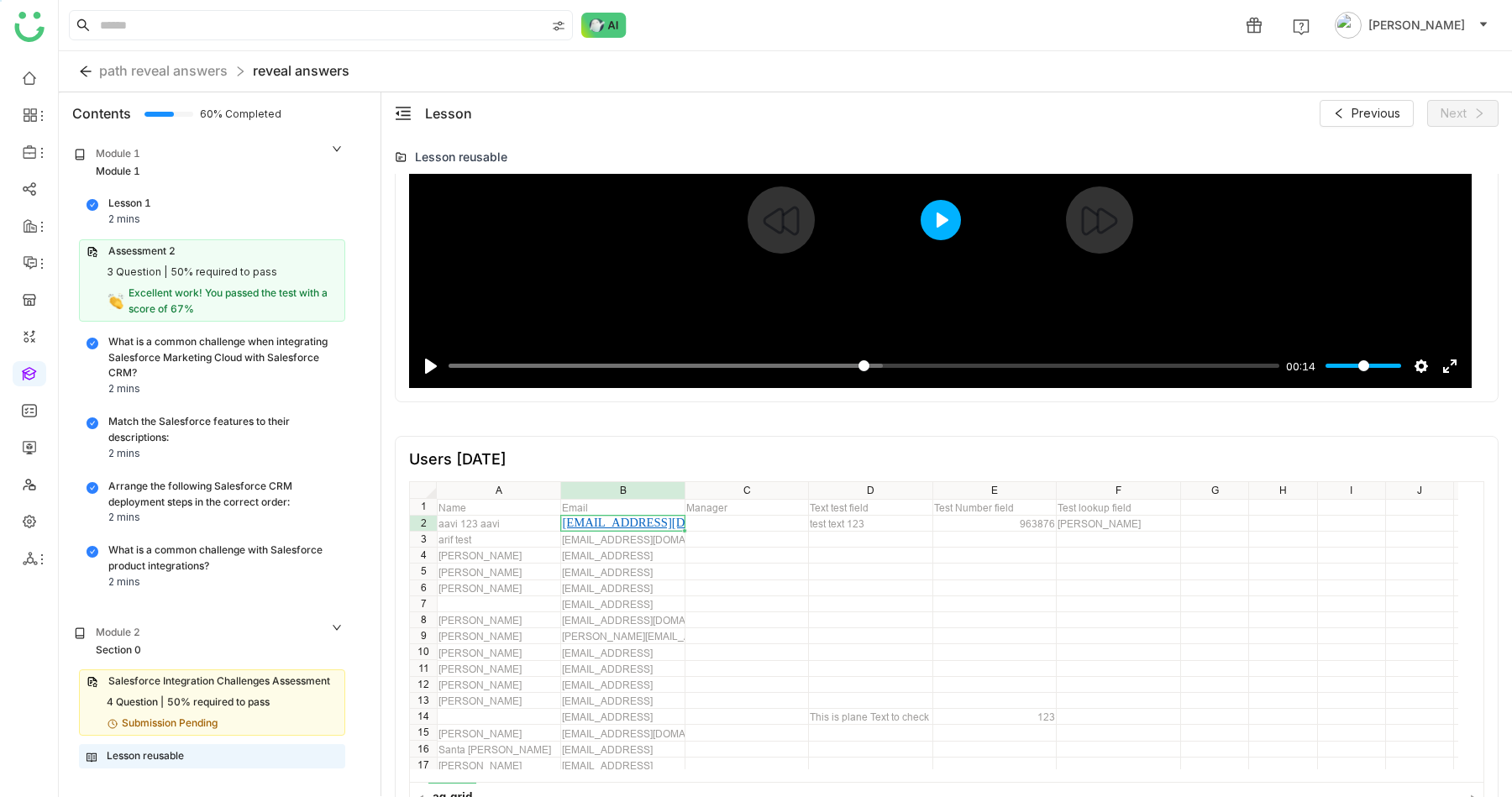
click at [940, 225] on button "Play" at bounding box center [941, 220] width 40 height 40
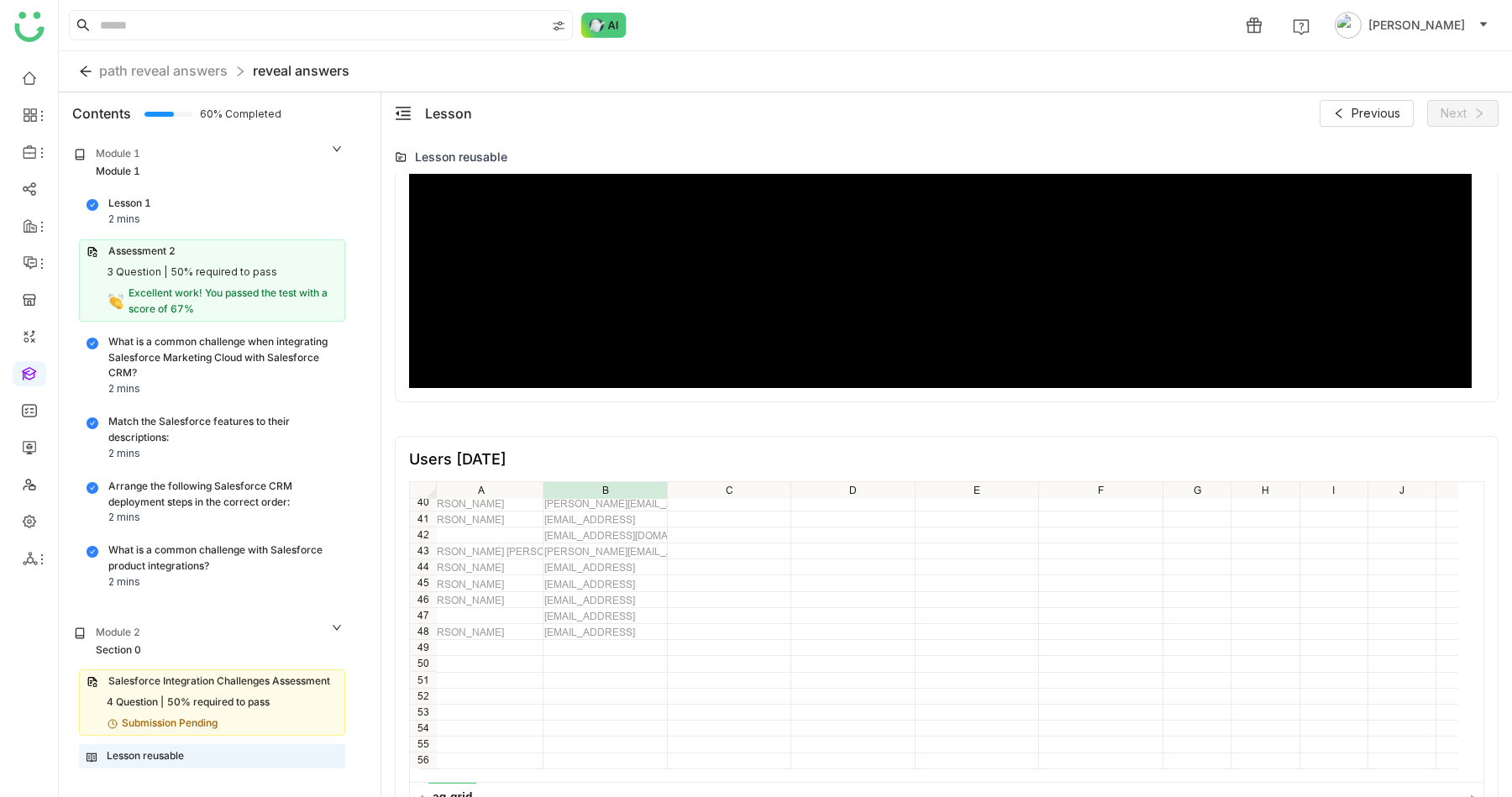
scroll to position [634, 18]
type input "*****"
click at [171, 725] on div "Submission Pending" at bounding box center [170, 724] width 96 height 16
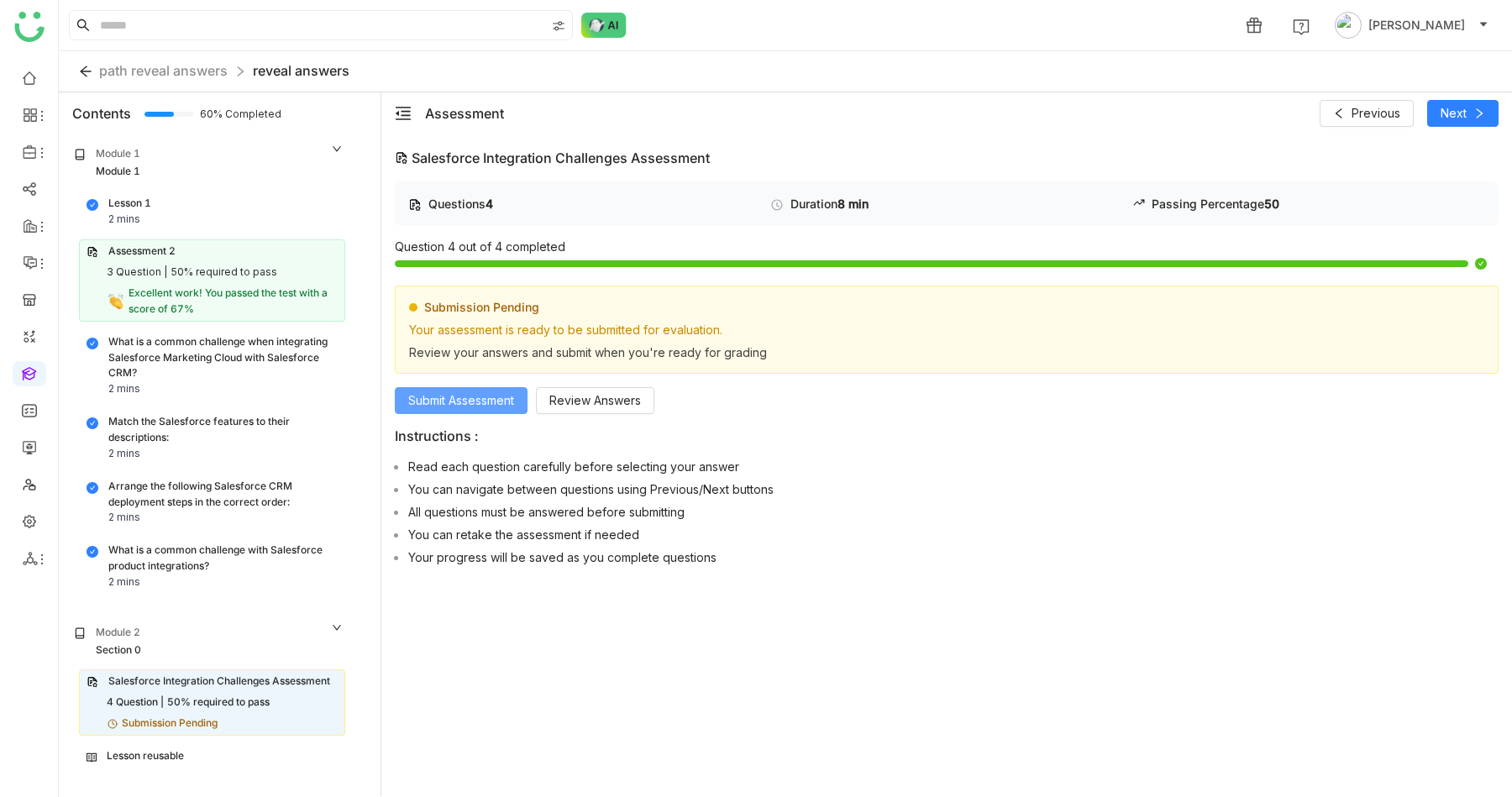
click at [509, 396] on span "Submit Assessment" at bounding box center [462, 401] width 106 height 19
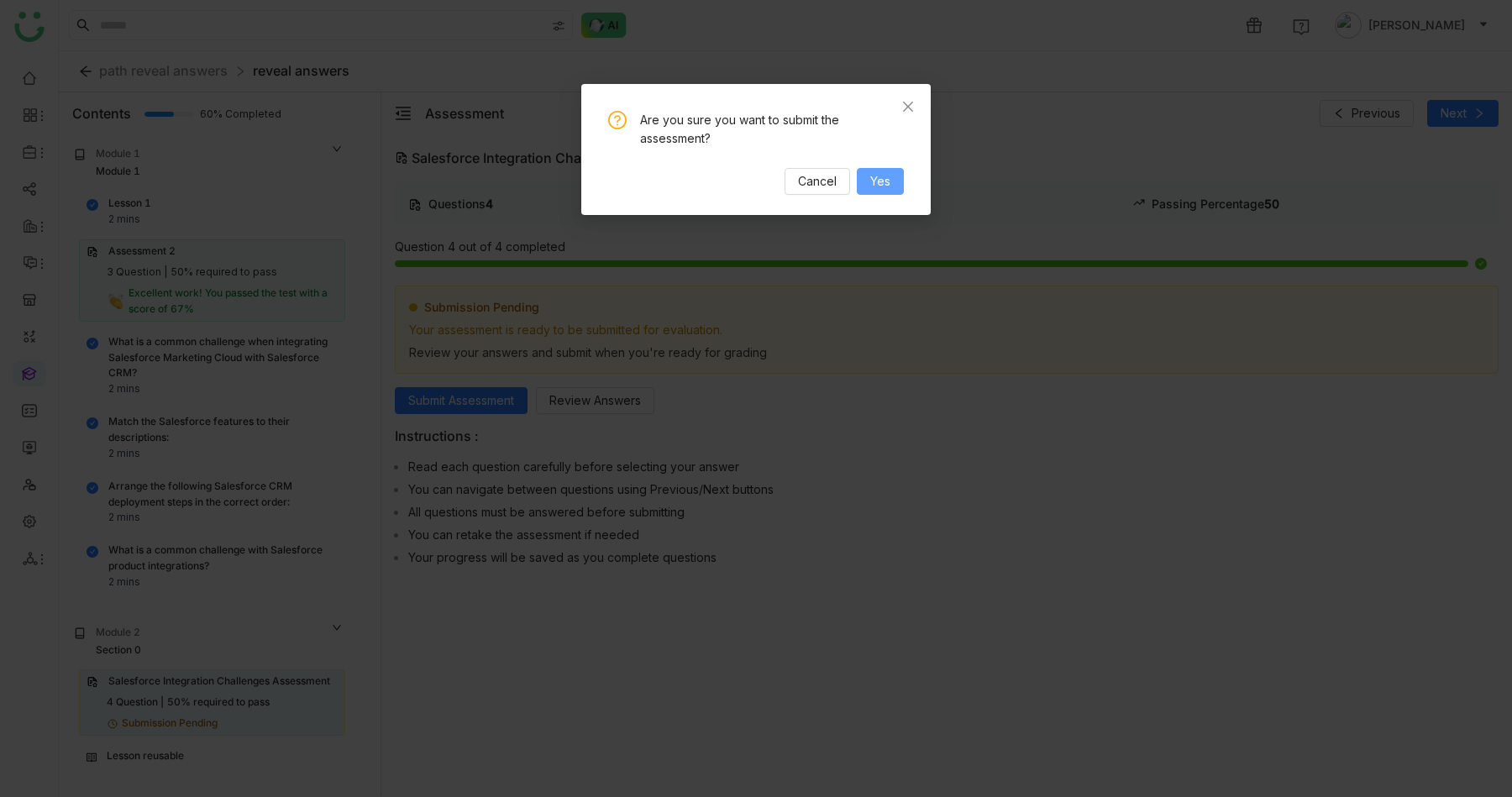
click at [884, 175] on span "Yes" at bounding box center [880, 181] width 20 height 19
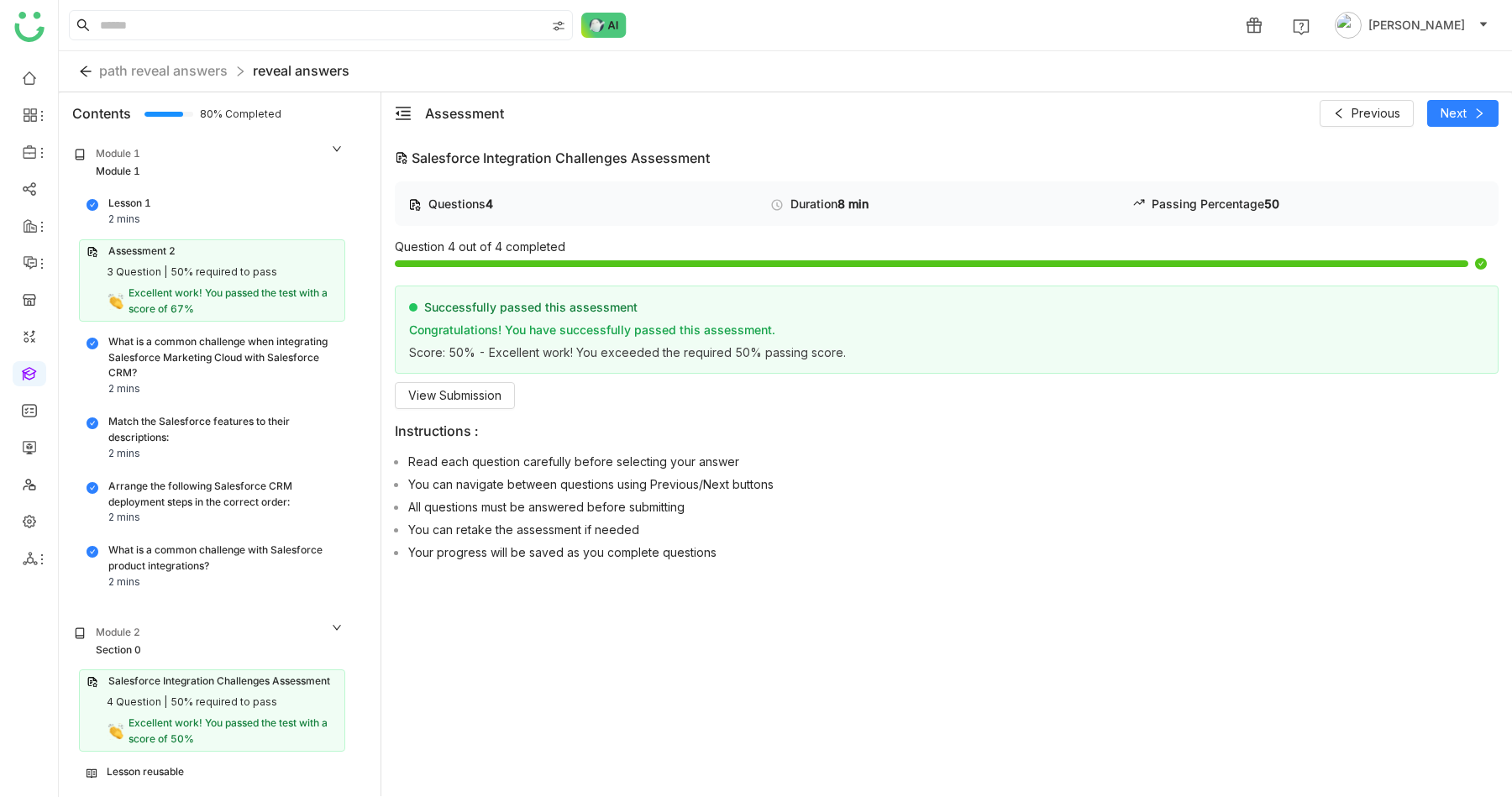
scroll to position [6, 0]
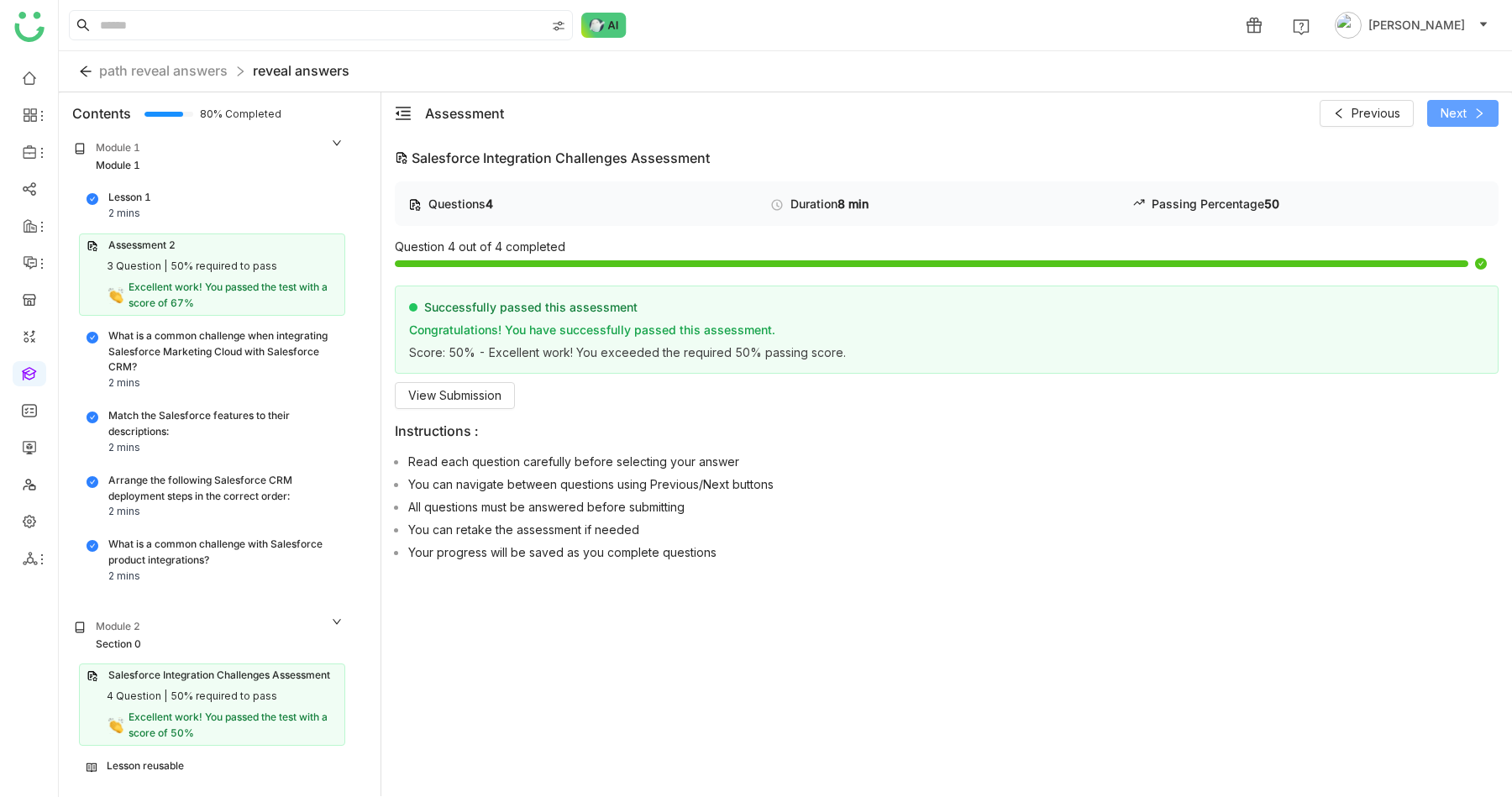
click at [1459, 109] on span "Next" at bounding box center [1453, 114] width 26 height 19
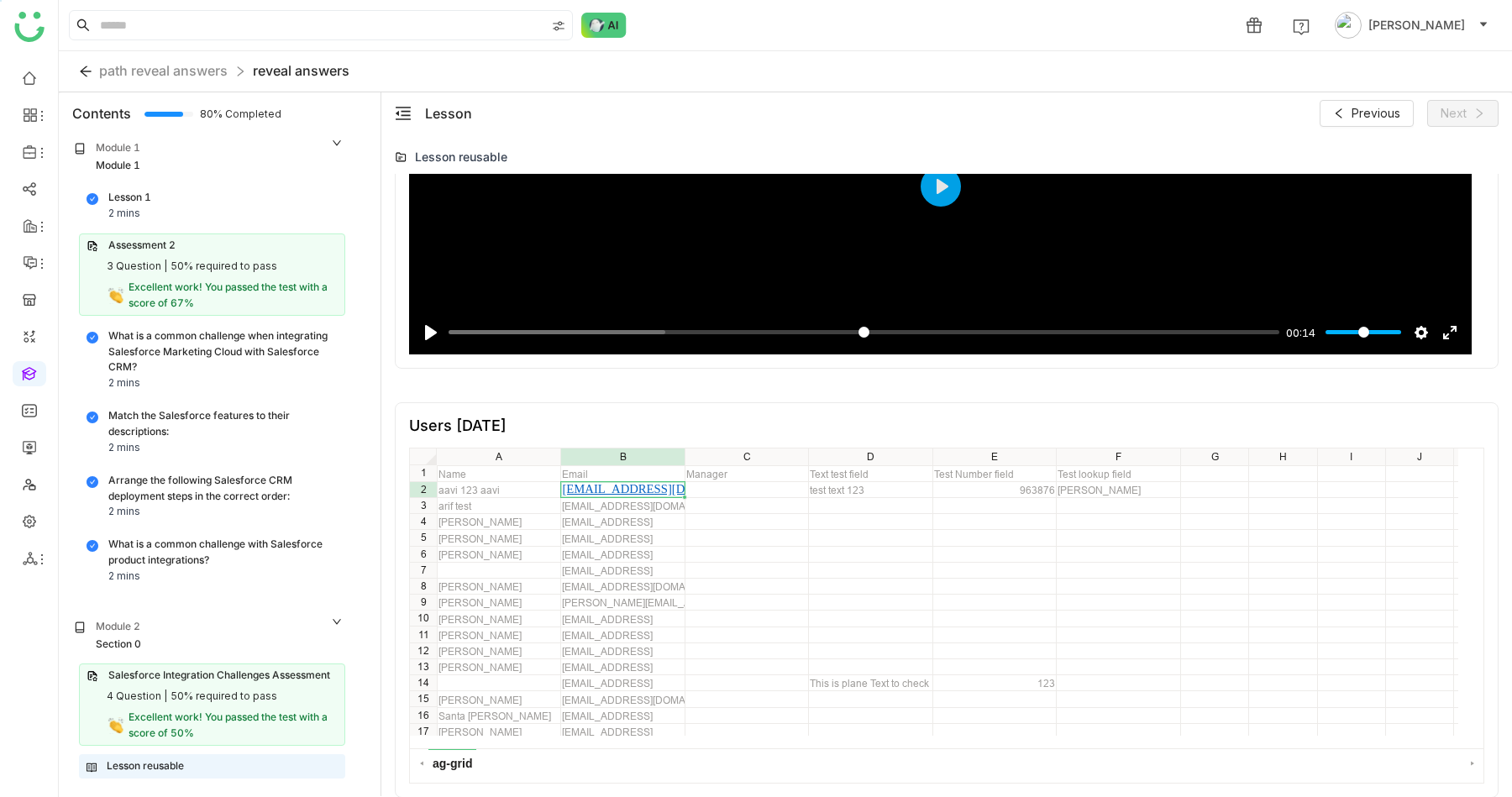
scroll to position [1185, 0]
click at [192, 765] on div "Lesson reusable" at bounding box center [212, 767] width 251 height 16
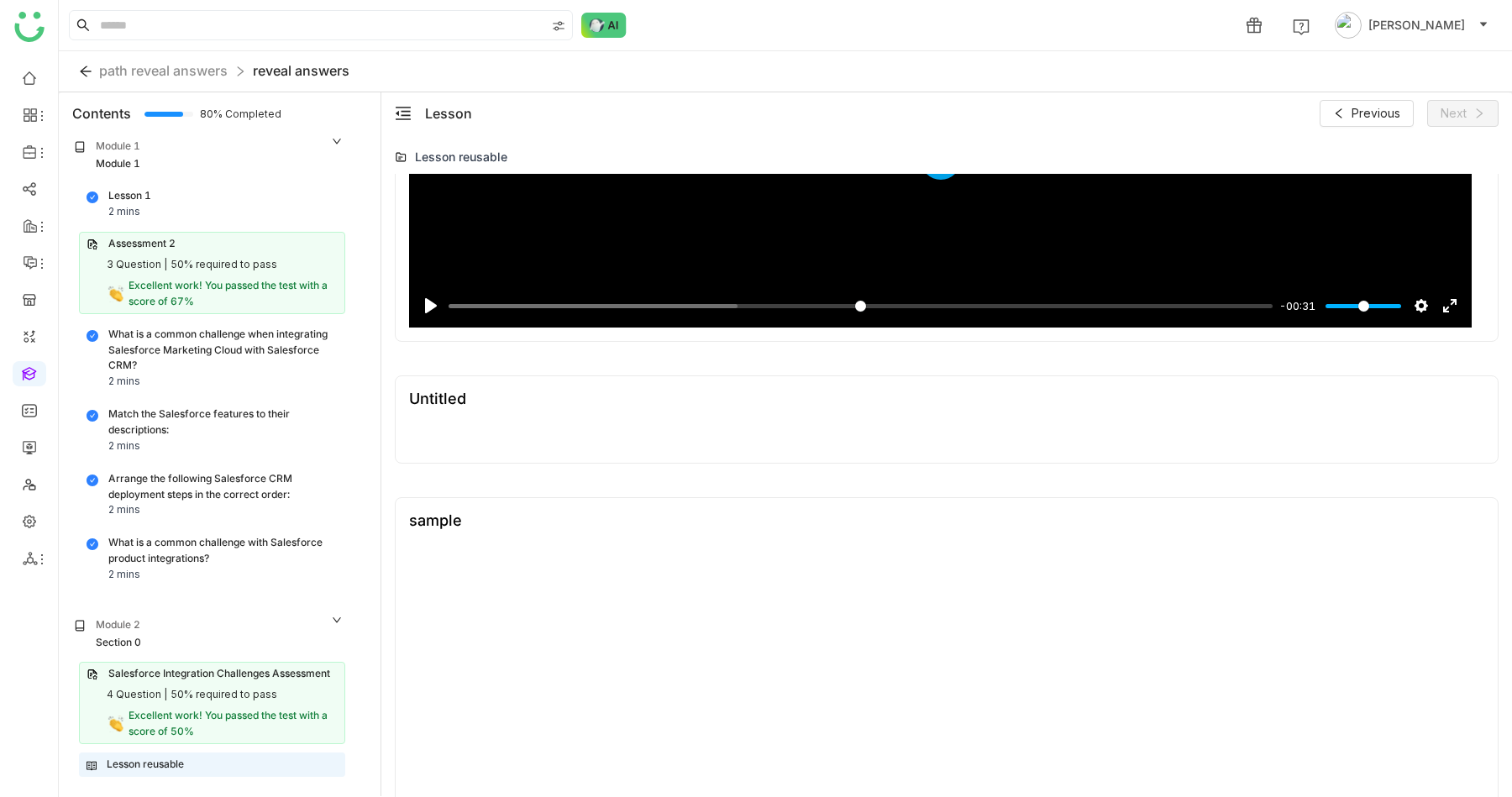
scroll to position [0, 0]
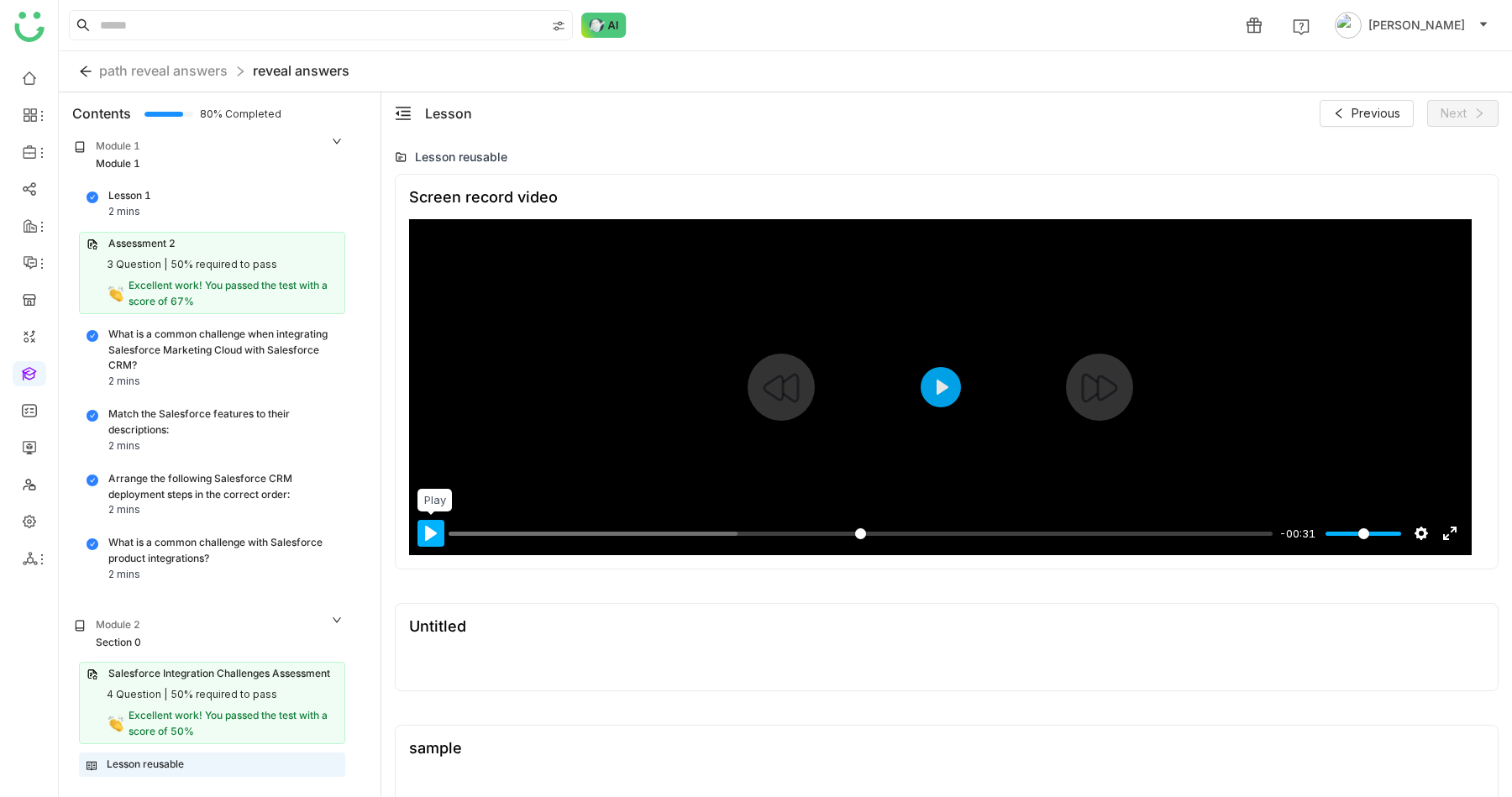
click at [429, 539] on button "Pause Play" at bounding box center [431, 533] width 27 height 27
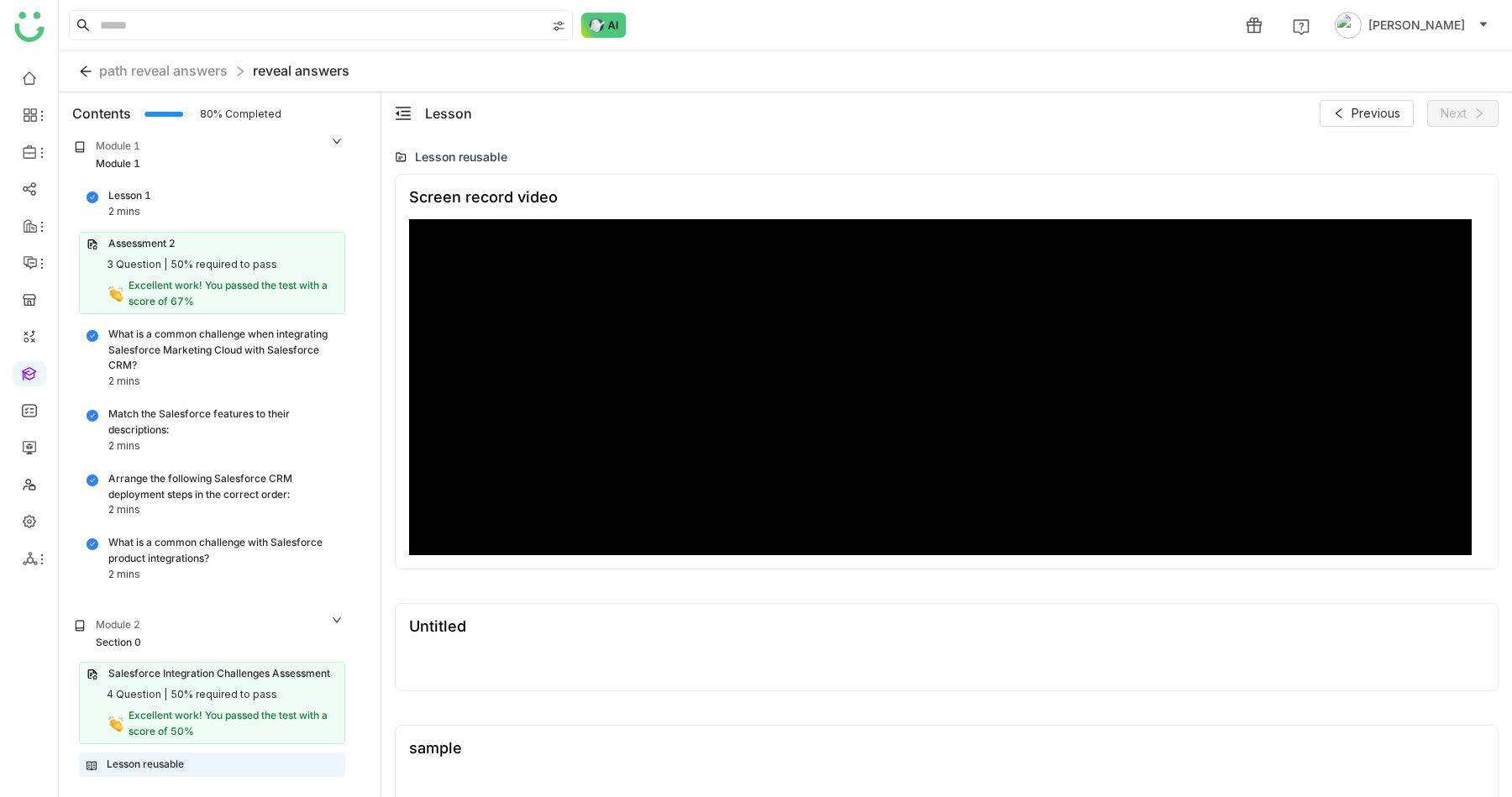
type input "***"
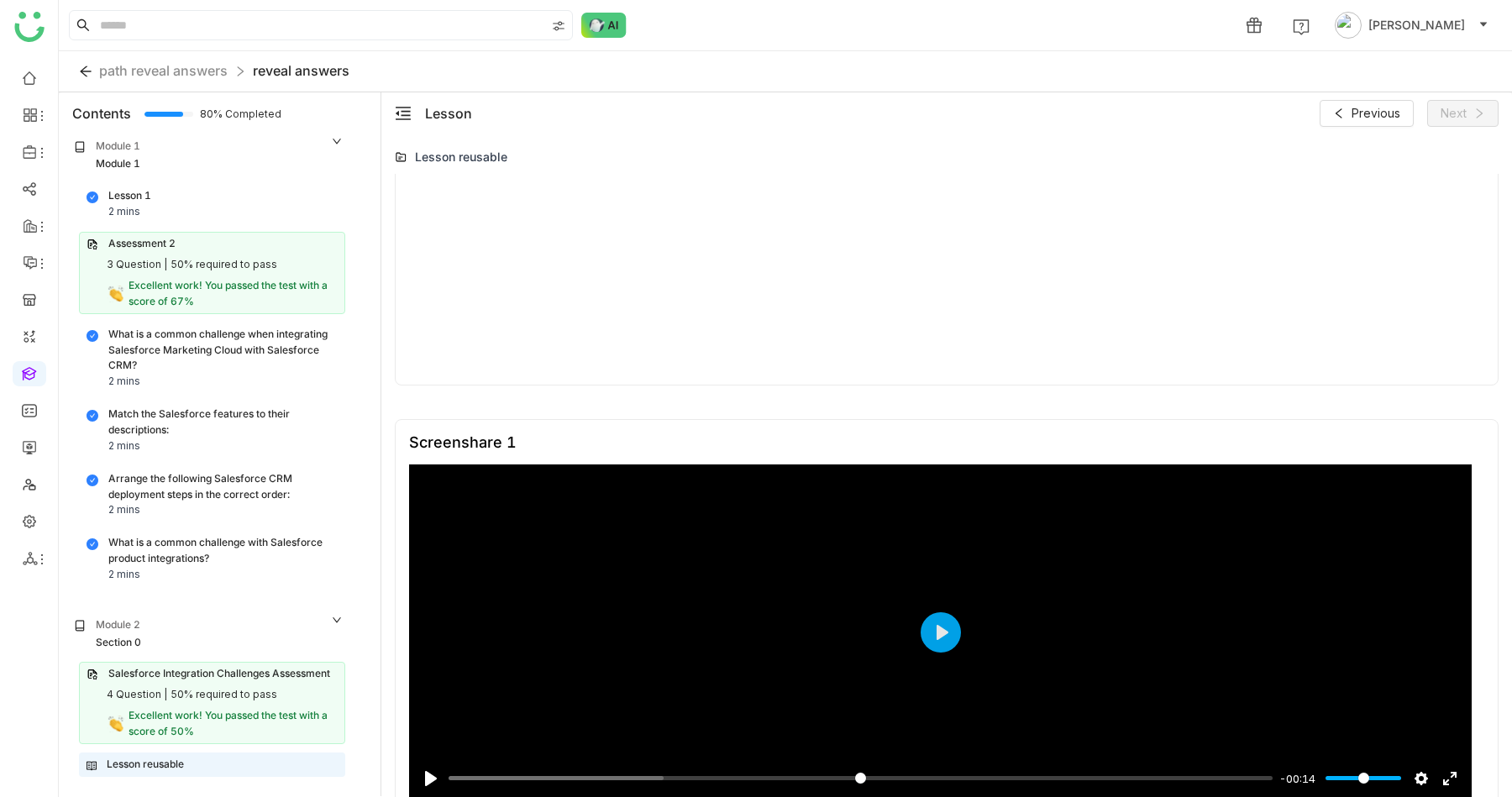
scroll to position [885, 0]
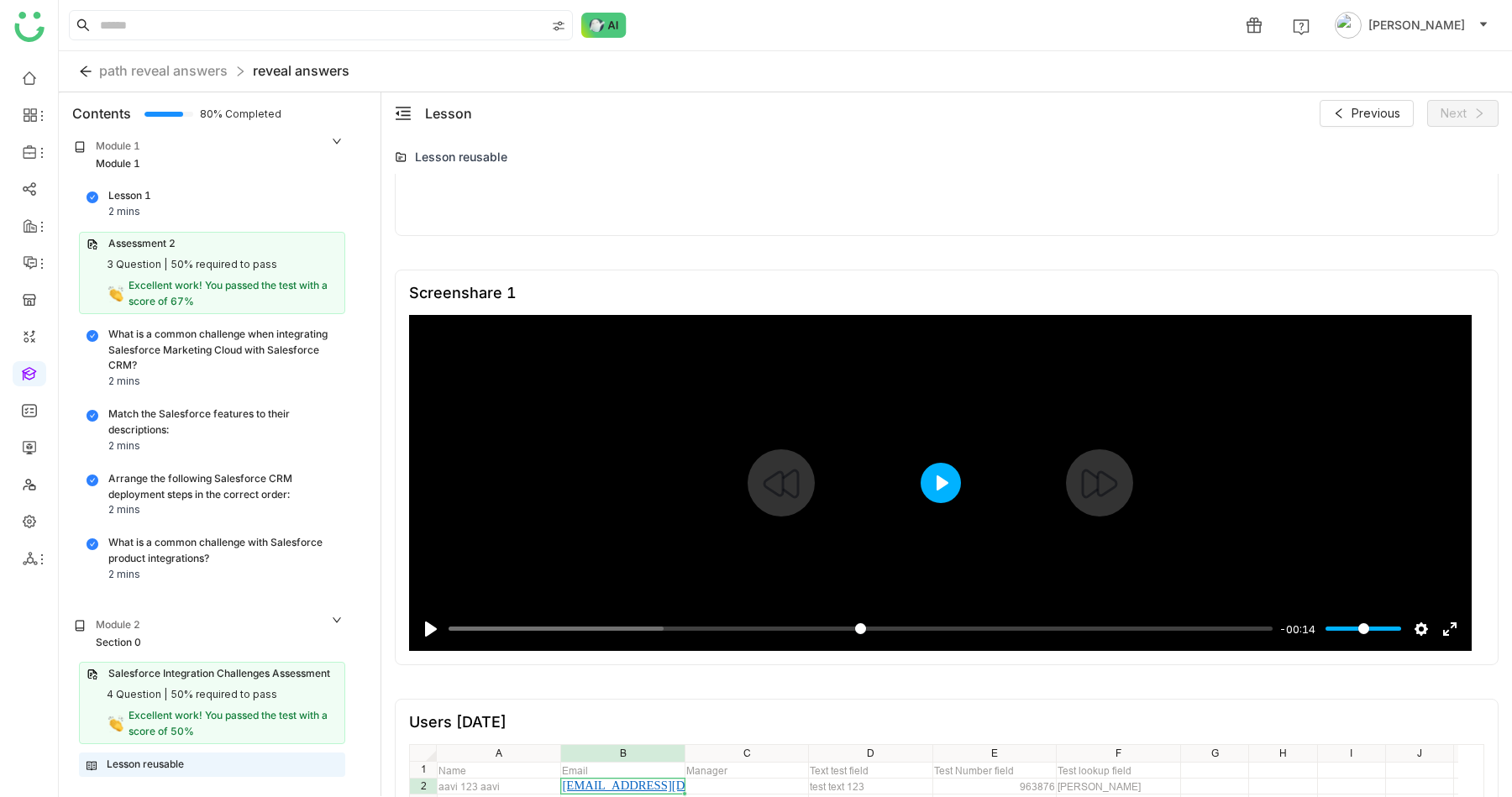
click at [927, 488] on button "Play" at bounding box center [941, 483] width 40 height 40
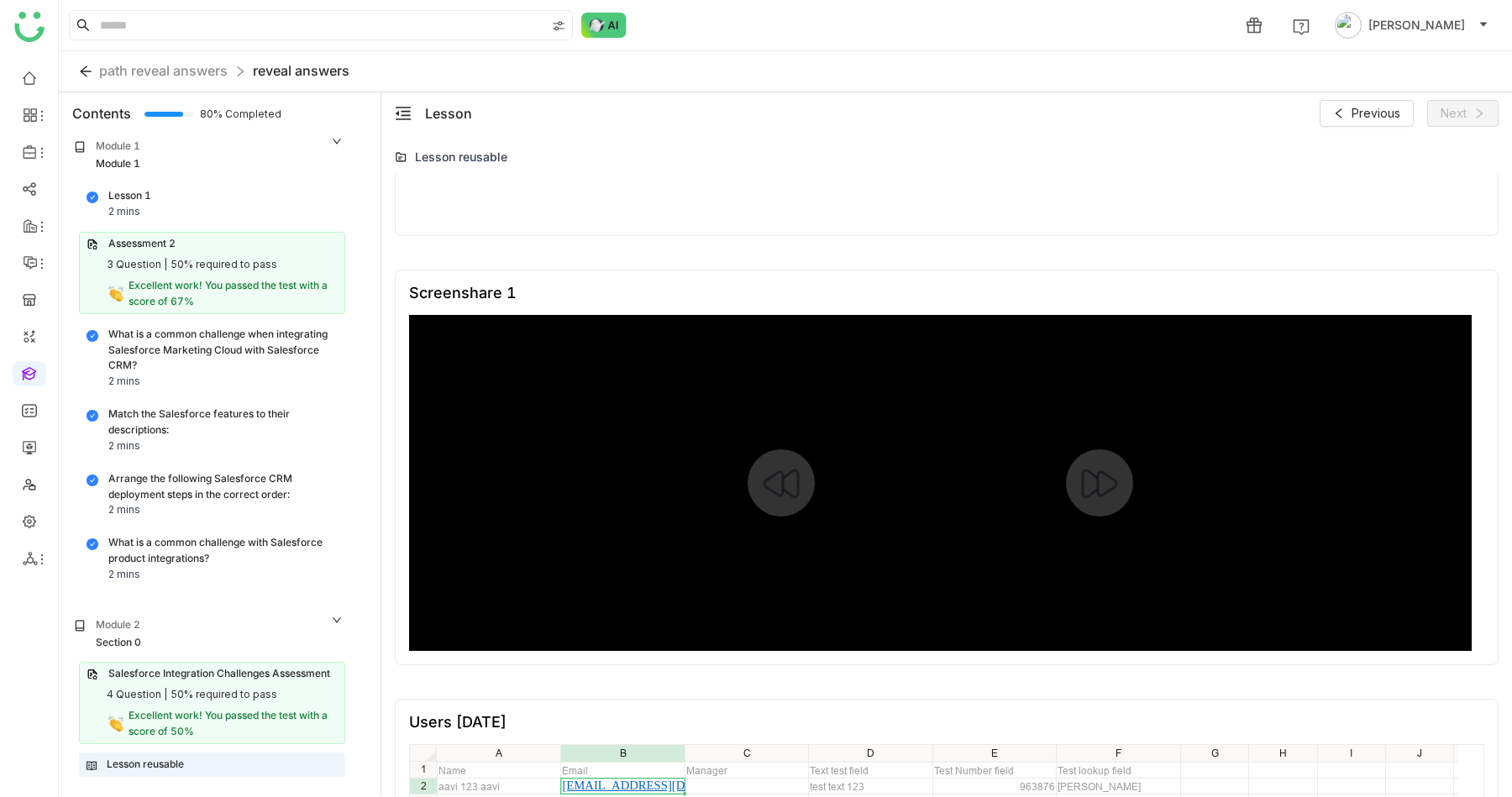
type input "***"
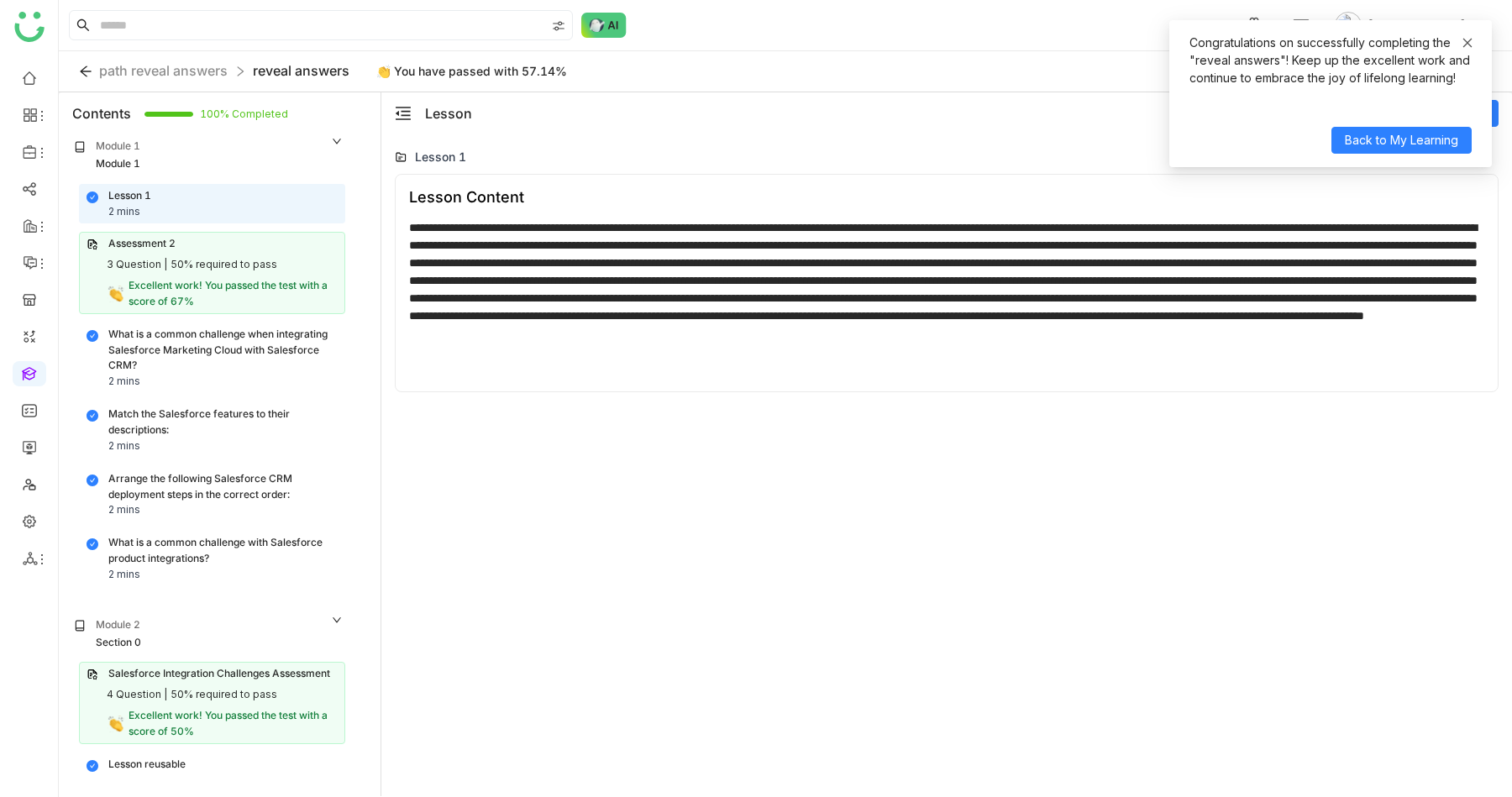
click at [1464, 42] on icon at bounding box center [1467, 43] width 12 height 12
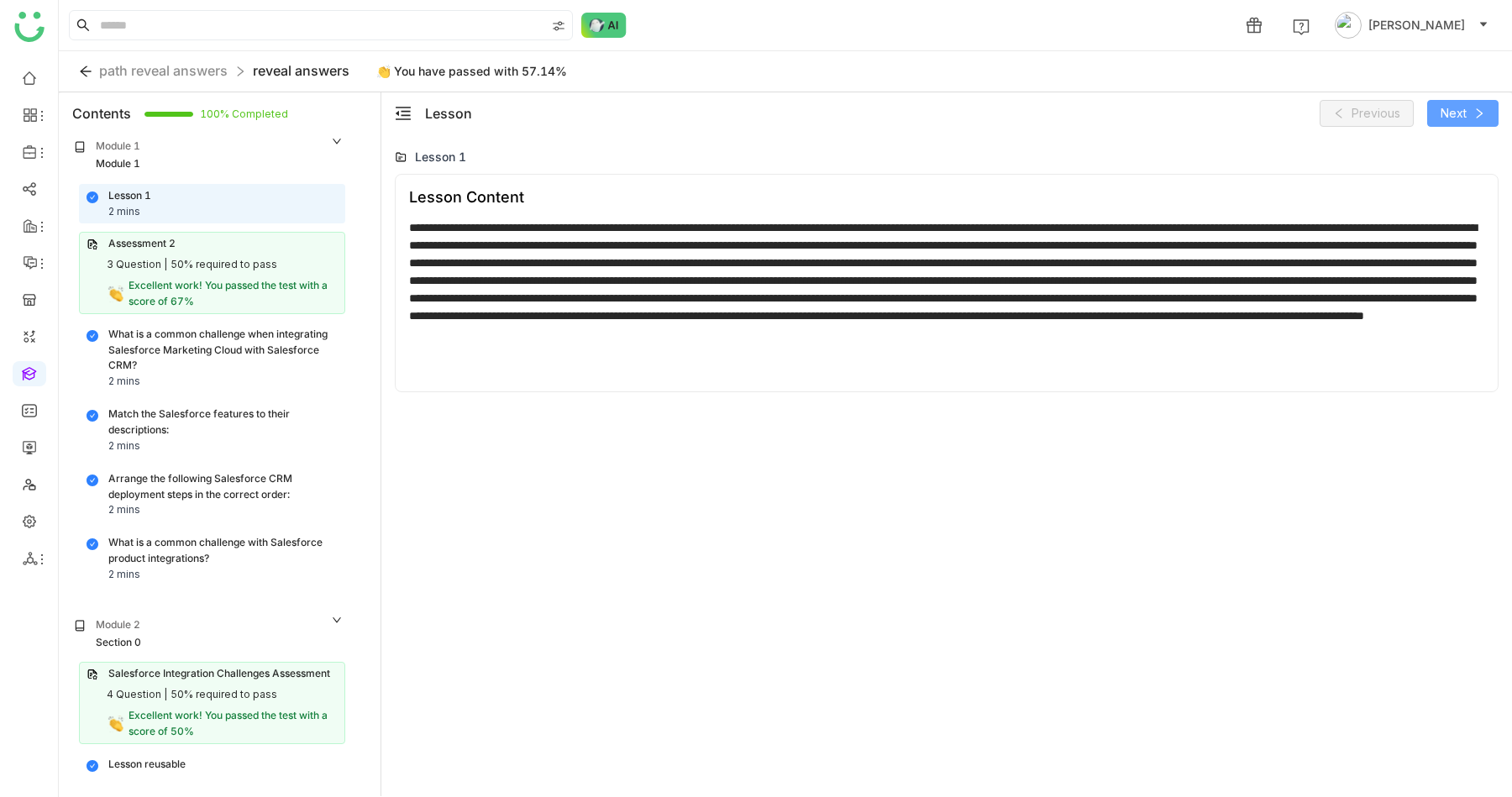
click at [1476, 108] on icon at bounding box center [1479, 114] width 12 height 12
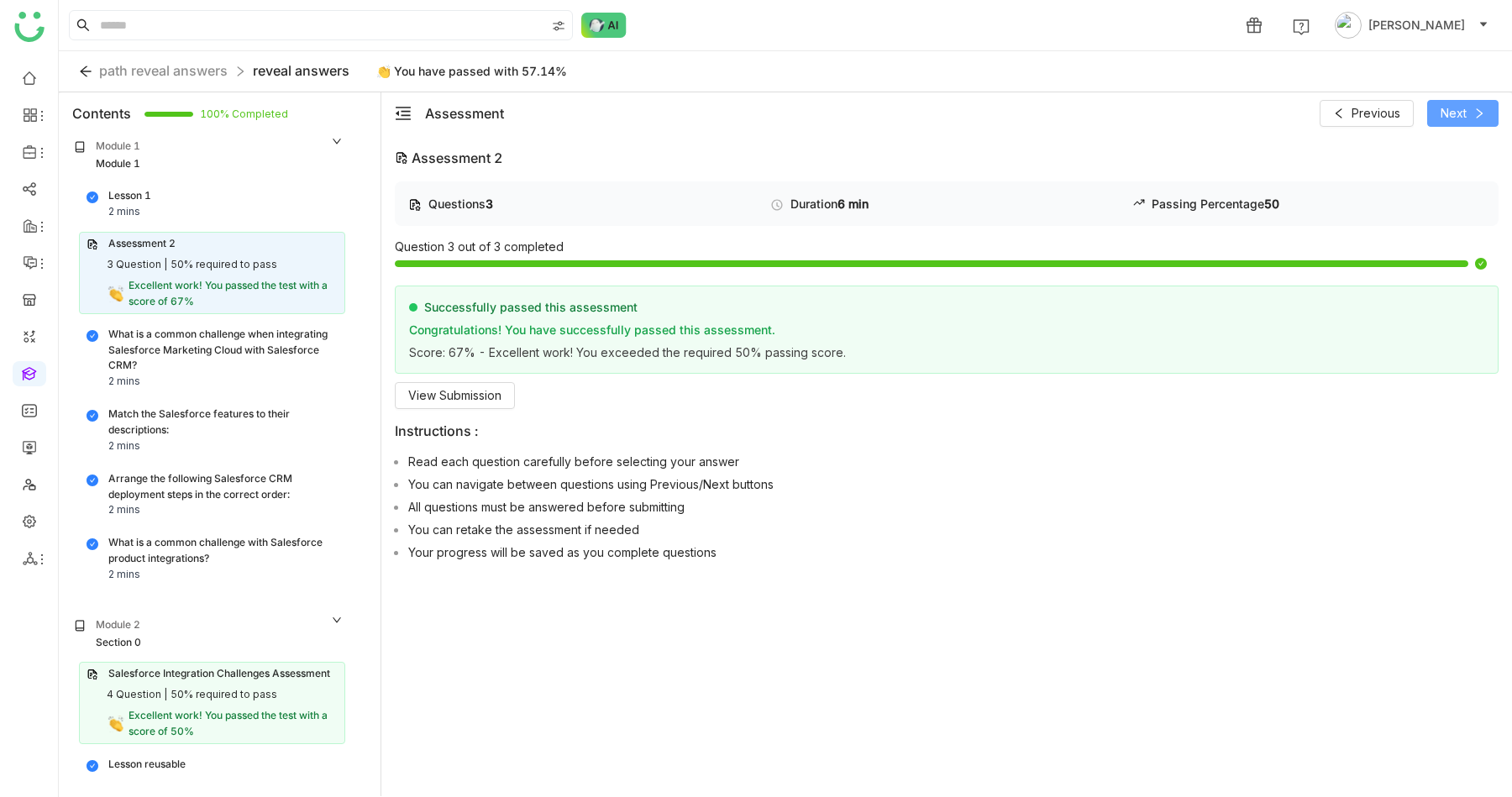
click at [1450, 105] on span "Next" at bounding box center [1453, 114] width 26 height 19
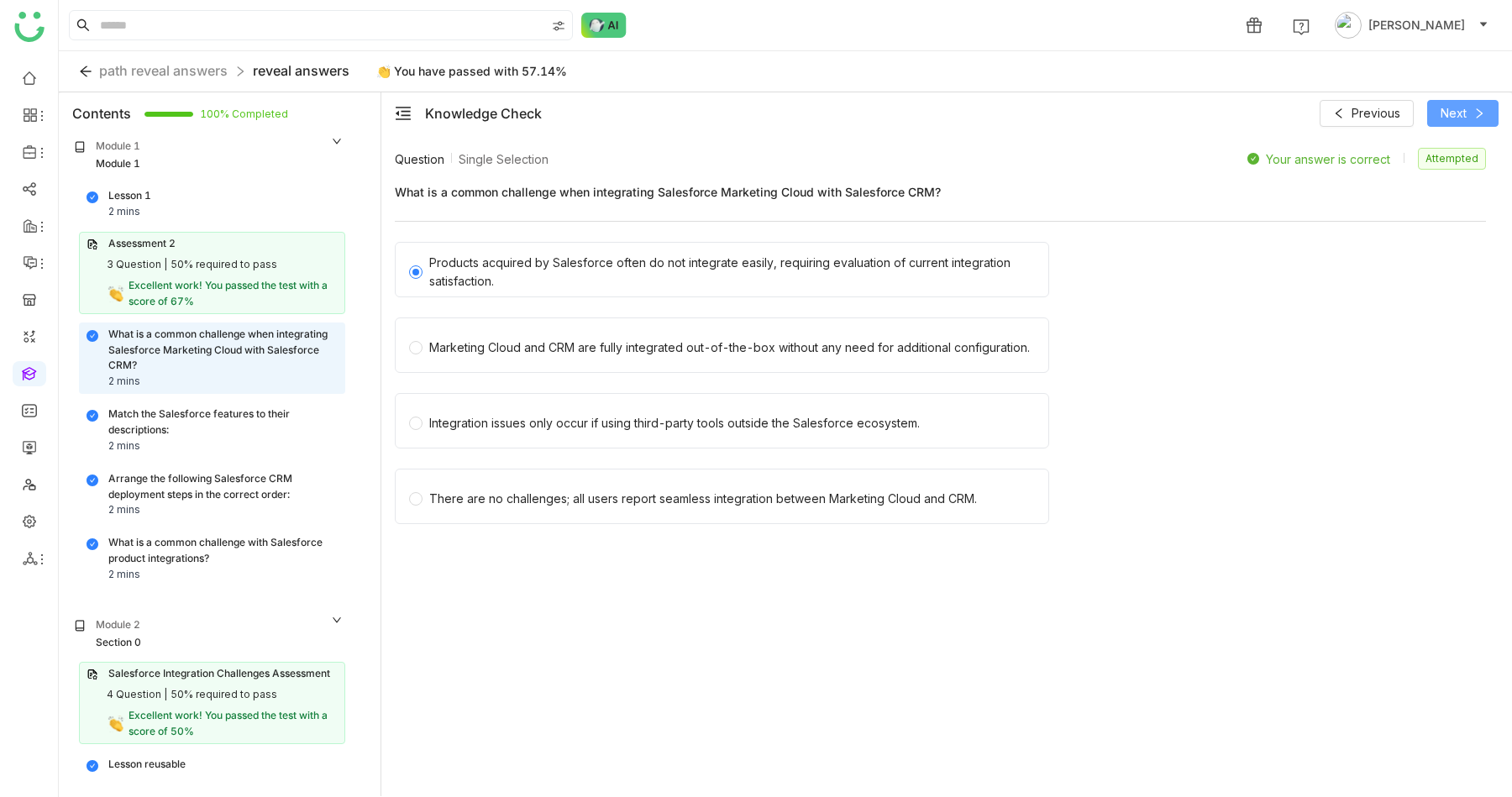
click at [1450, 105] on span "Next" at bounding box center [1453, 114] width 26 height 19
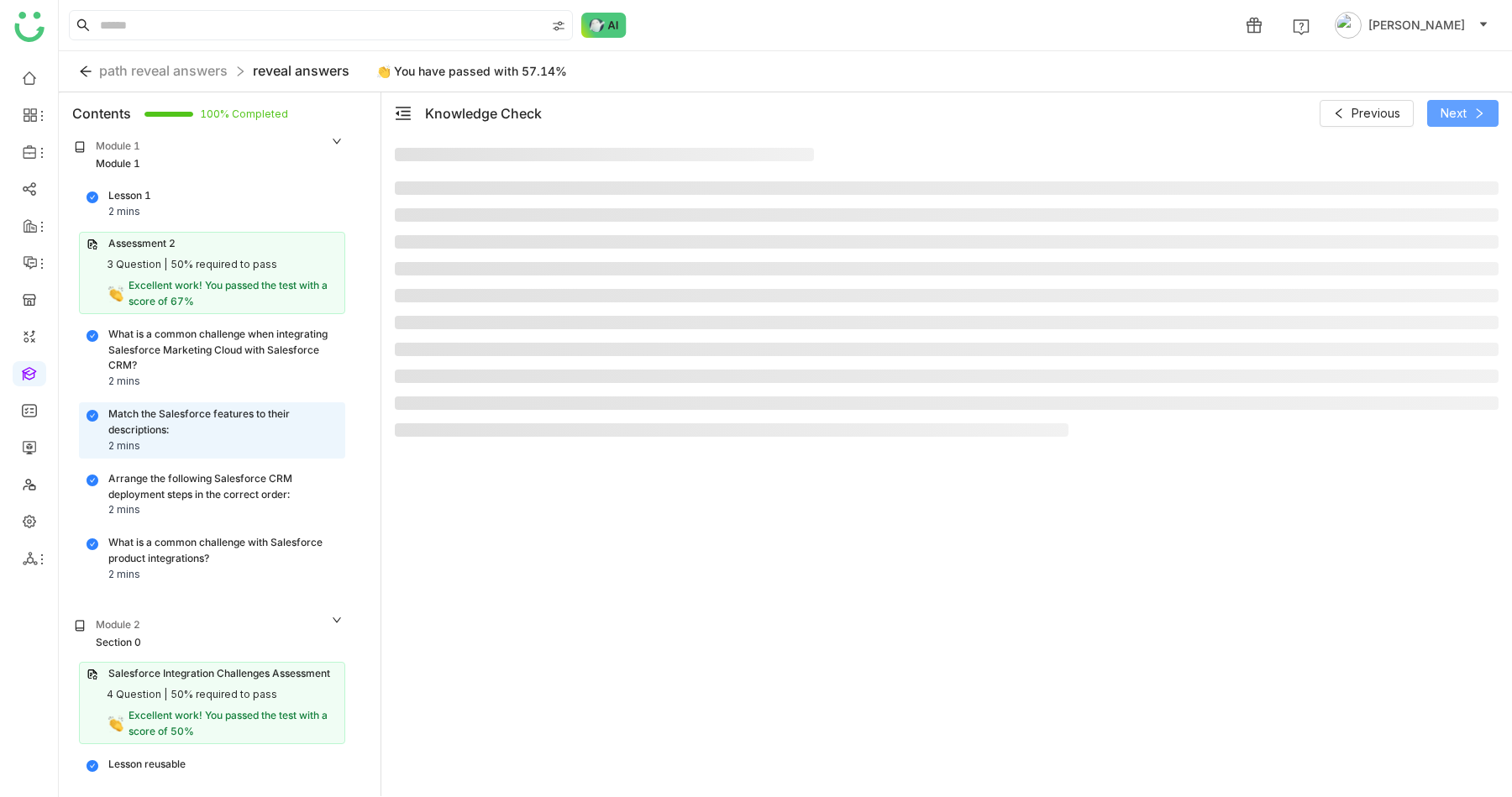
click at [1450, 105] on span "Next" at bounding box center [1453, 114] width 26 height 19
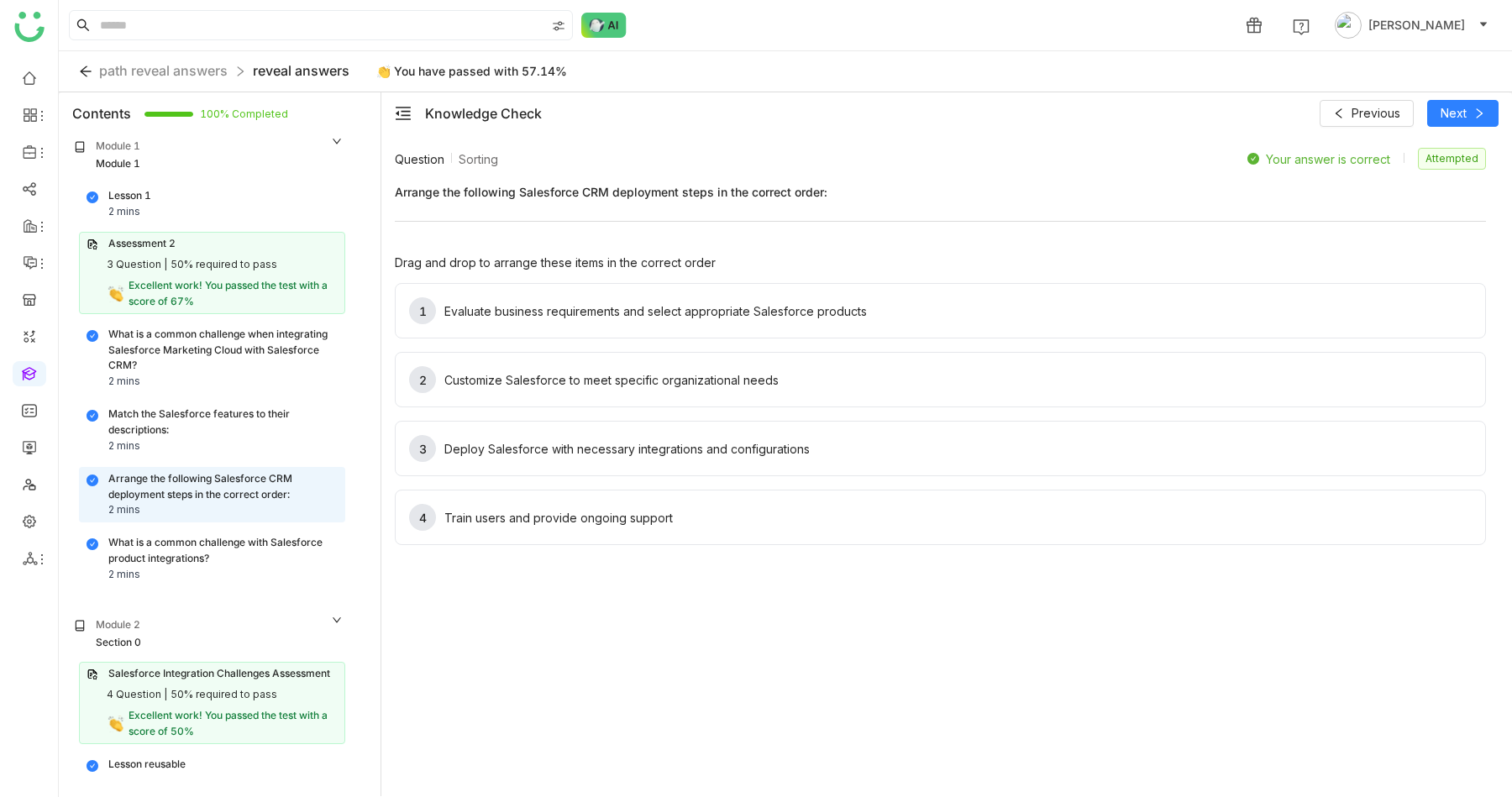
click at [171, 773] on div "Lesson reusable" at bounding box center [212, 765] width 264 height 23
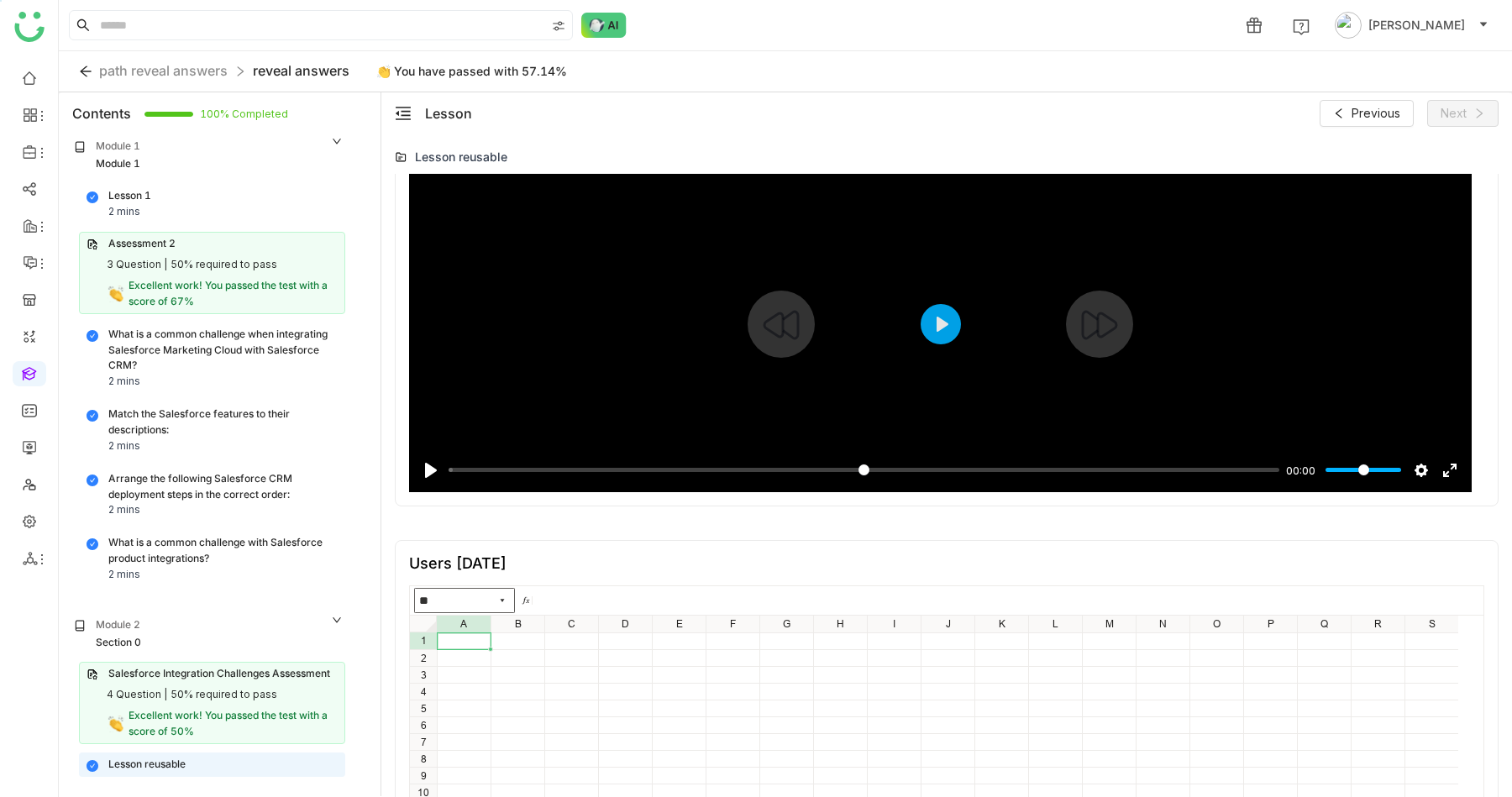
scroll to position [1185, 0]
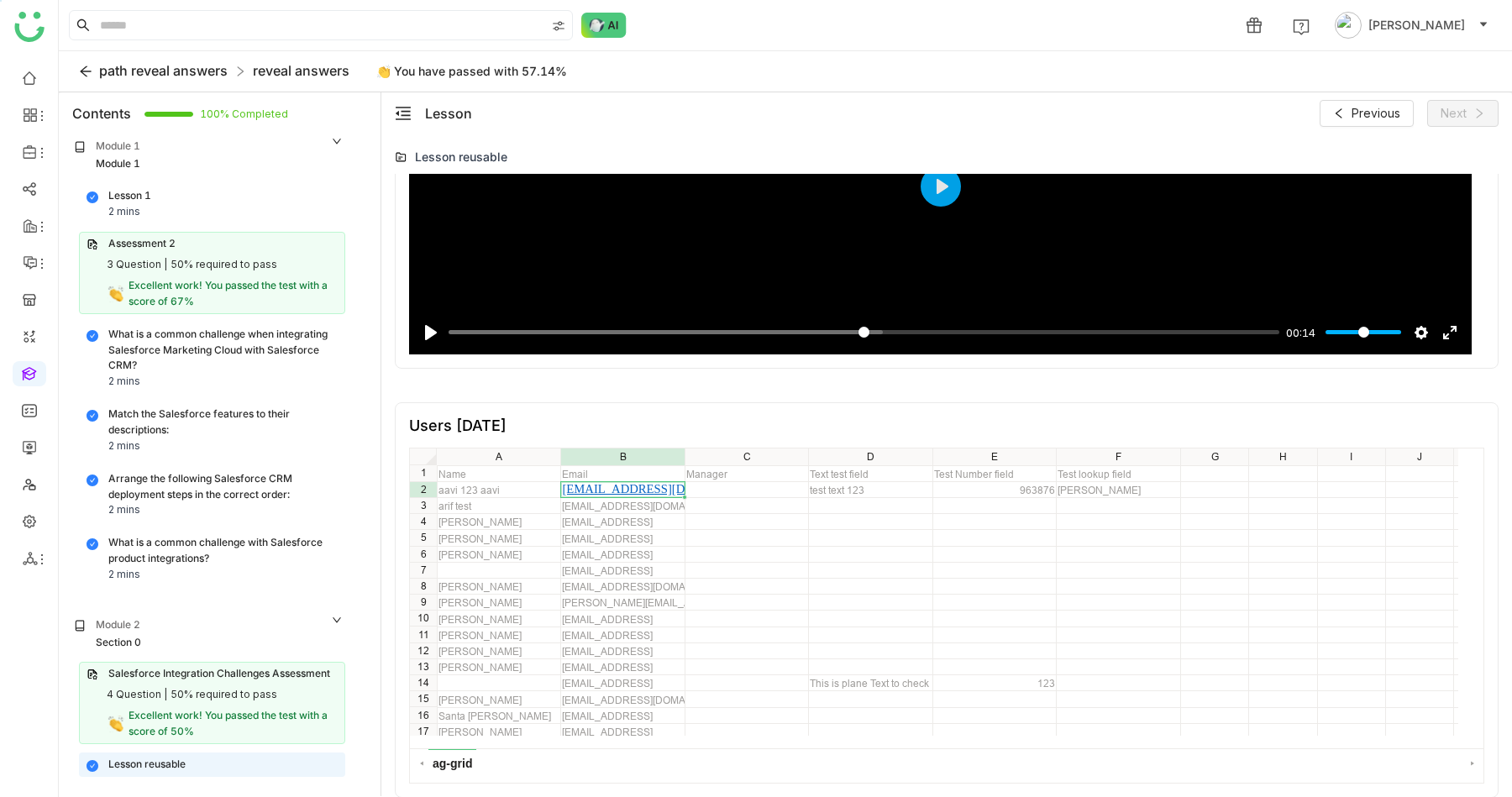
click at [145, 72] on span "path reveal answers" at bounding box center [163, 71] width 129 height 17
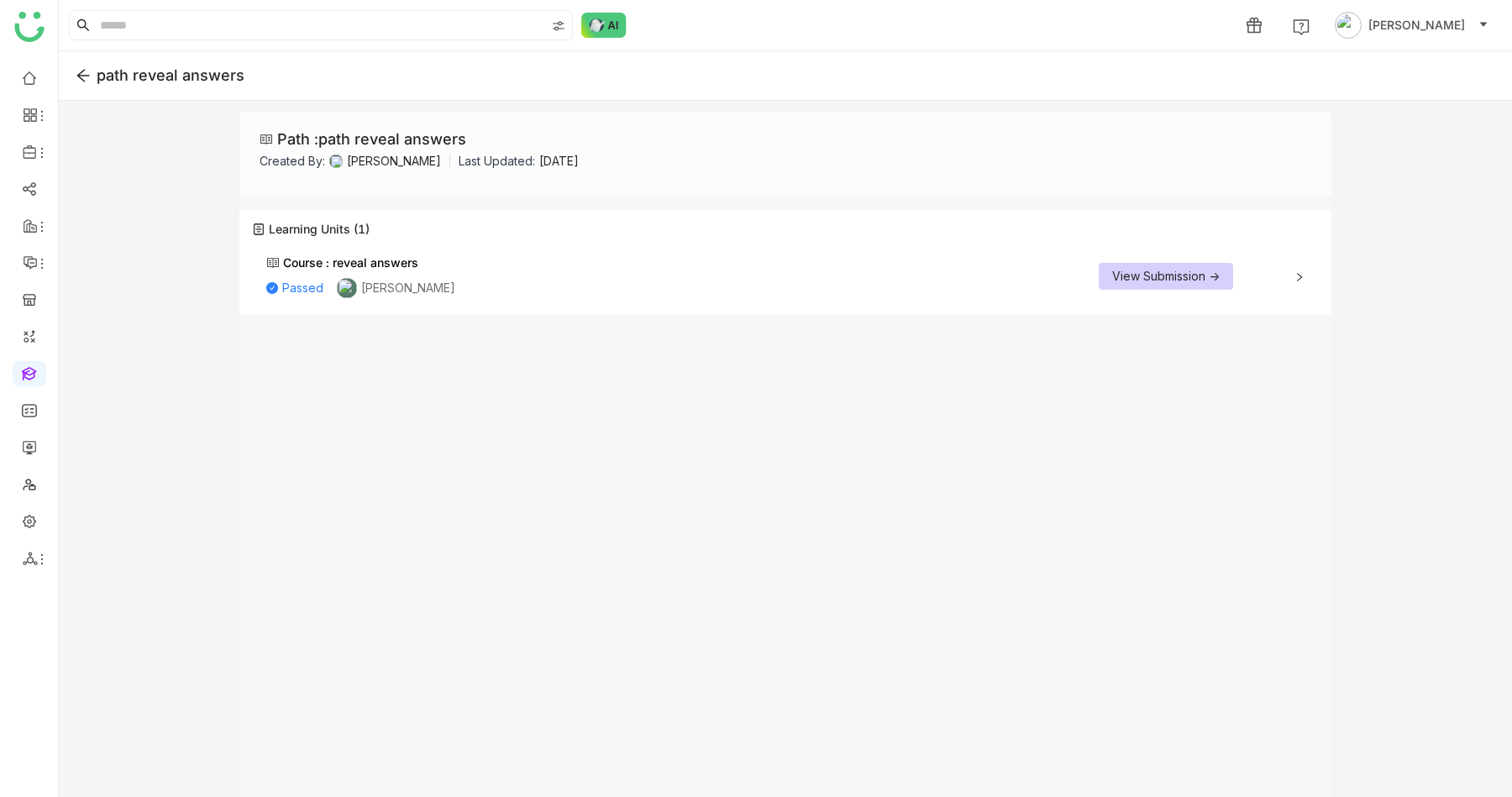
click at [1155, 272] on span "View Submission ->" at bounding box center [1166, 276] width 108 height 19
click at [88, 67] on div "path reveal answers" at bounding box center [785, 76] width 1453 height 50
click at [79, 78] on icon at bounding box center [83, 76] width 13 height 12
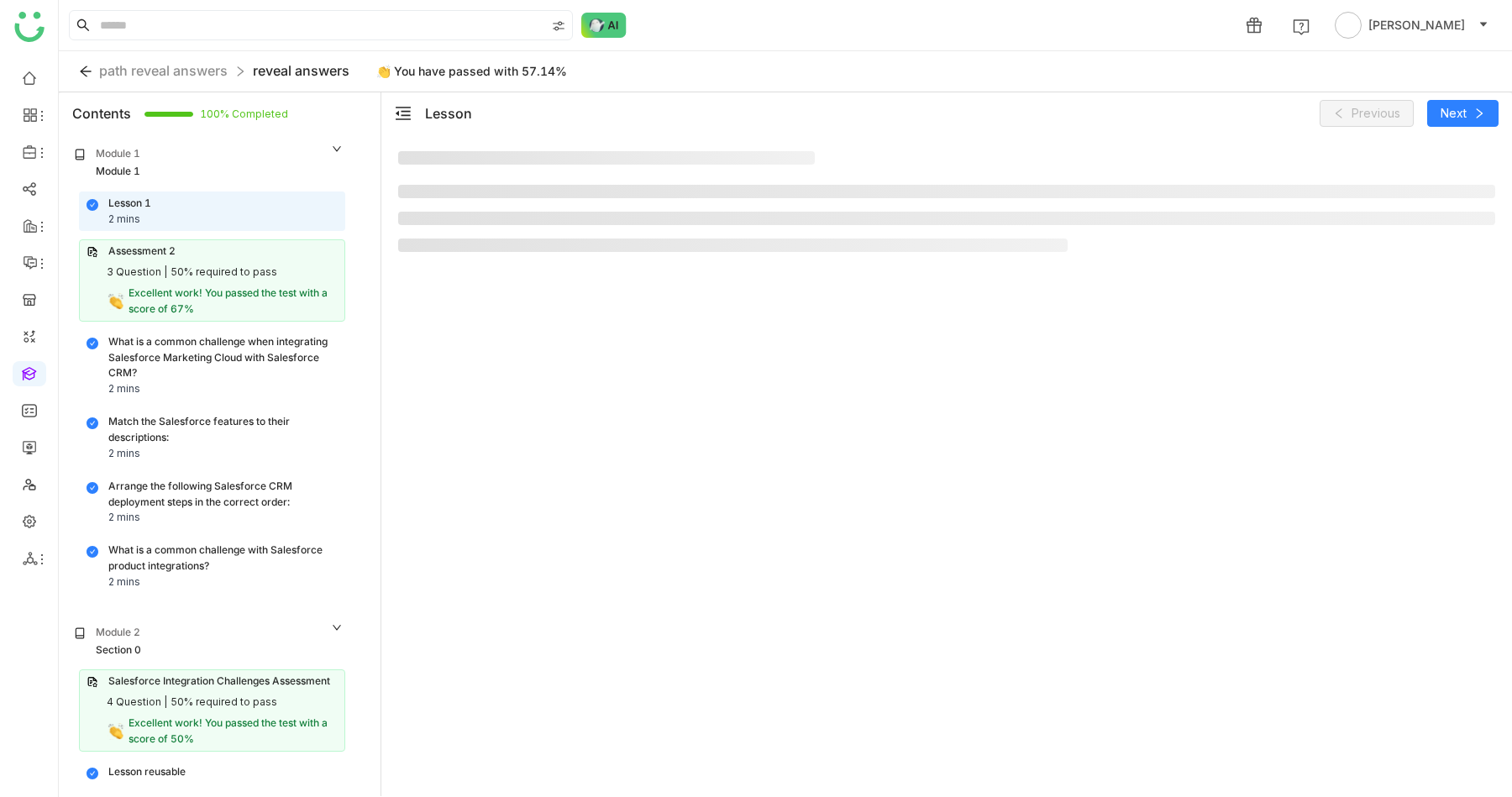
scroll to position [6, 0]
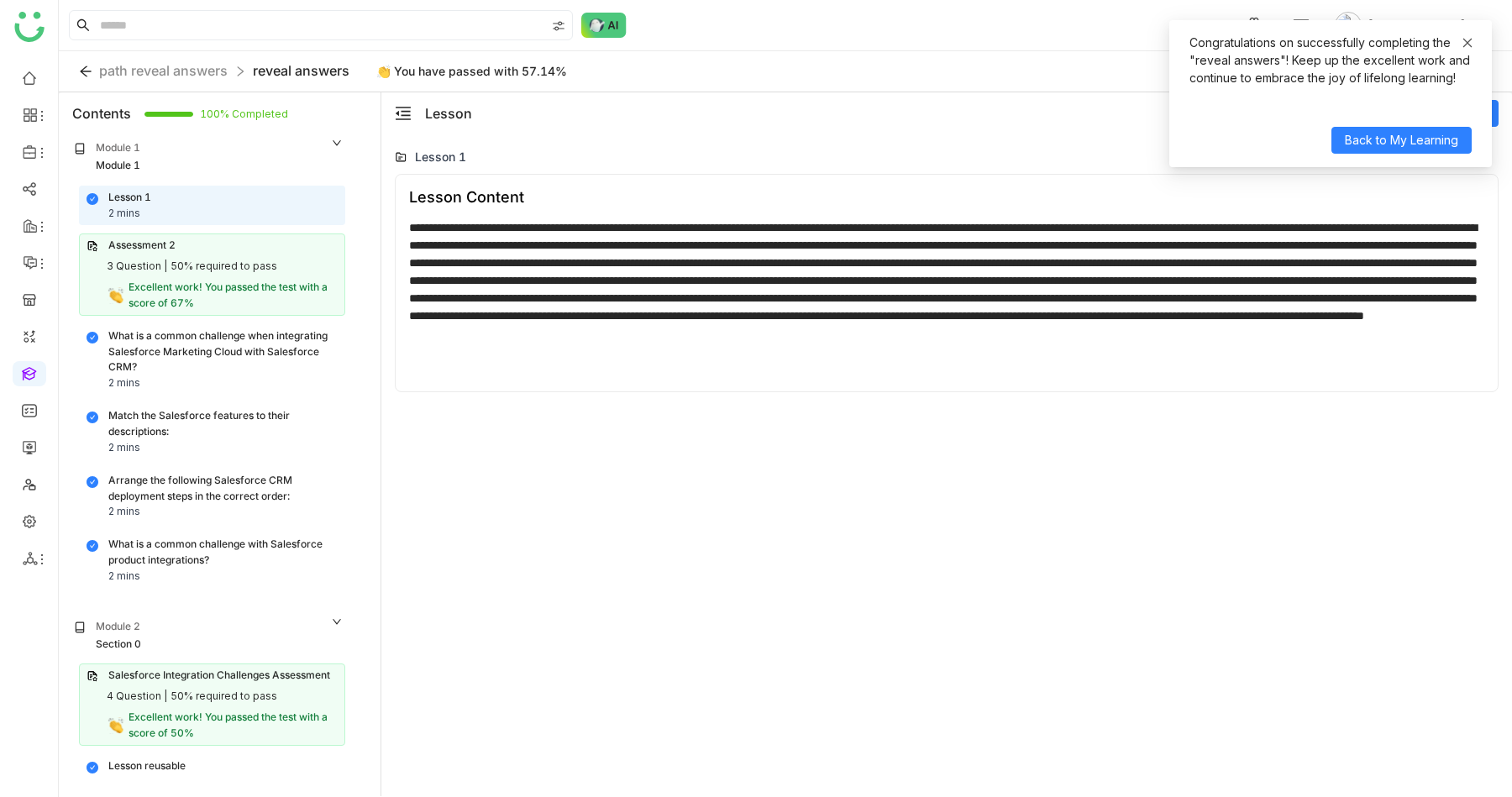
click at [1468, 42] on icon at bounding box center [1467, 43] width 12 height 12
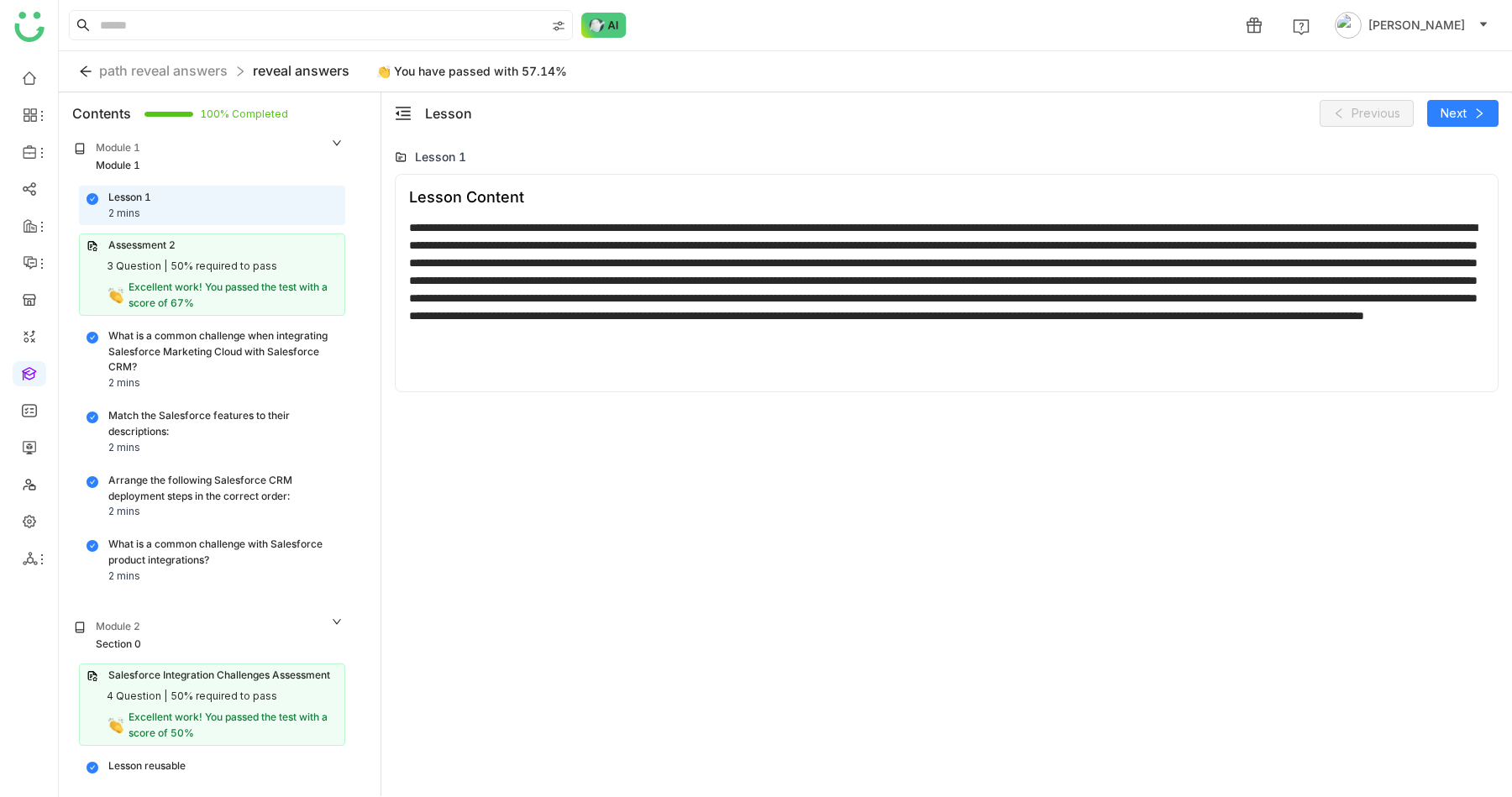
scroll to position [2, 0]
click at [184, 682] on div "Salesforce Integration Challenges Assessment 4 Question | 50% required to pass …" at bounding box center [212, 703] width 266 height 82
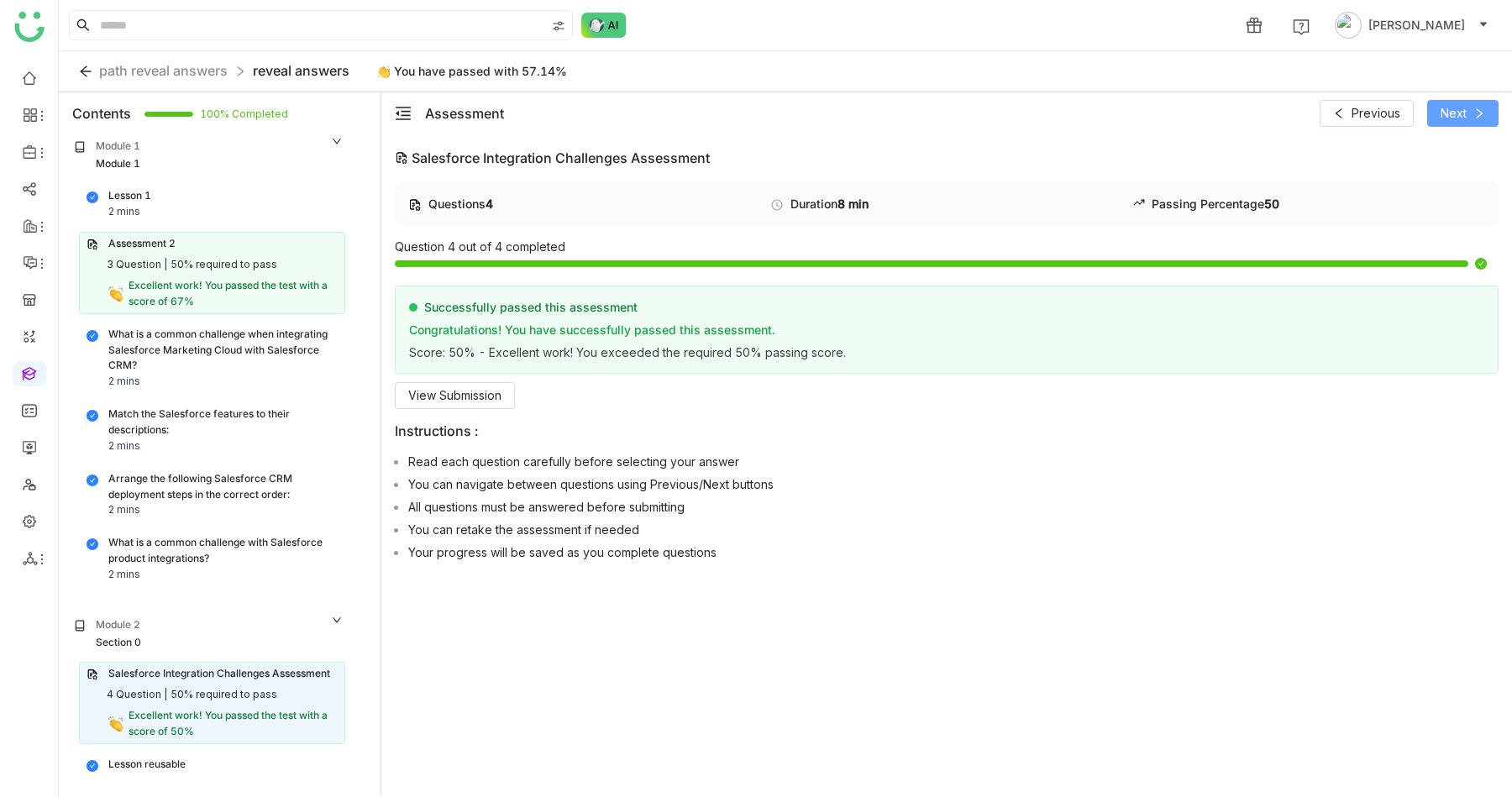
click at [1448, 116] on span "Next" at bounding box center [1453, 114] width 26 height 19
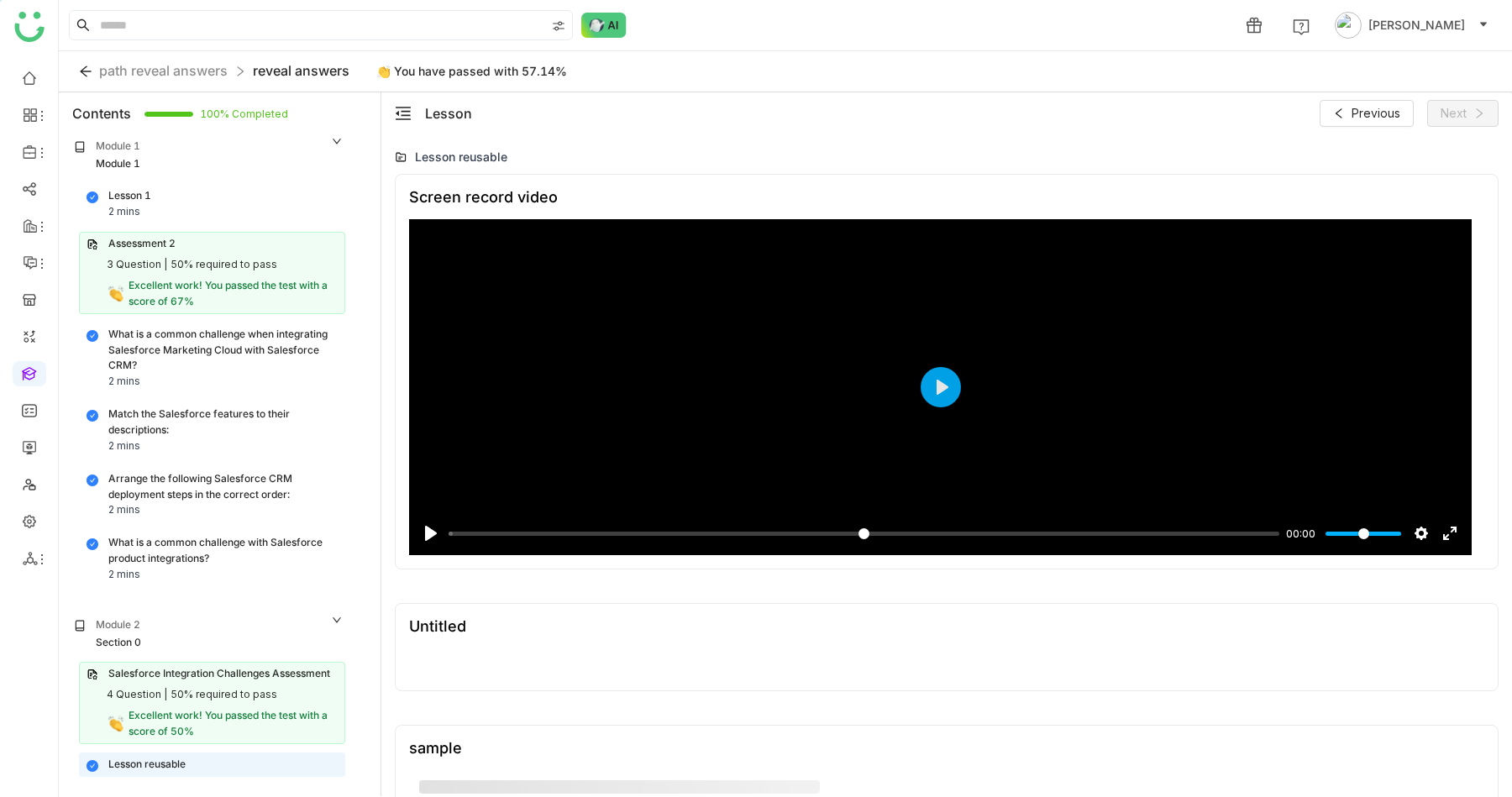
scroll to position [1147, 0]
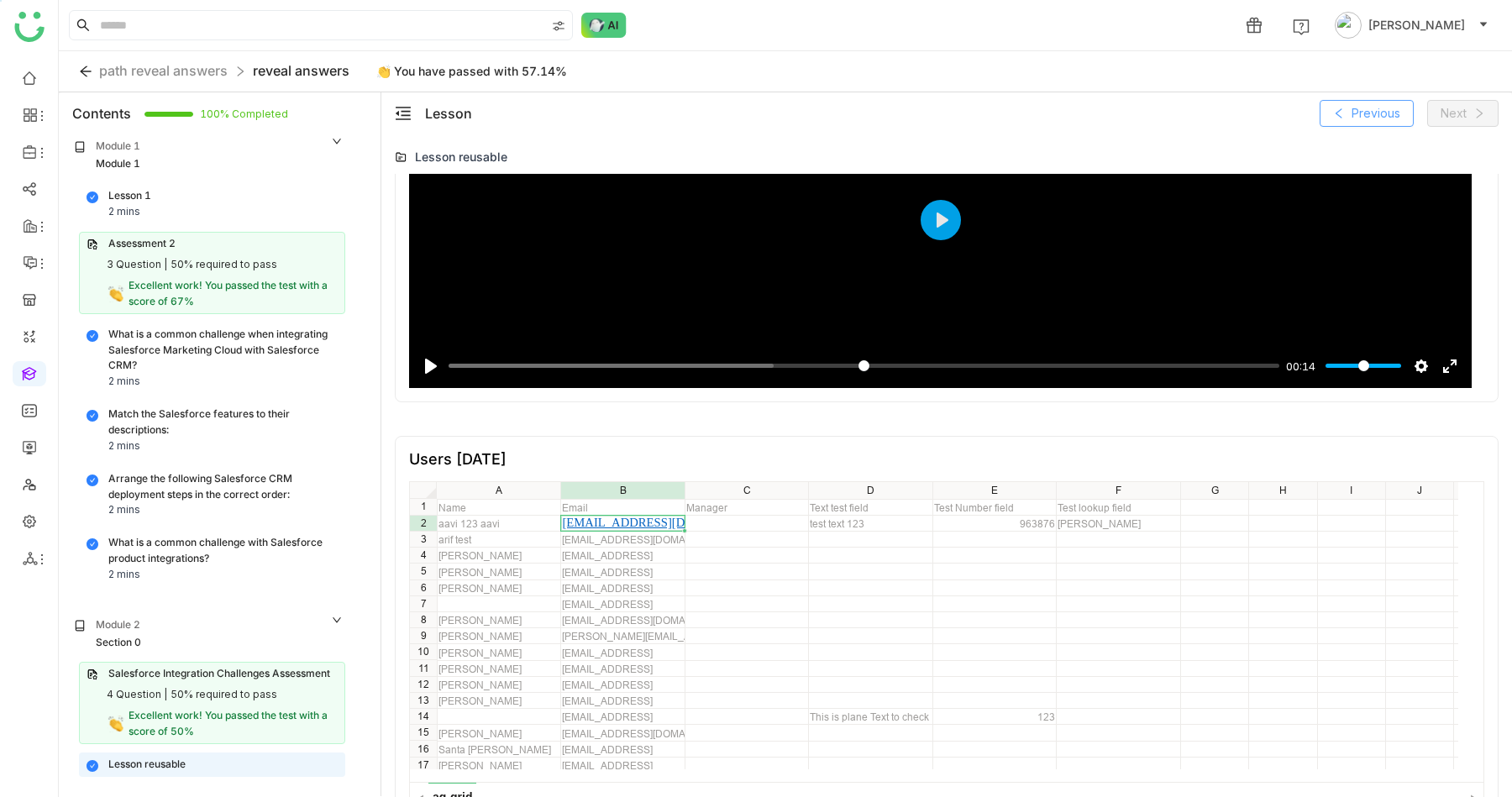
click at [1370, 106] on span "Previous" at bounding box center [1376, 114] width 49 height 19
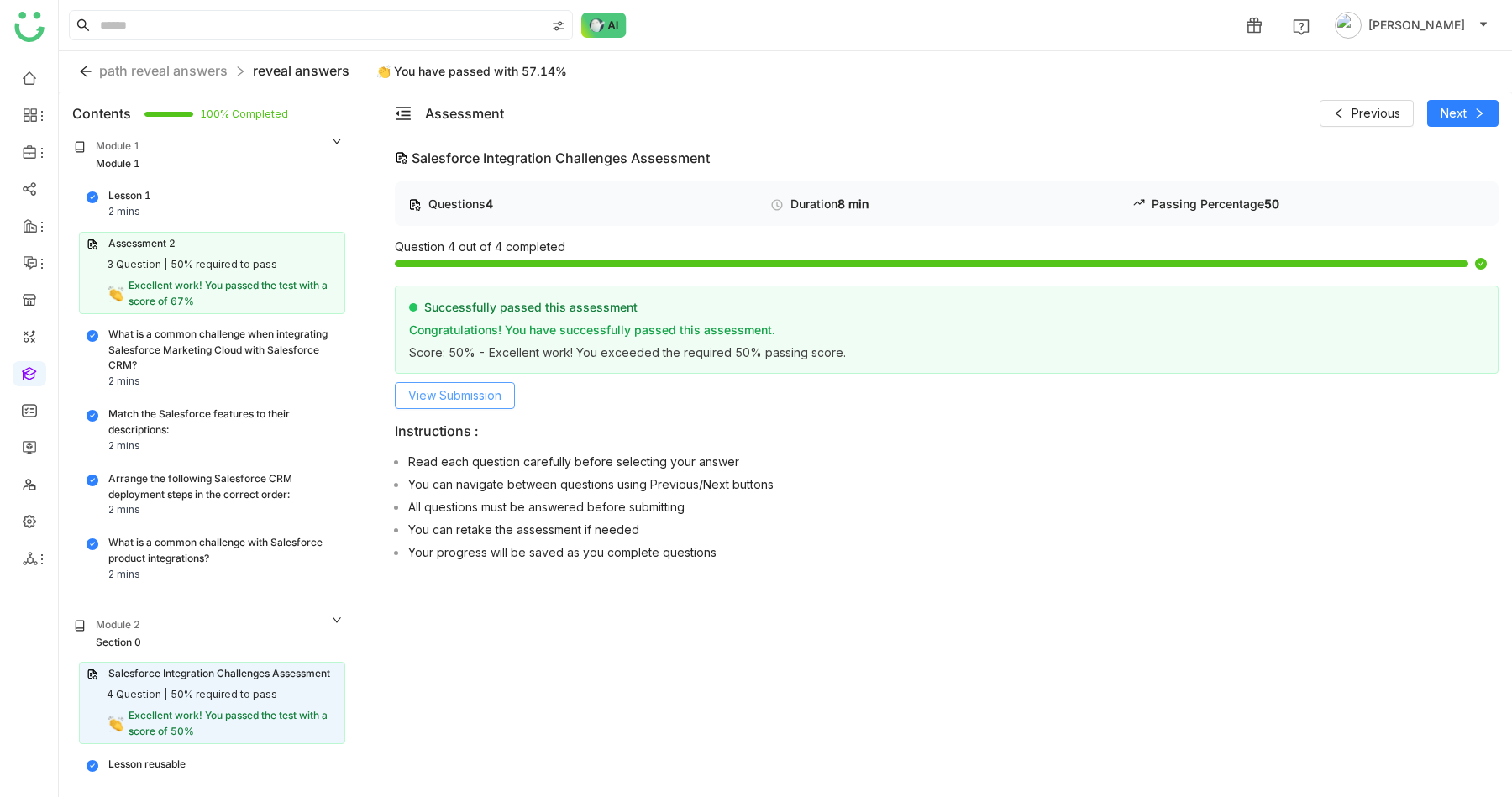
click at [453, 393] on span "View Submission" at bounding box center [455, 396] width 93 height 19
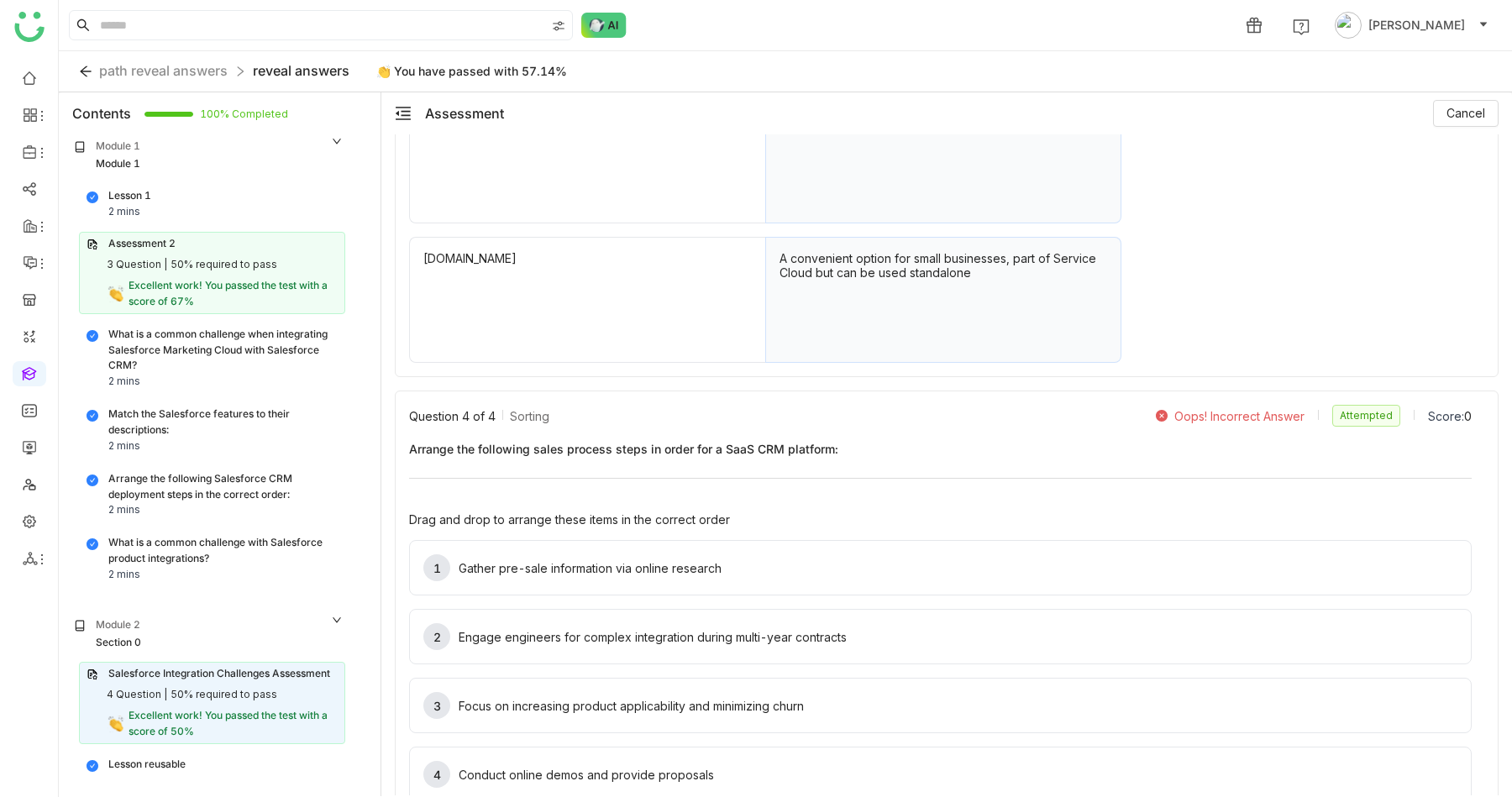
scroll to position [1355, 0]
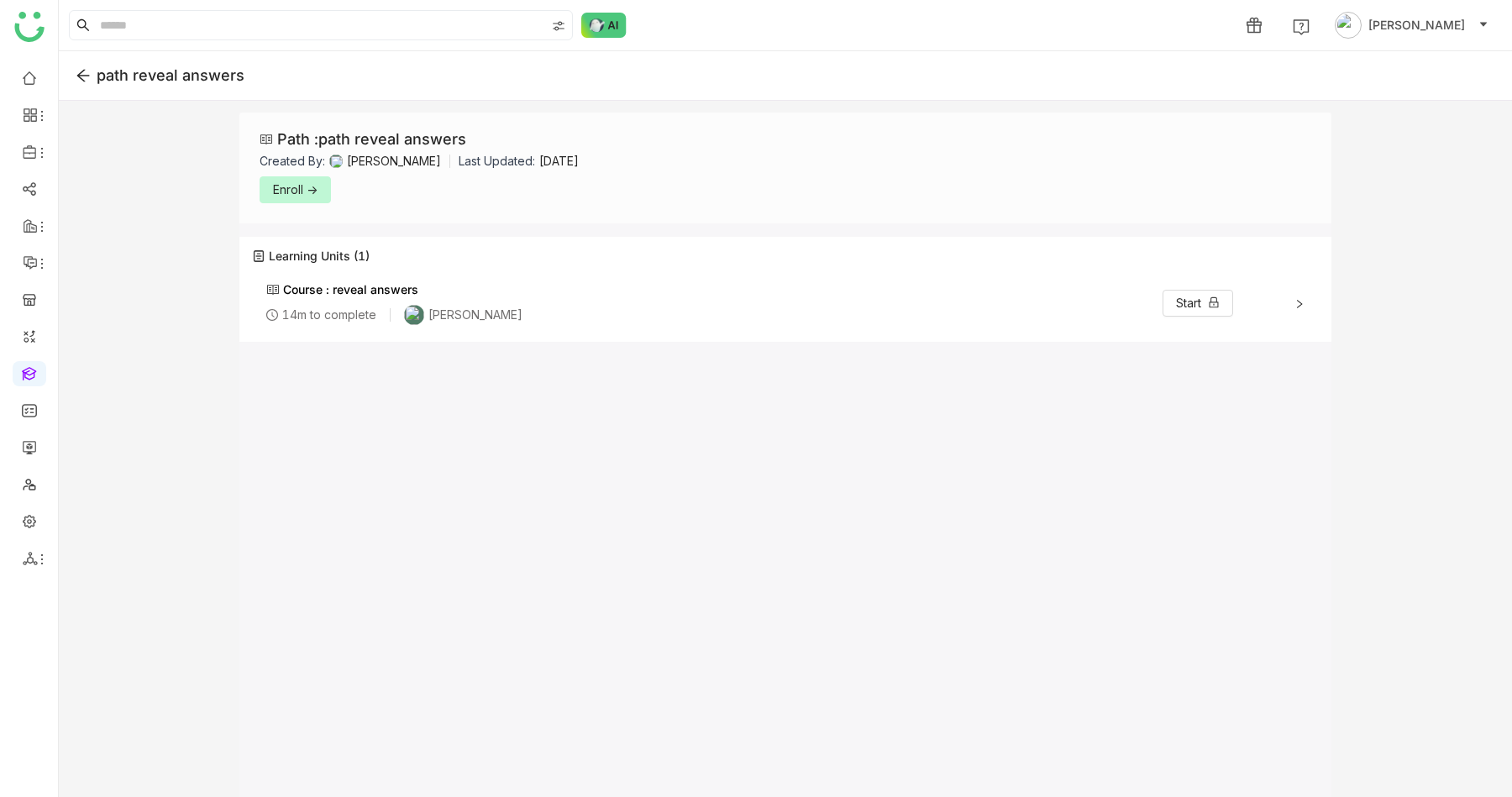
click at [80, 76] on icon at bounding box center [83, 76] width 15 height 15
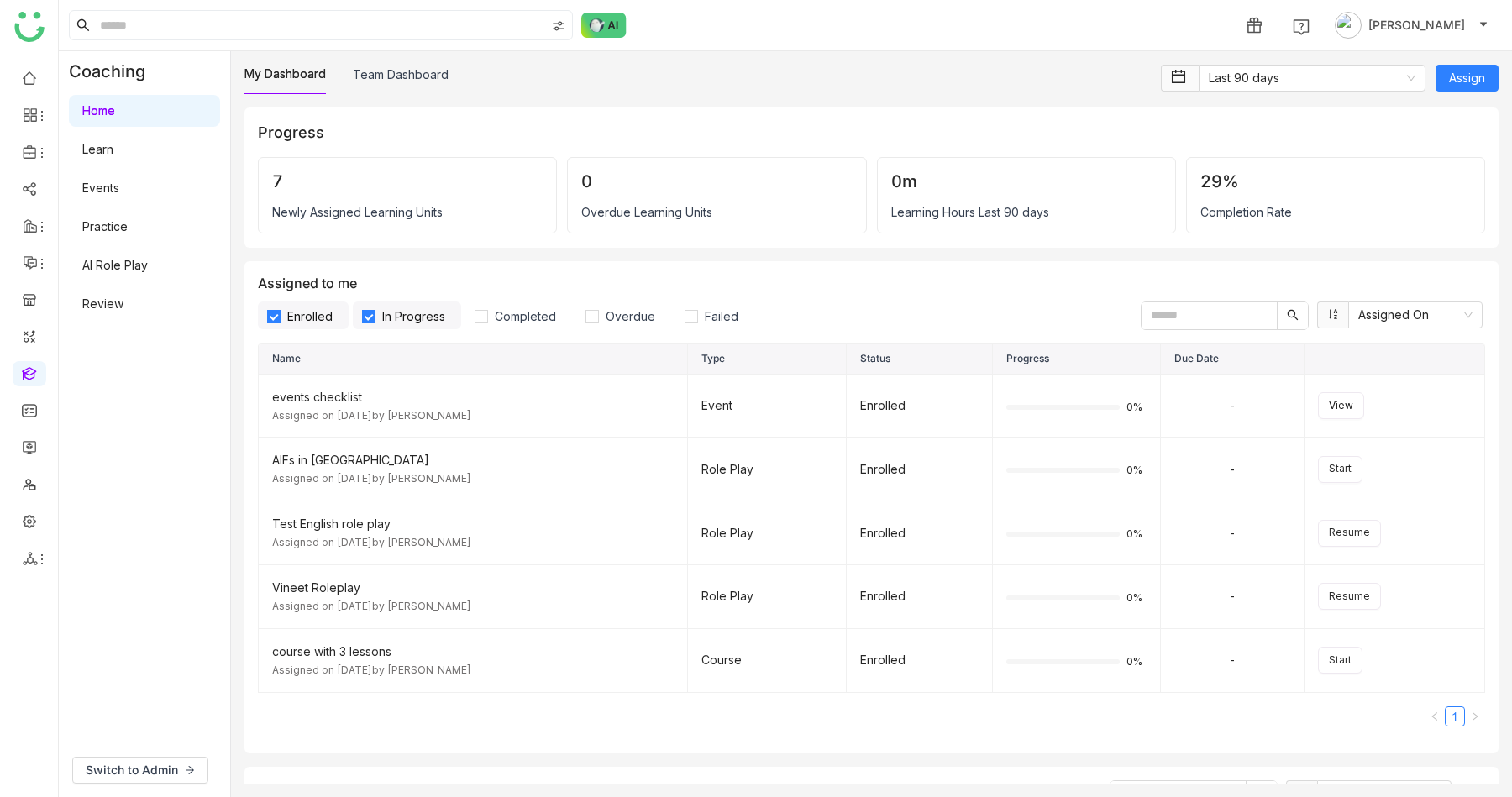
click at [105, 108] on link "Home" at bounding box center [99, 110] width 33 height 14
click at [399, 67] on link "Team Dashboard" at bounding box center [401, 74] width 96 height 14
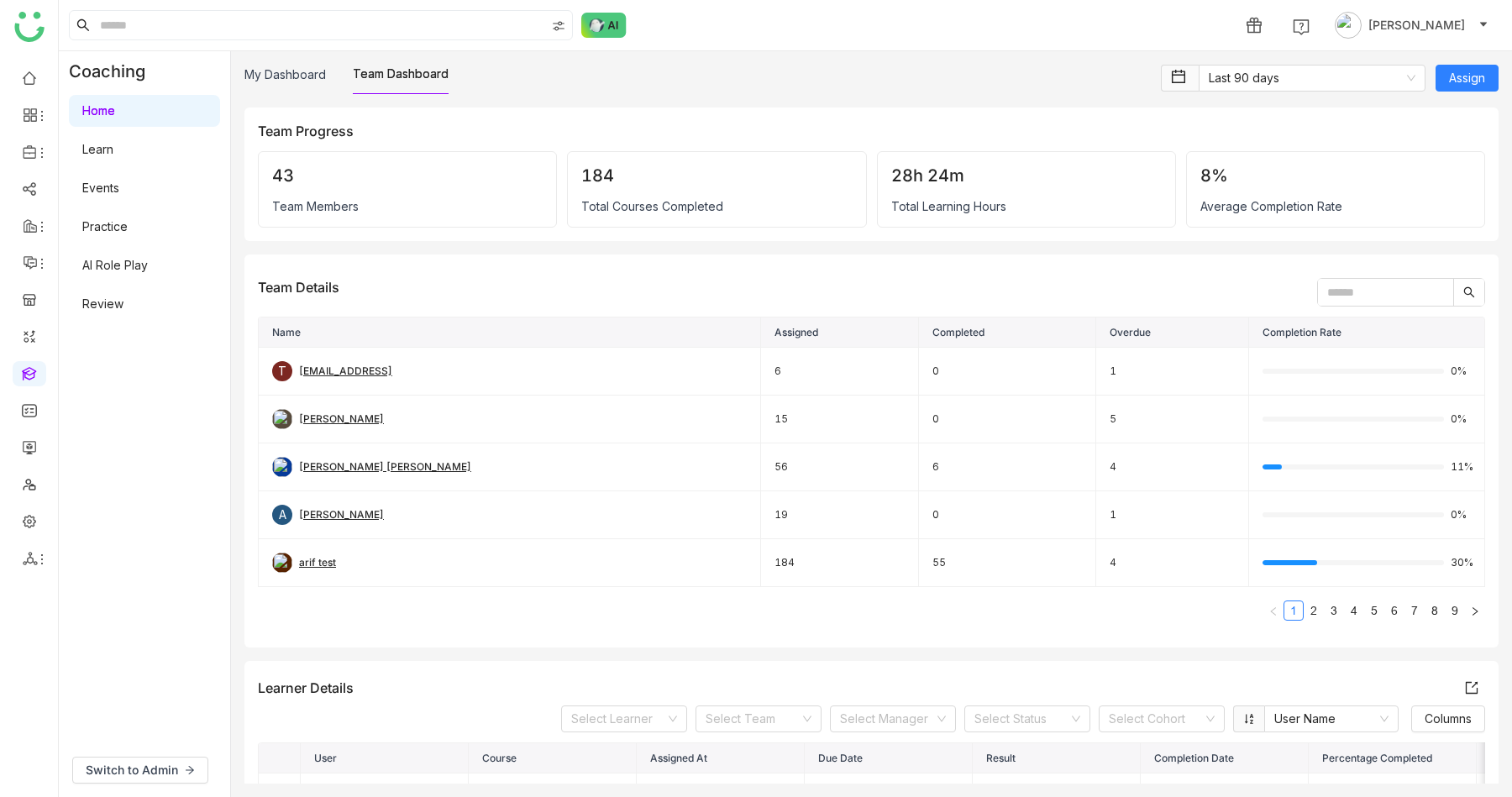
click at [1382, 293] on input "text" at bounding box center [1386, 292] width 136 height 27
type input "*****"
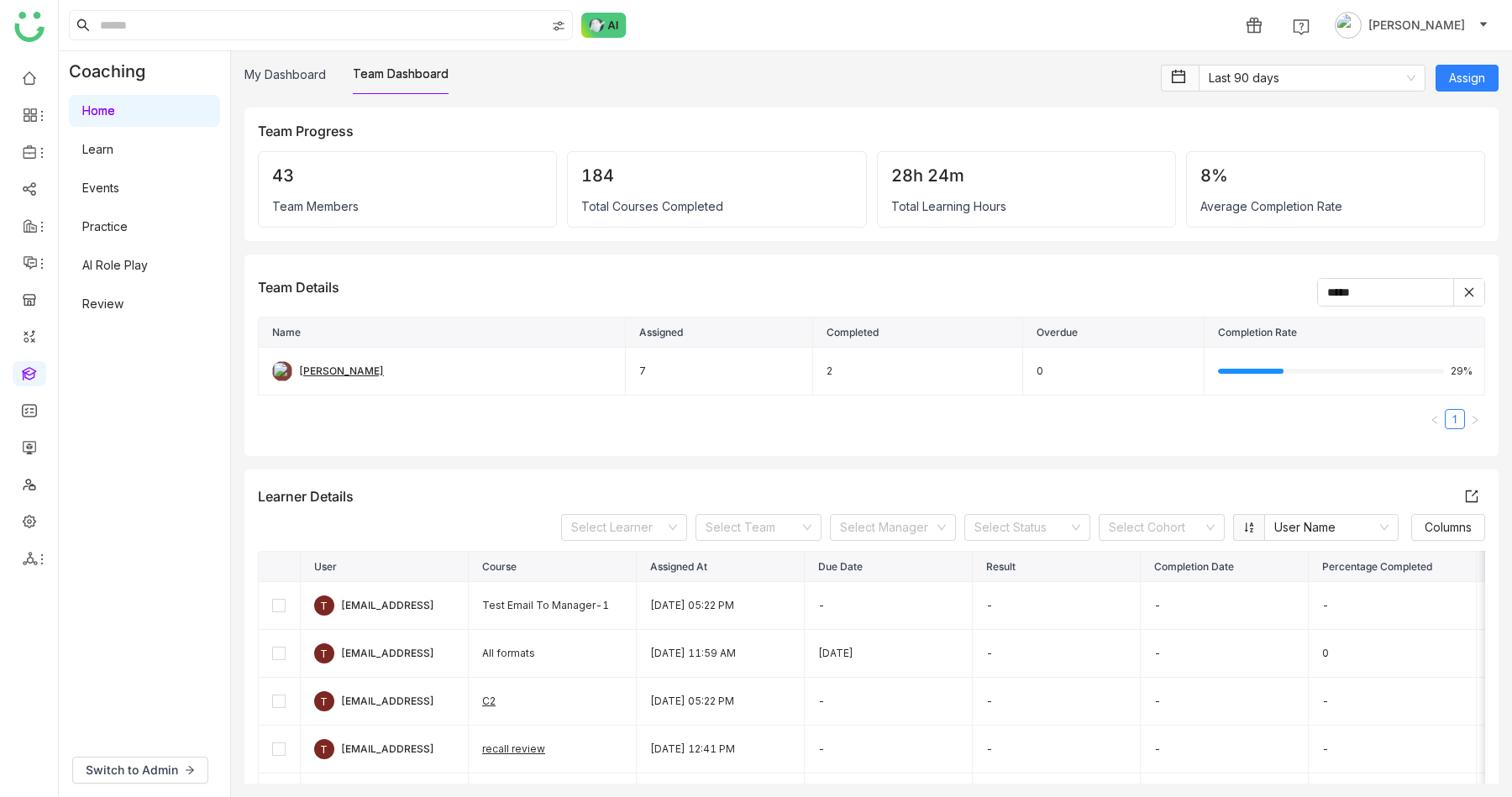
click at [1365, 292] on input "*****" at bounding box center [1386, 292] width 136 height 27
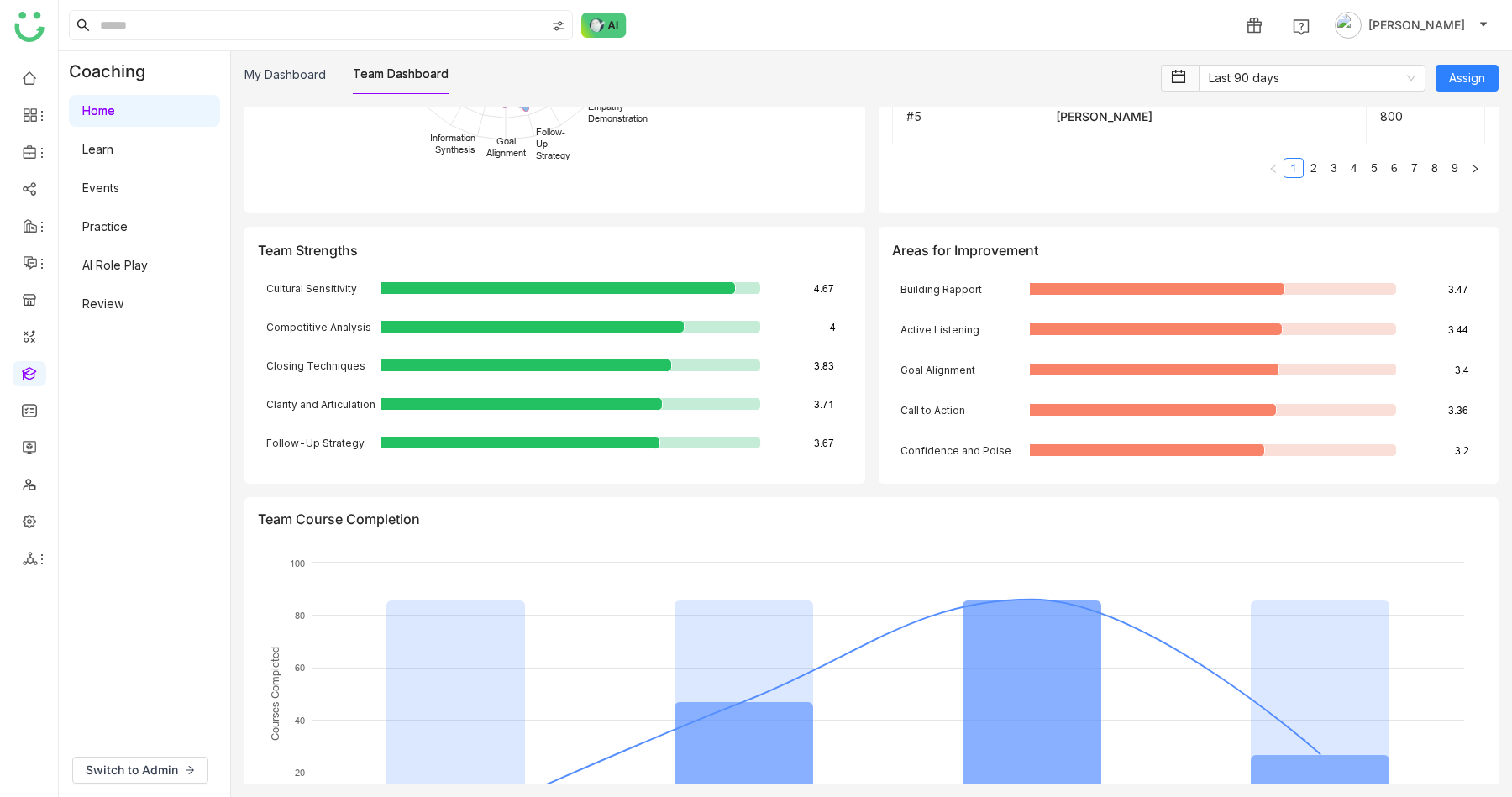
scroll to position [2923, 0]
